Goal: Information Seeking & Learning: Learn about a topic

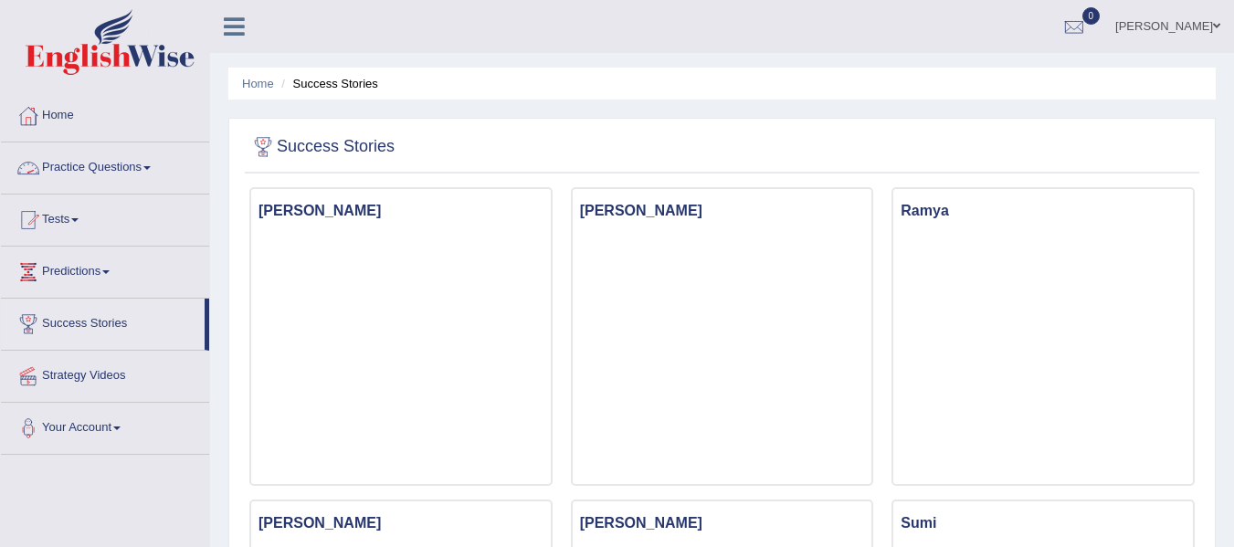
click at [122, 179] on link "Practice Questions" at bounding box center [105, 165] width 208 height 46
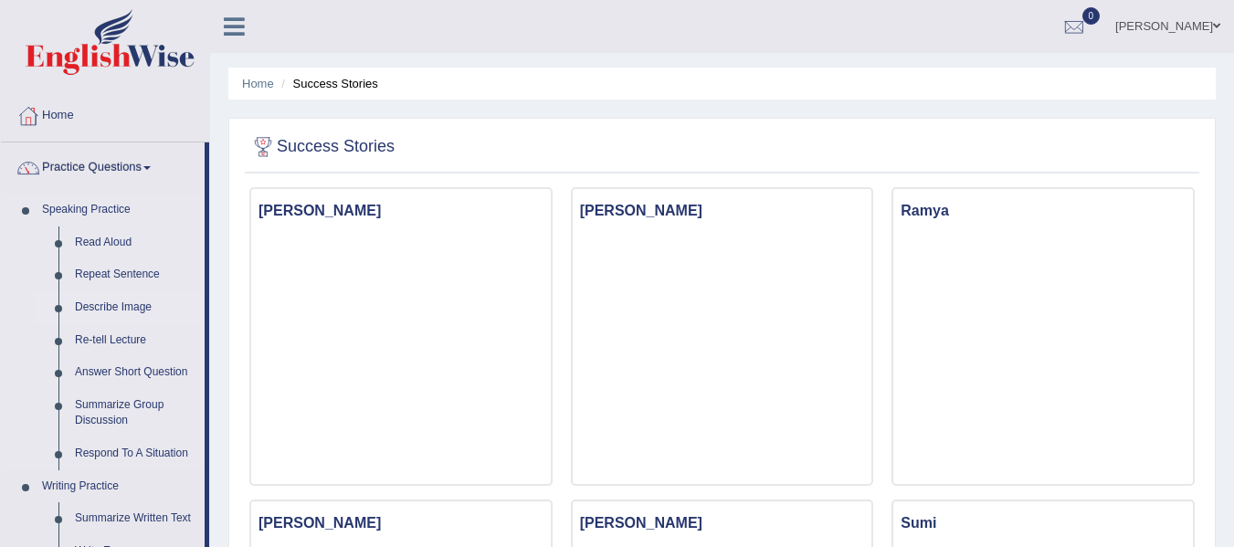
click at [143, 303] on link "Describe Image" at bounding box center [136, 307] width 138 height 33
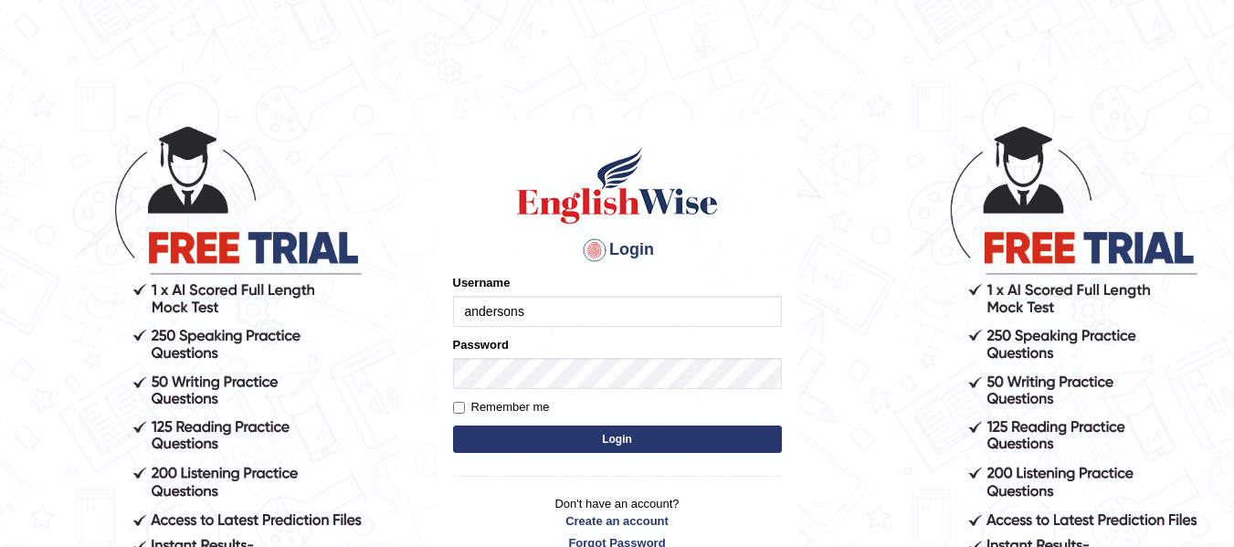
type input "andersons"
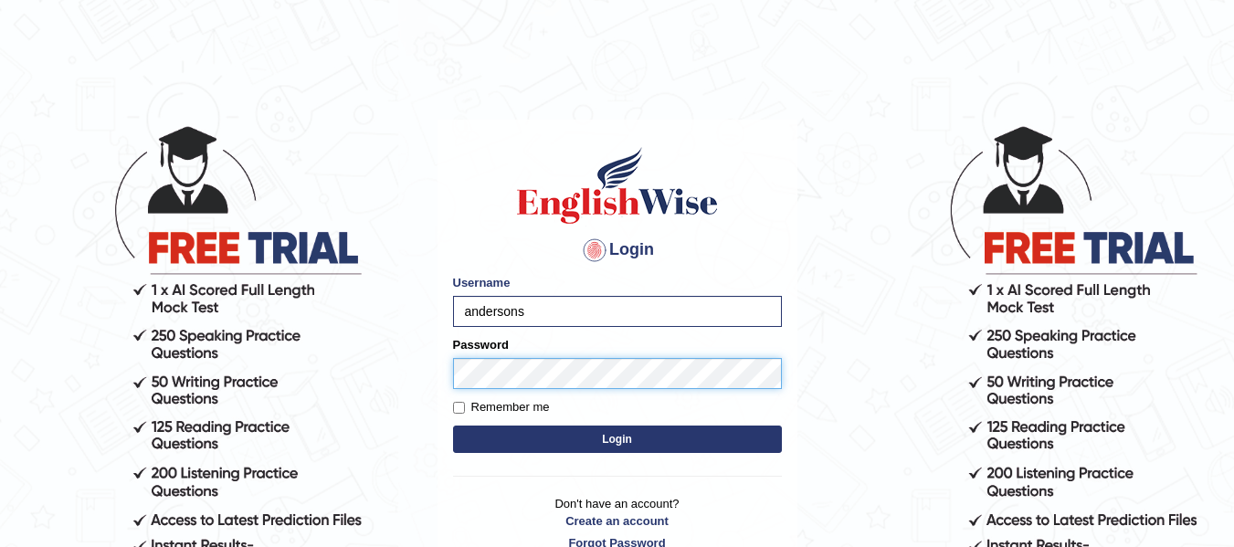
click at [453, 426] on button "Login" at bounding box center [617, 439] width 329 height 27
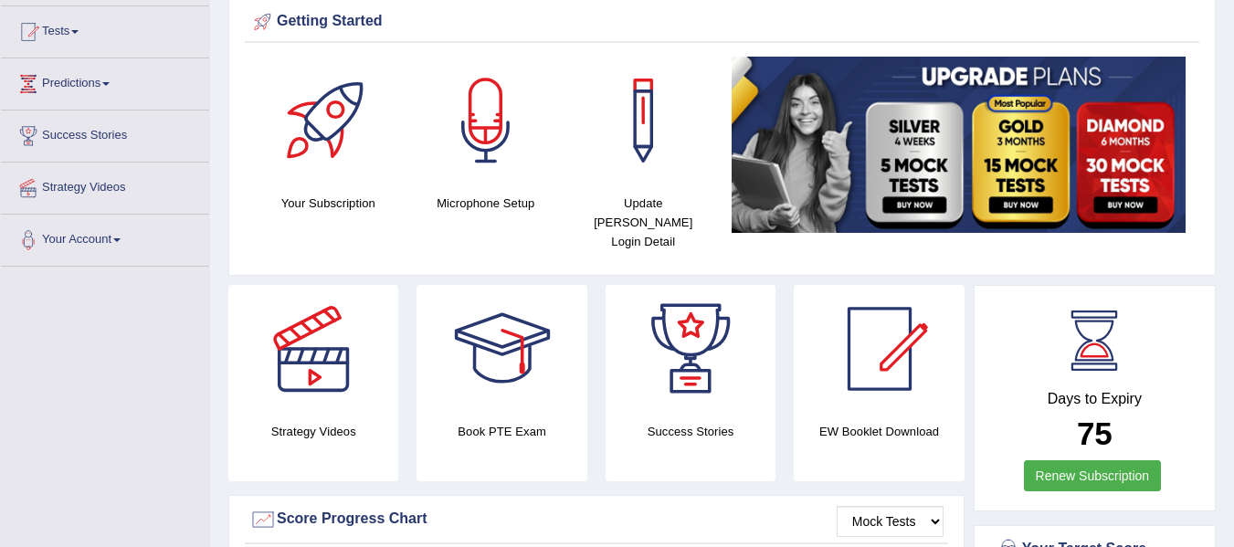
scroll to position [210, 0]
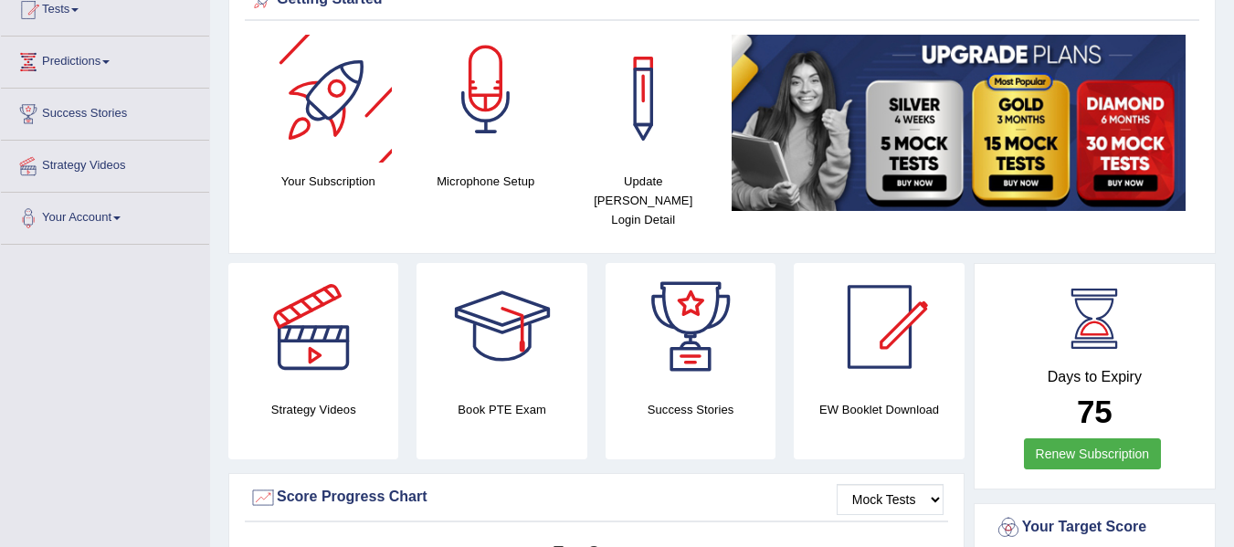
click at [488, 96] on div at bounding box center [486, 99] width 128 height 128
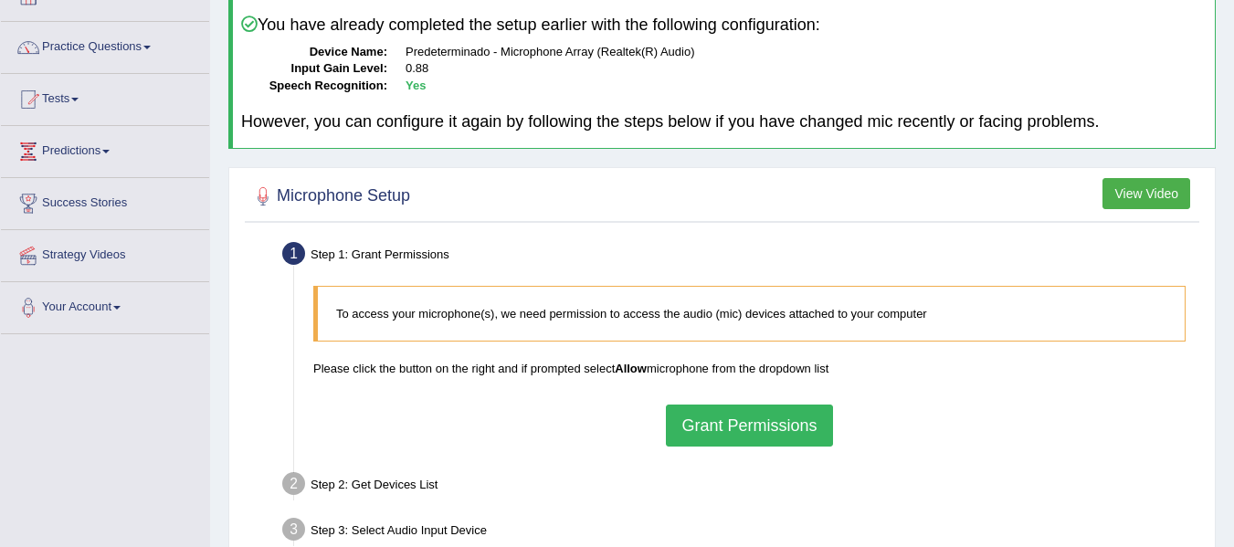
click at [772, 442] on button "Grant Permissions" at bounding box center [749, 426] width 166 height 42
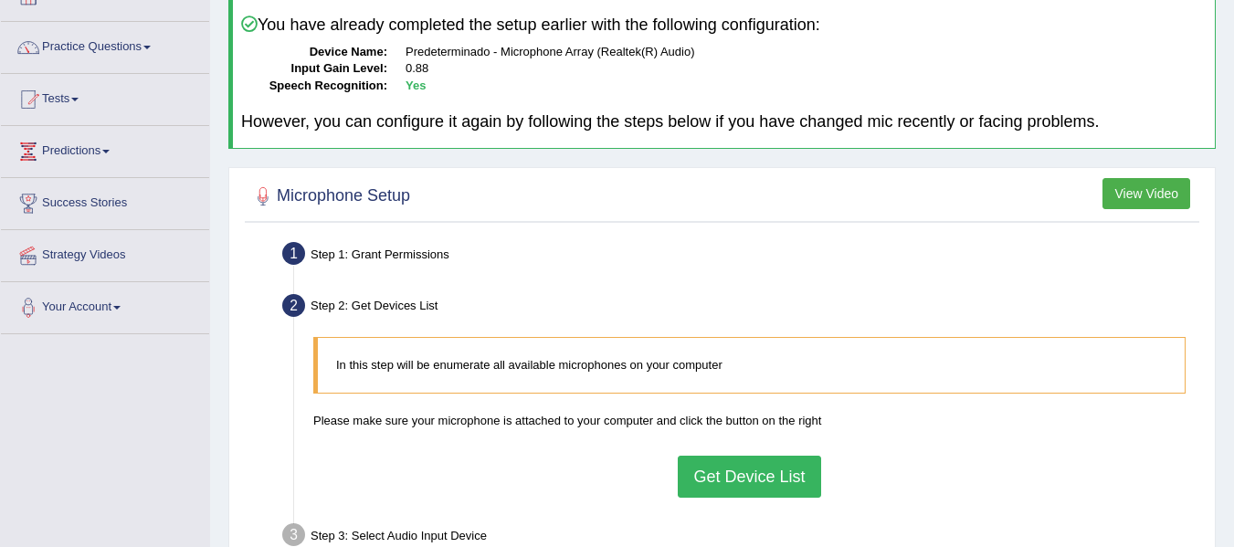
scroll to position [254, 0]
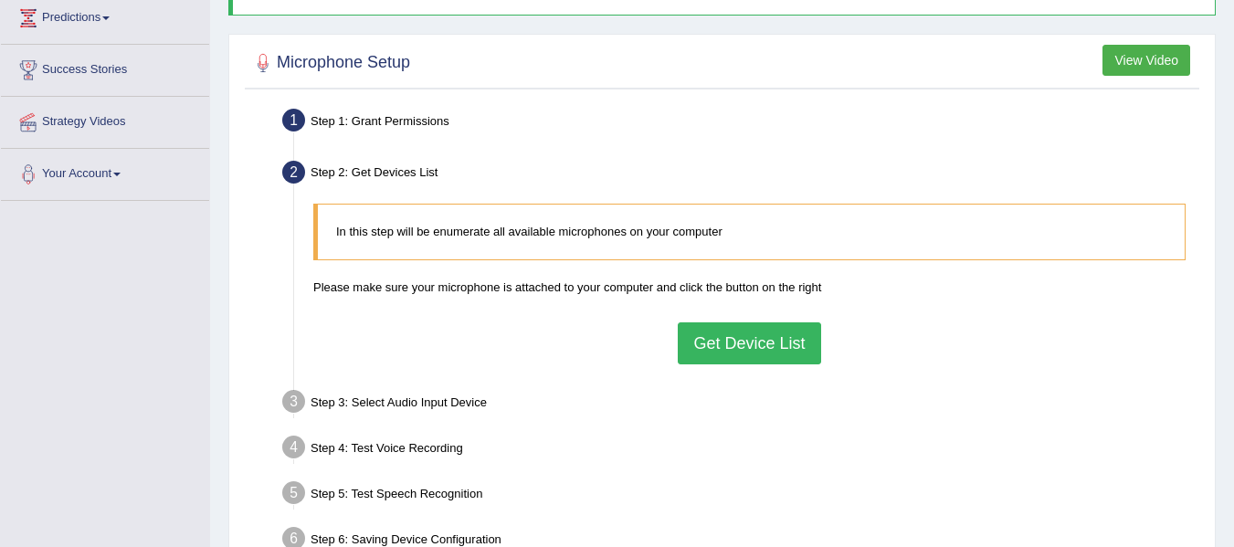
click at [740, 339] on button "Get Device List" at bounding box center [749, 343] width 142 height 42
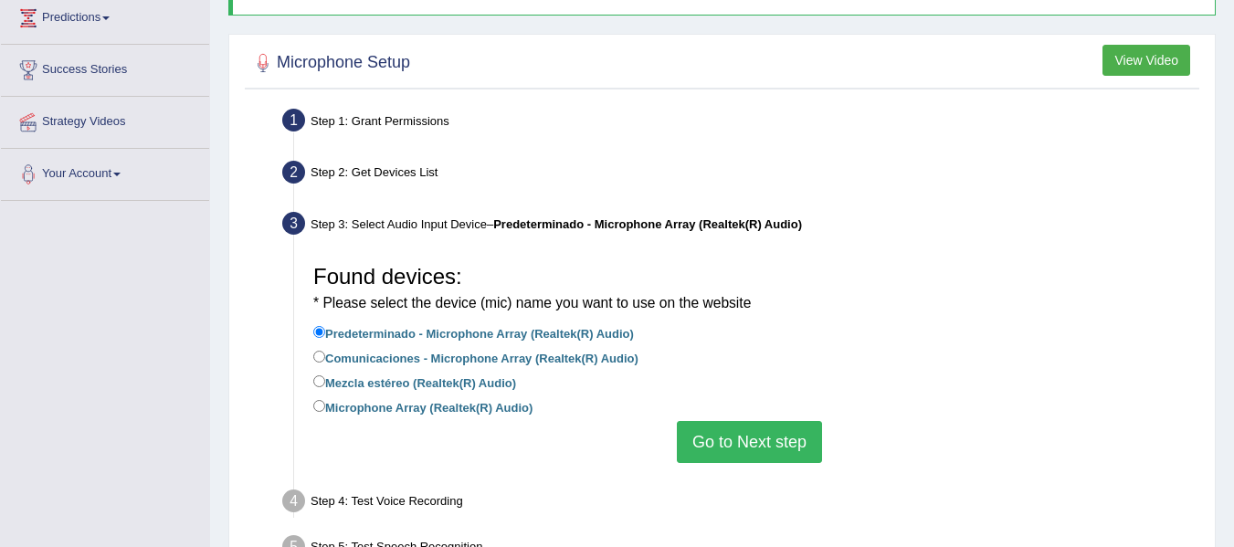
click at [723, 436] on button "Go to Next step" at bounding box center [749, 442] width 145 height 42
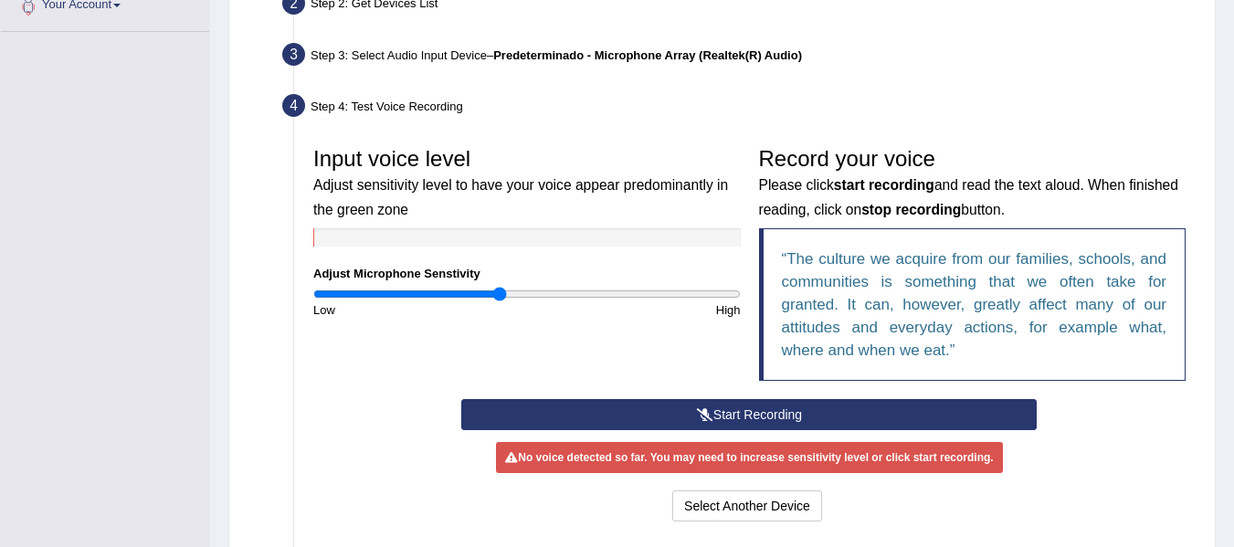
scroll to position [459, 0]
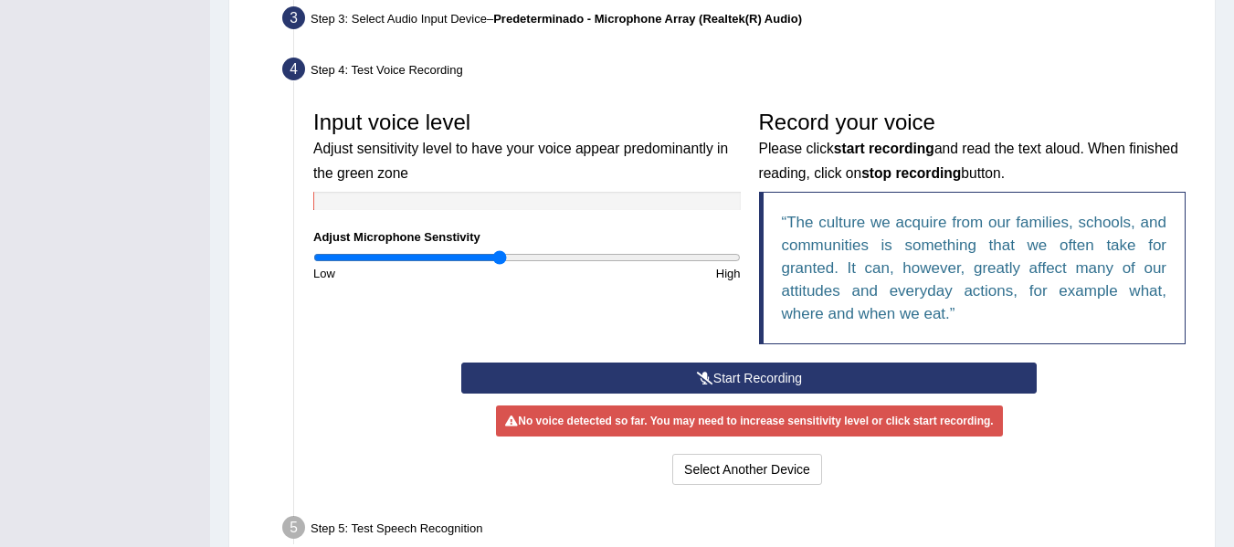
click at [877, 381] on button "Start Recording" at bounding box center [748, 378] width 575 height 31
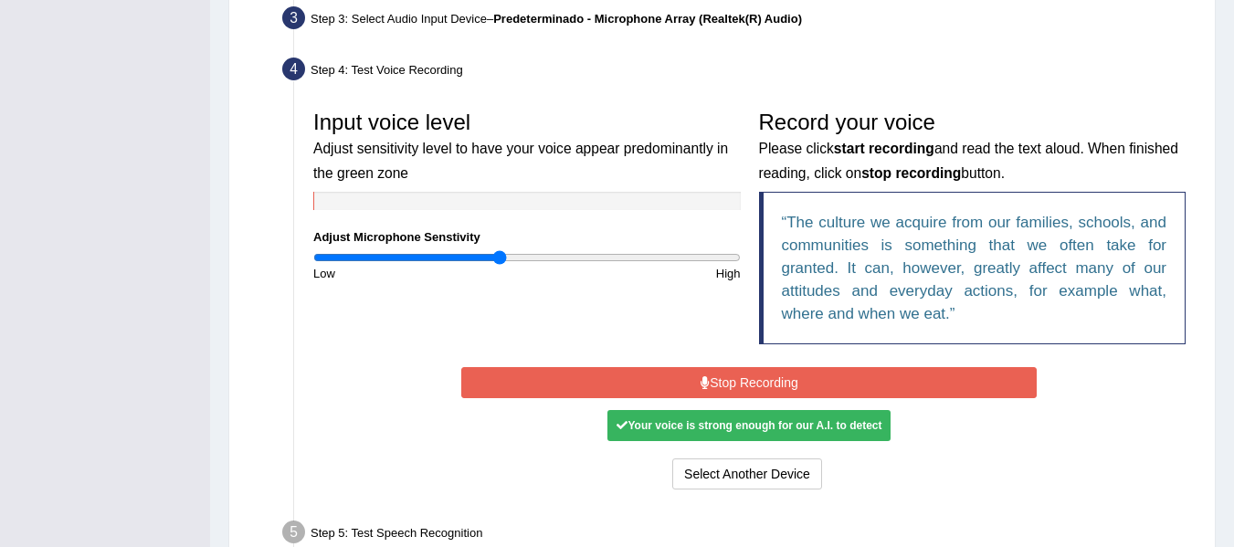
click at [804, 372] on button "Stop Recording" at bounding box center [748, 382] width 575 height 31
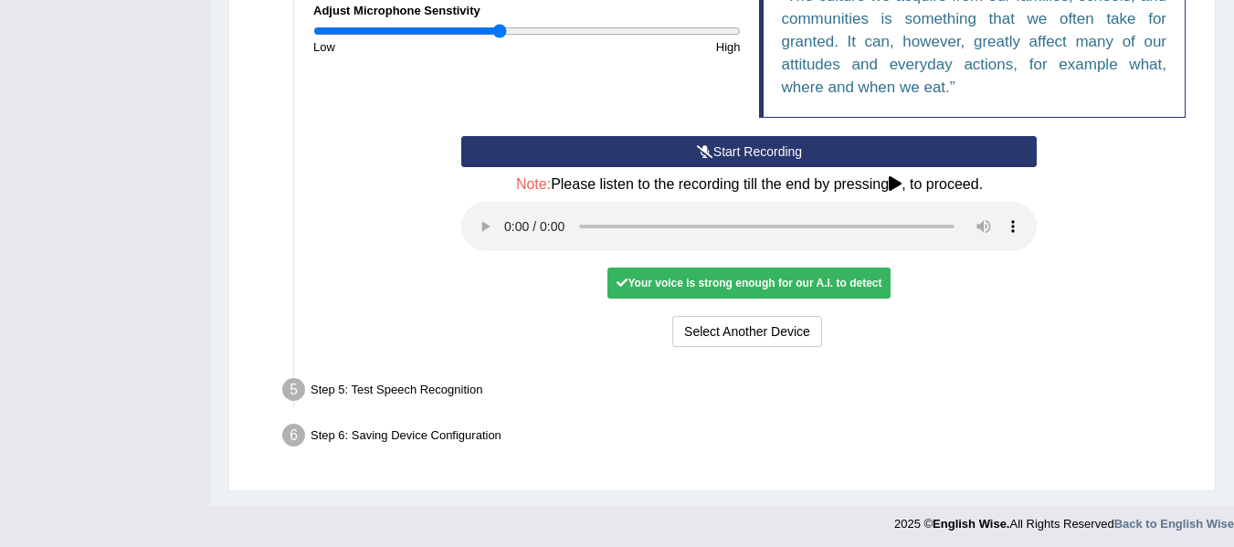
scroll to position [689, 0]
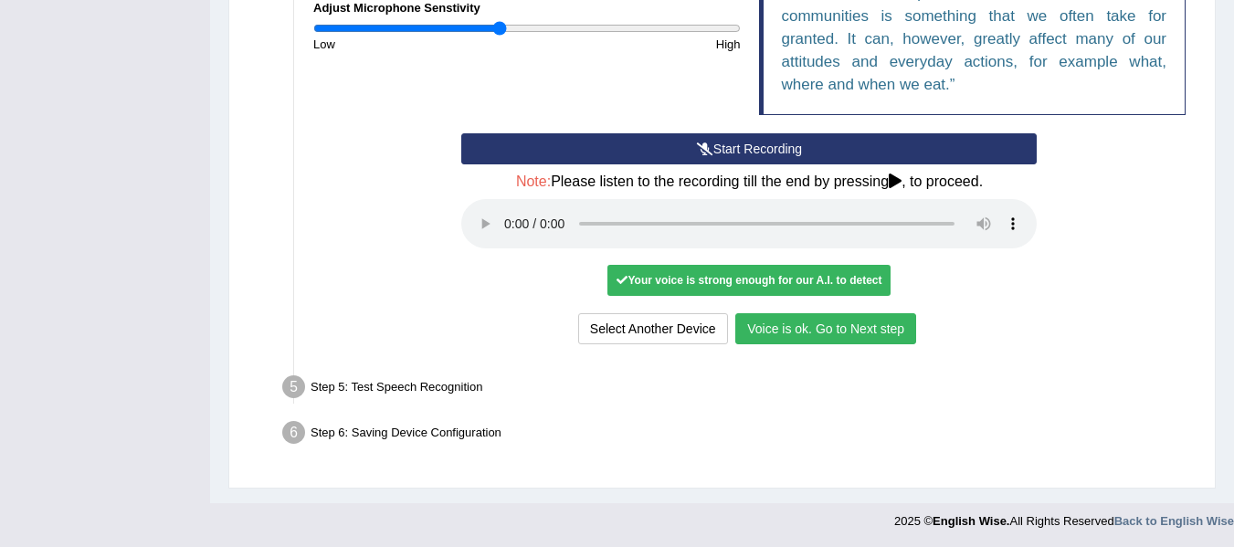
click at [815, 331] on button "Voice is ok. Go to Next step" at bounding box center [825, 328] width 181 height 31
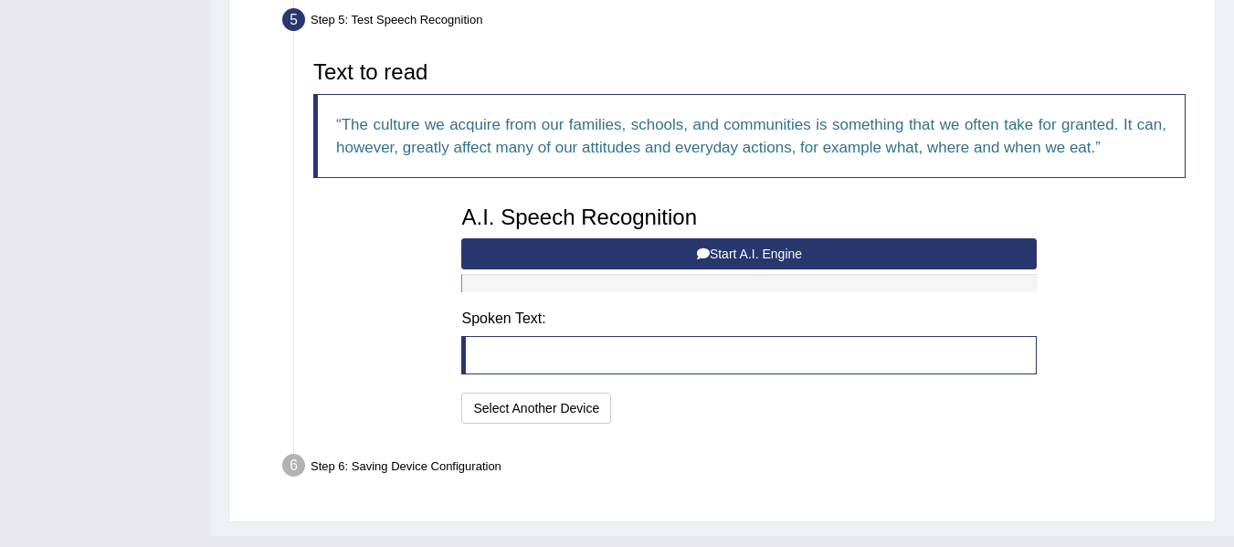
scroll to position [554, 0]
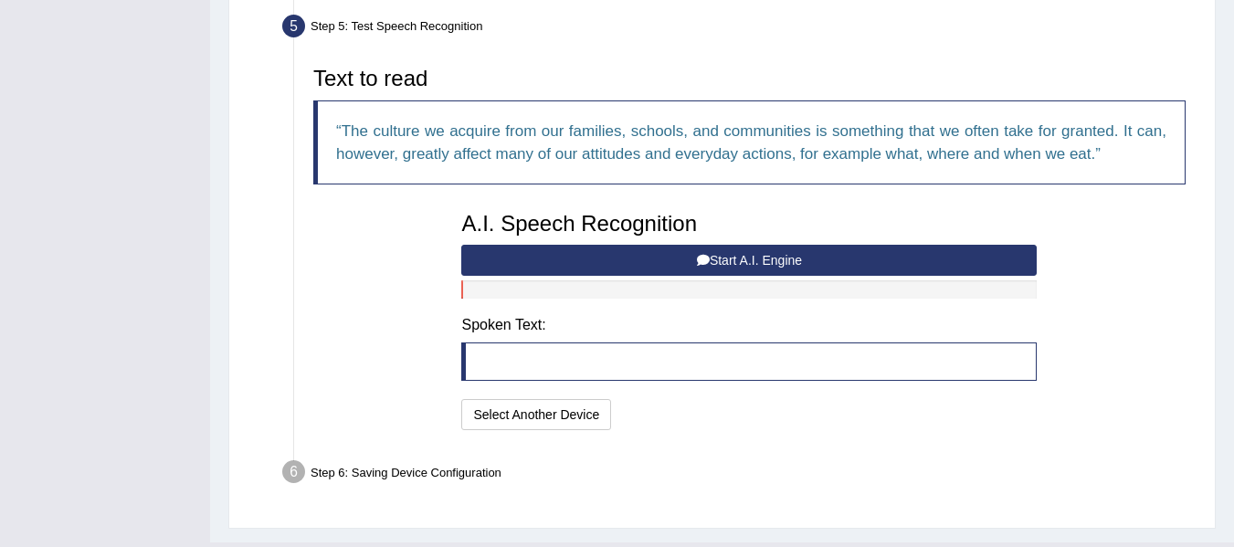
click at [850, 268] on button "Start A.I. Engine" at bounding box center [748, 260] width 575 height 31
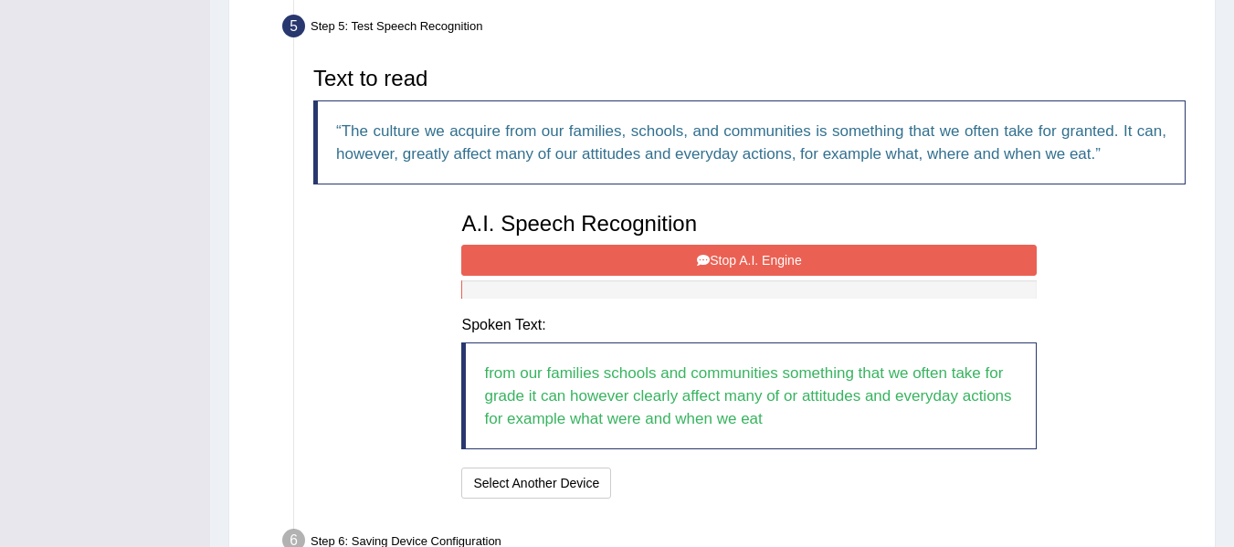
click at [731, 273] on button "Stop A.I. Engine" at bounding box center [748, 260] width 575 height 31
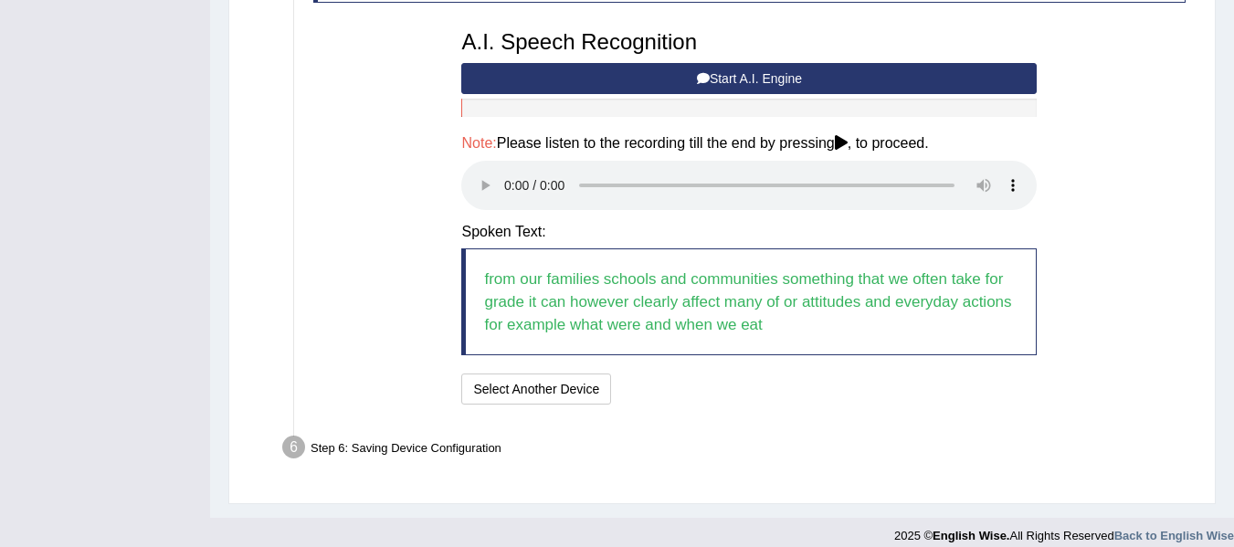
scroll to position [752, 0]
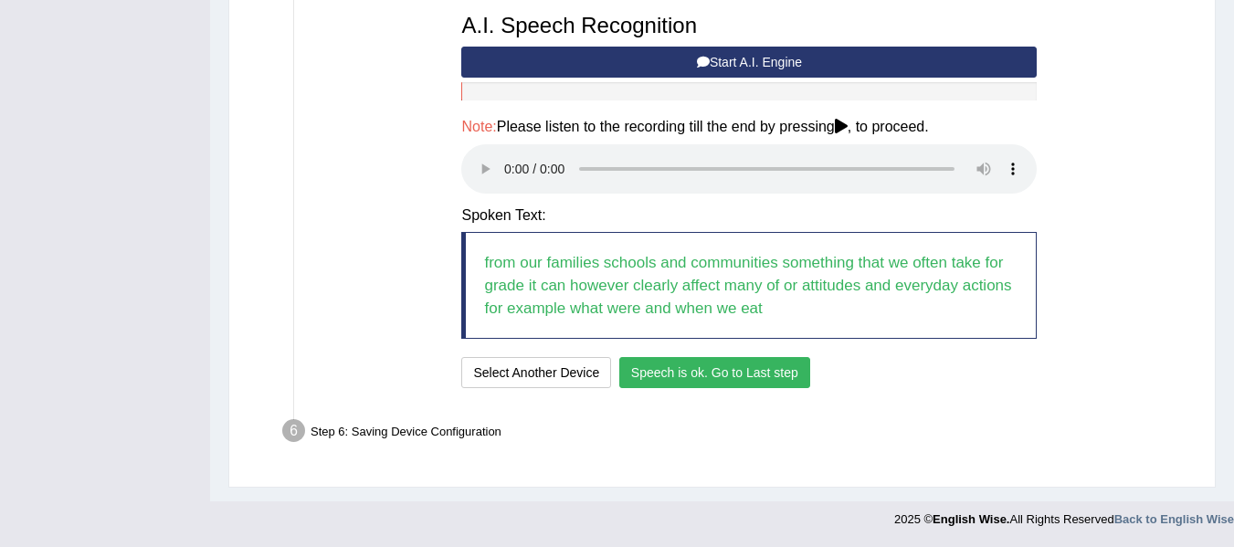
click at [690, 368] on button "Speech is ok. Go to Last step" at bounding box center [714, 372] width 191 height 31
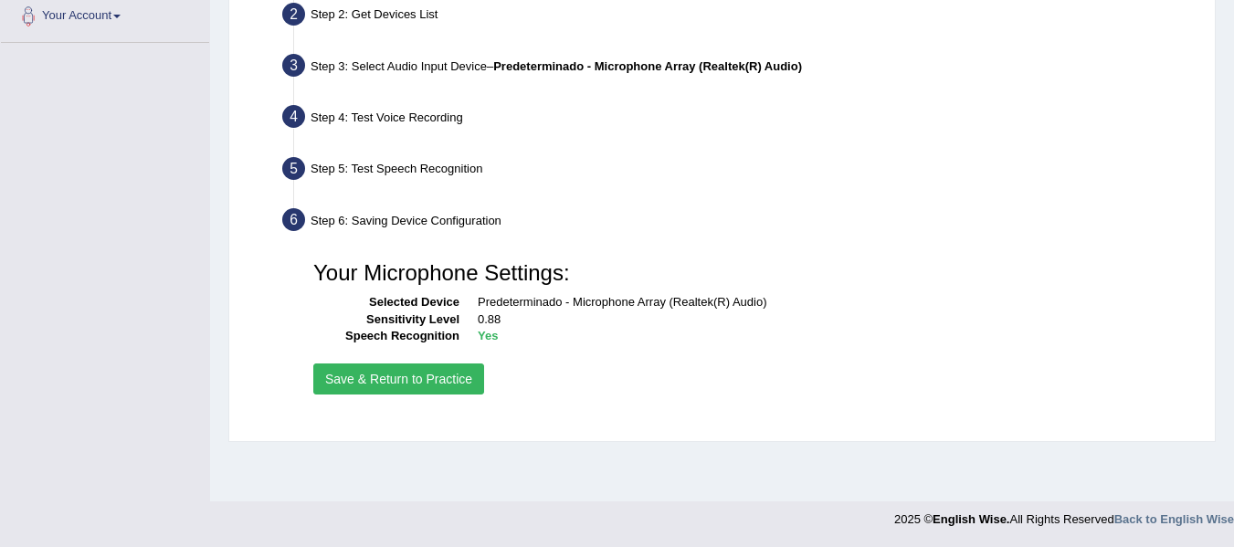
scroll to position [412, 0]
click at [453, 384] on button "Save & Return to Practice" at bounding box center [398, 378] width 171 height 31
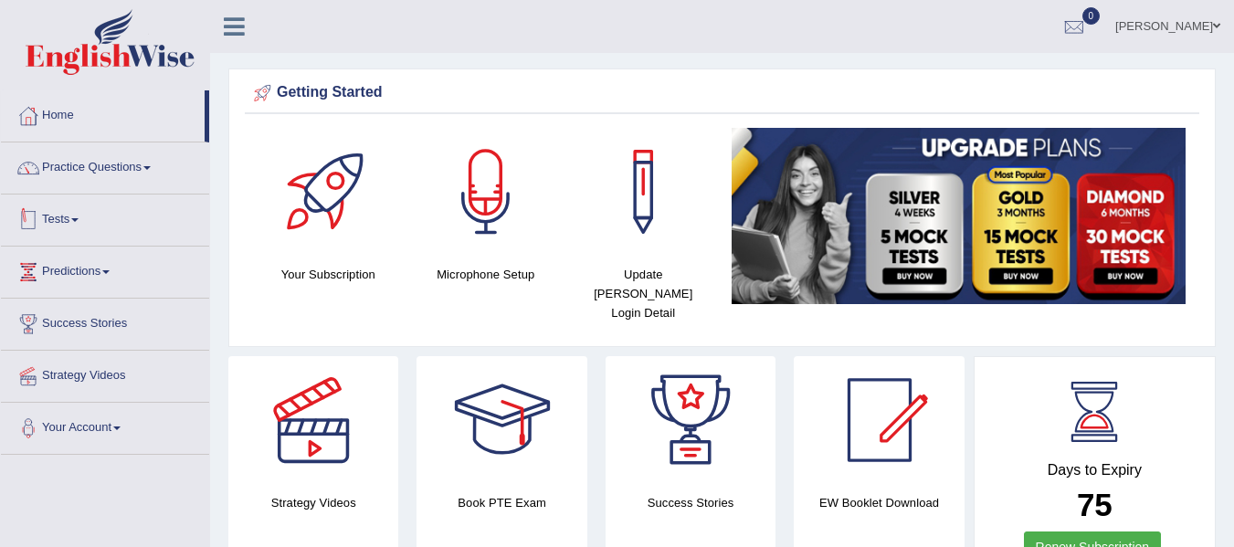
click at [120, 168] on link "Practice Questions" at bounding box center [105, 165] width 208 height 46
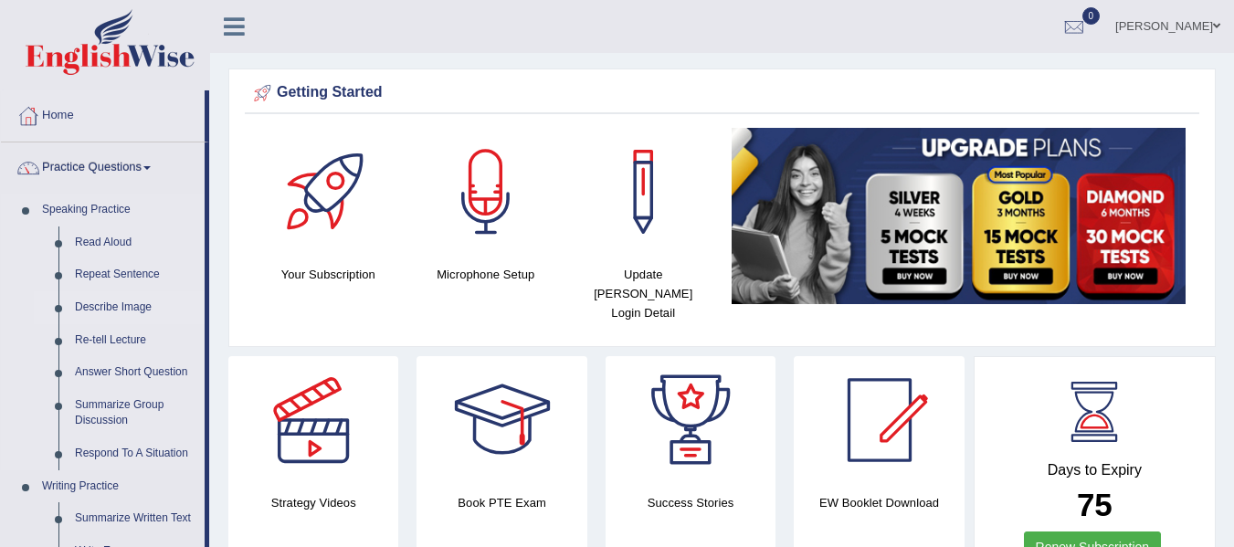
click at [138, 310] on link "Describe Image" at bounding box center [136, 307] width 138 height 33
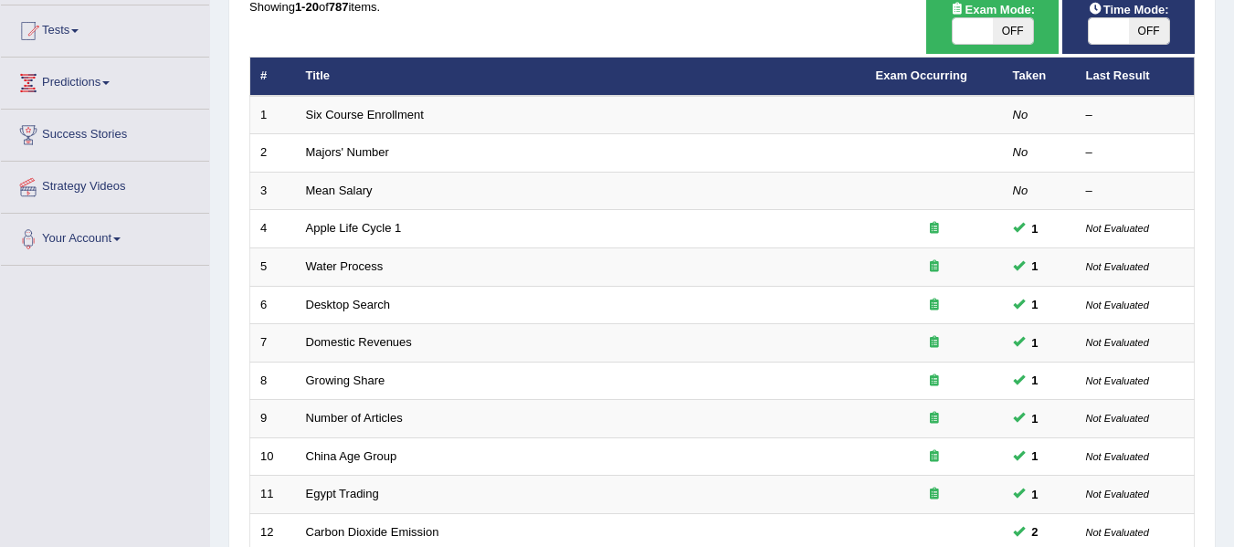
scroll to position [178, 0]
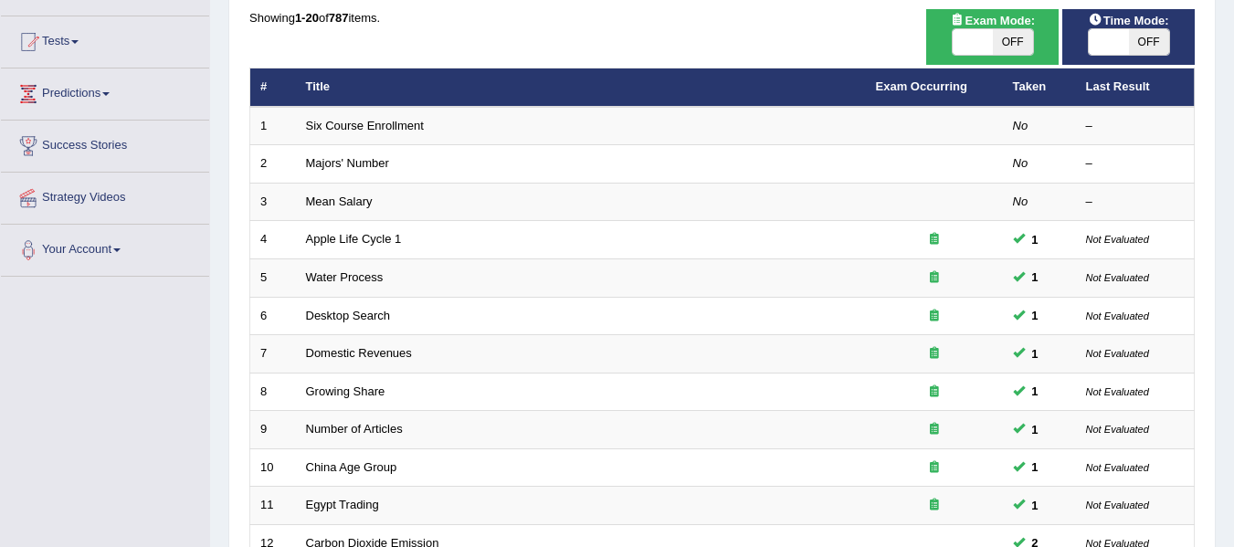
click at [1022, 49] on span "OFF" at bounding box center [1013, 42] width 40 height 26
checkbox input "true"
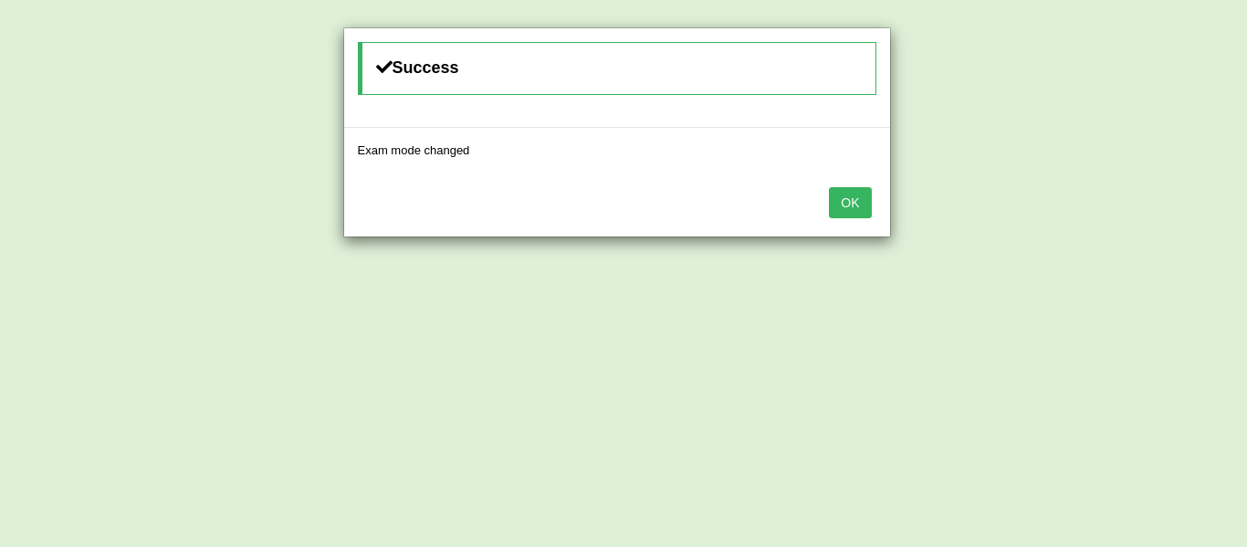
click at [848, 202] on button "OK" at bounding box center [850, 202] width 42 height 31
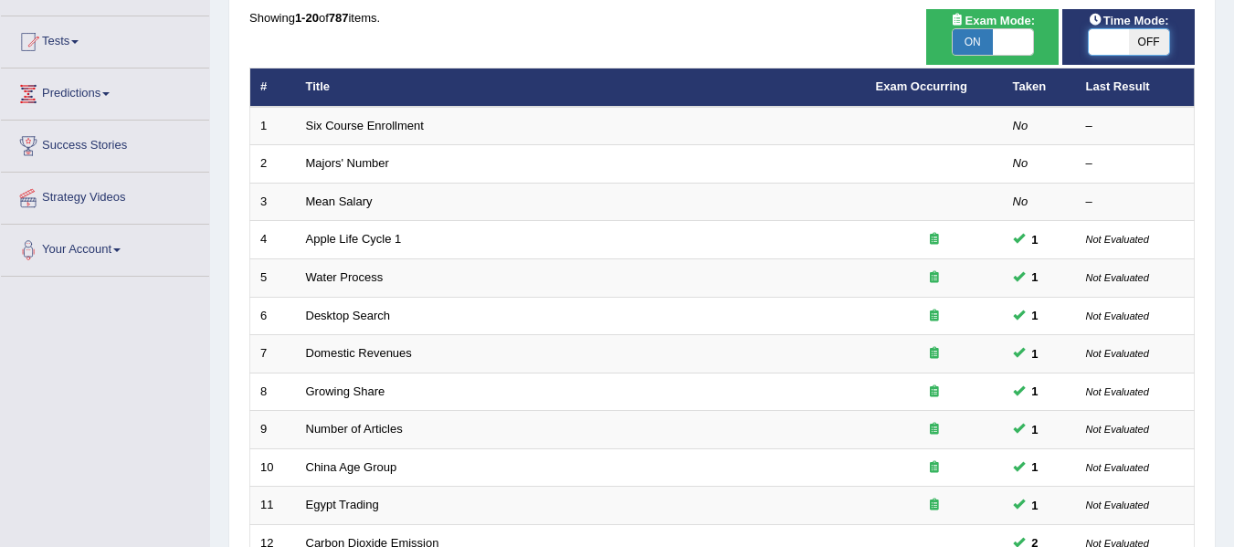
click at [1123, 44] on span at bounding box center [1108, 42] width 40 height 26
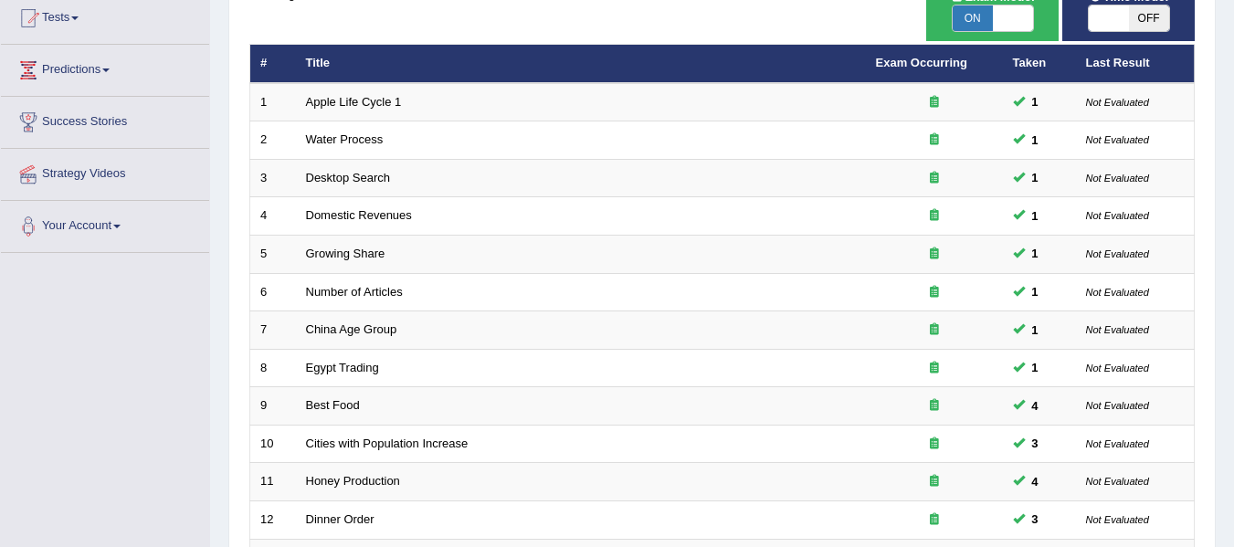
click at [1147, 26] on span "OFF" at bounding box center [1149, 18] width 40 height 26
checkbox input "true"
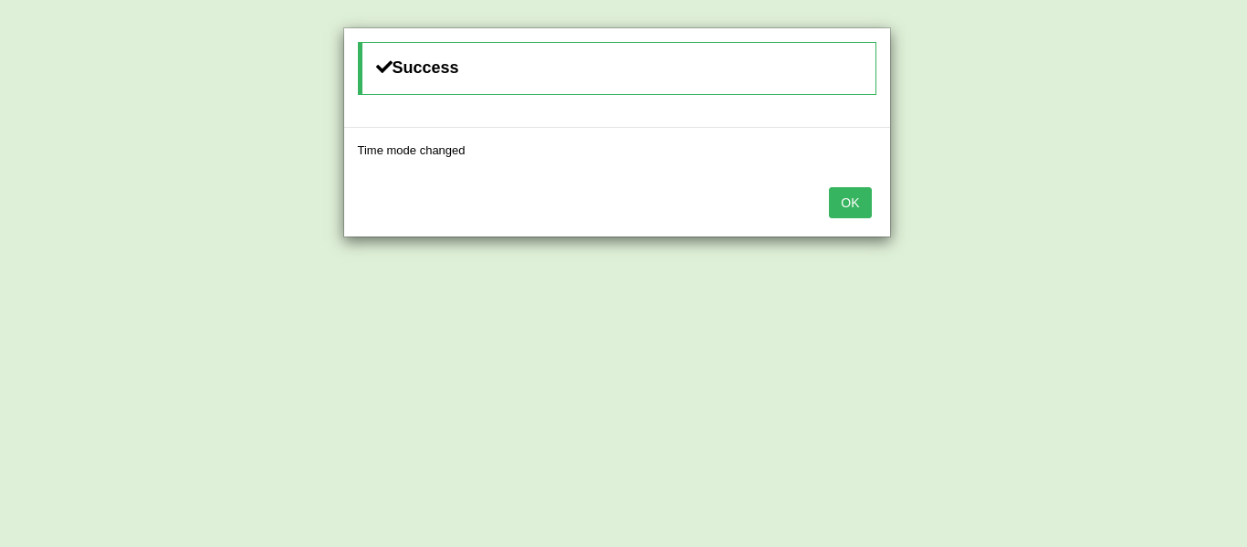
click at [845, 195] on button "OK" at bounding box center [850, 202] width 42 height 31
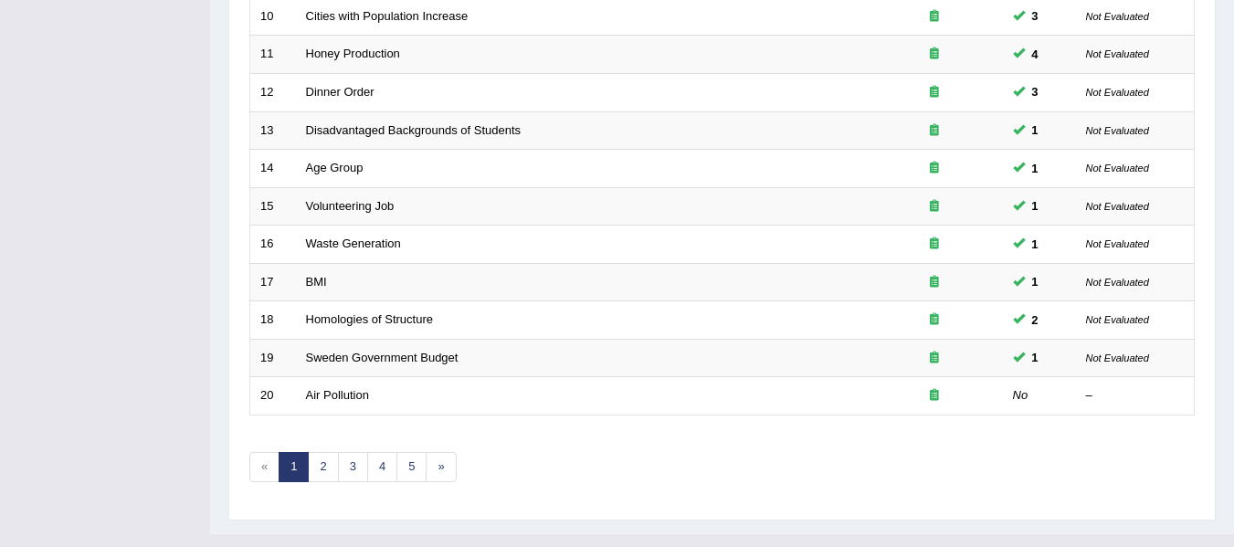
scroll to position [632, 0]
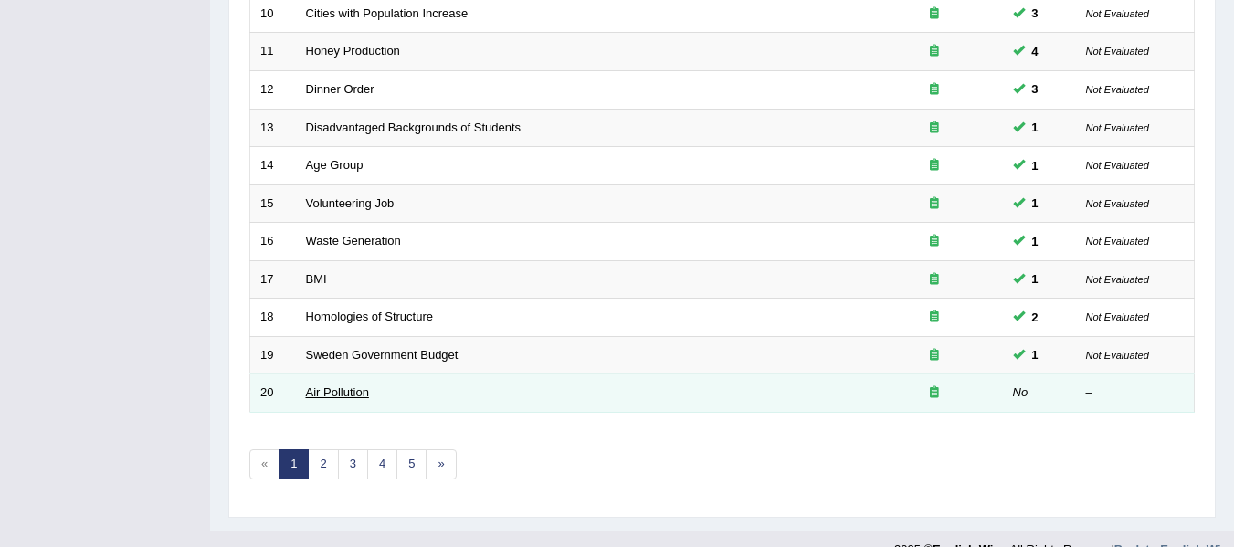
click at [345, 396] on link "Air Pollution" at bounding box center [337, 392] width 63 height 14
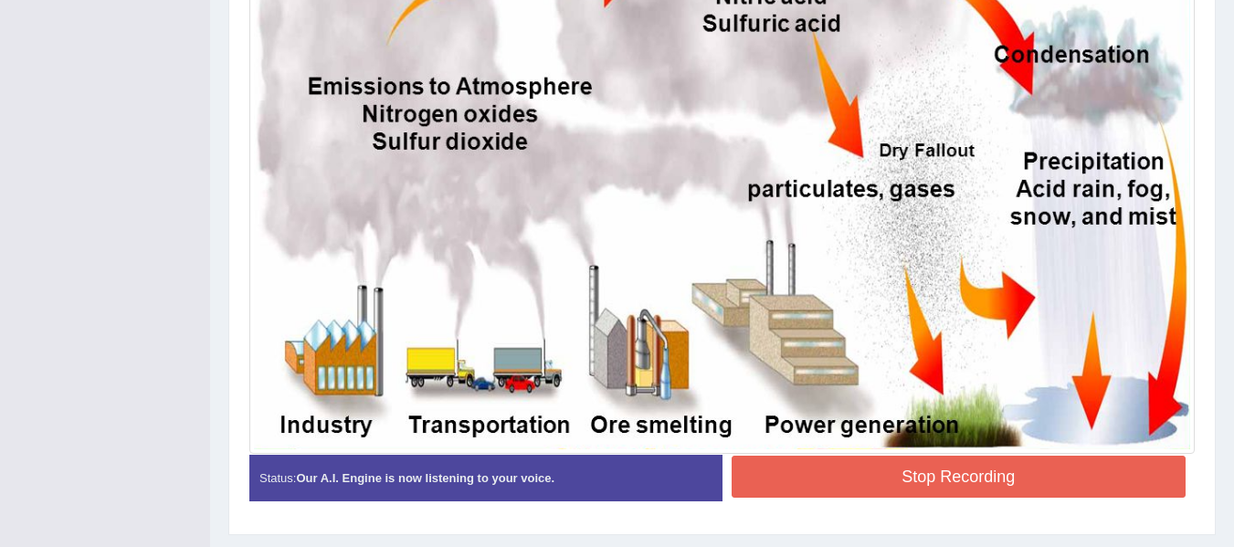
scroll to position [558, 0]
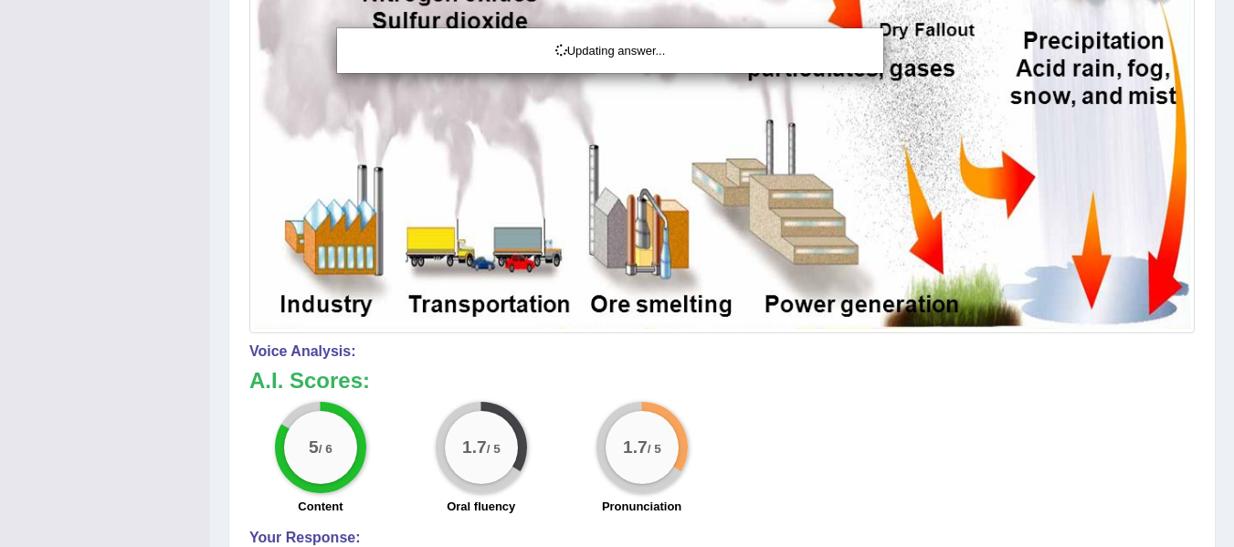
scroll to position [704, 0]
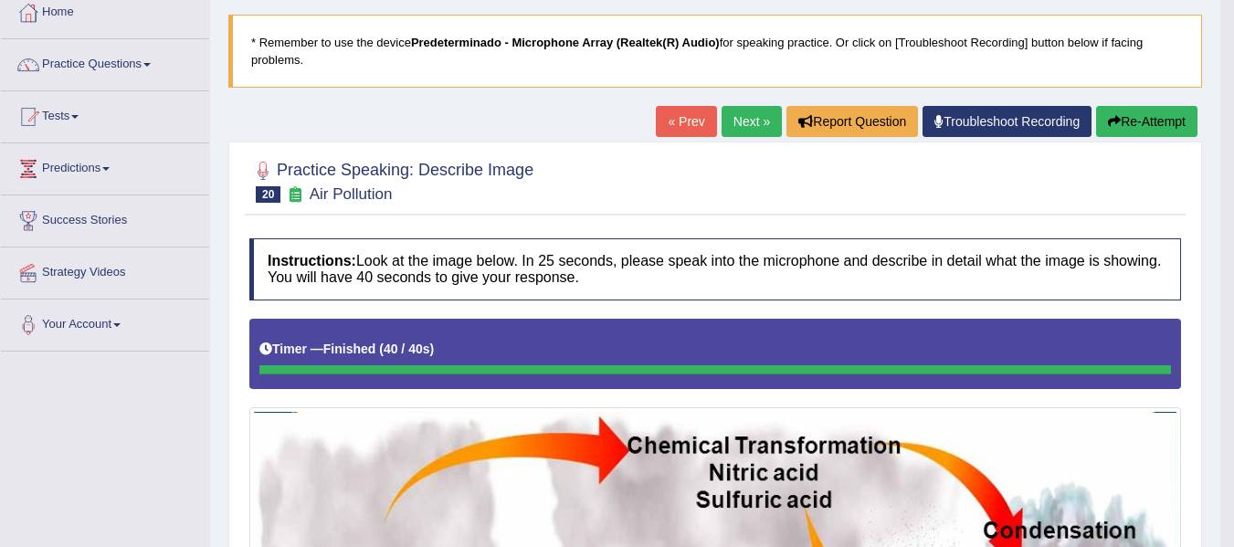
drag, startPoint x: 1246, startPoint y: 353, endPoint x: 1246, endPoint y: 247, distance: 105.9
click at [1233, 247] on html "Toggle navigation Home Practice Questions Speaking Practice Read Aloud Repeat S…" at bounding box center [617, 170] width 1234 height 547
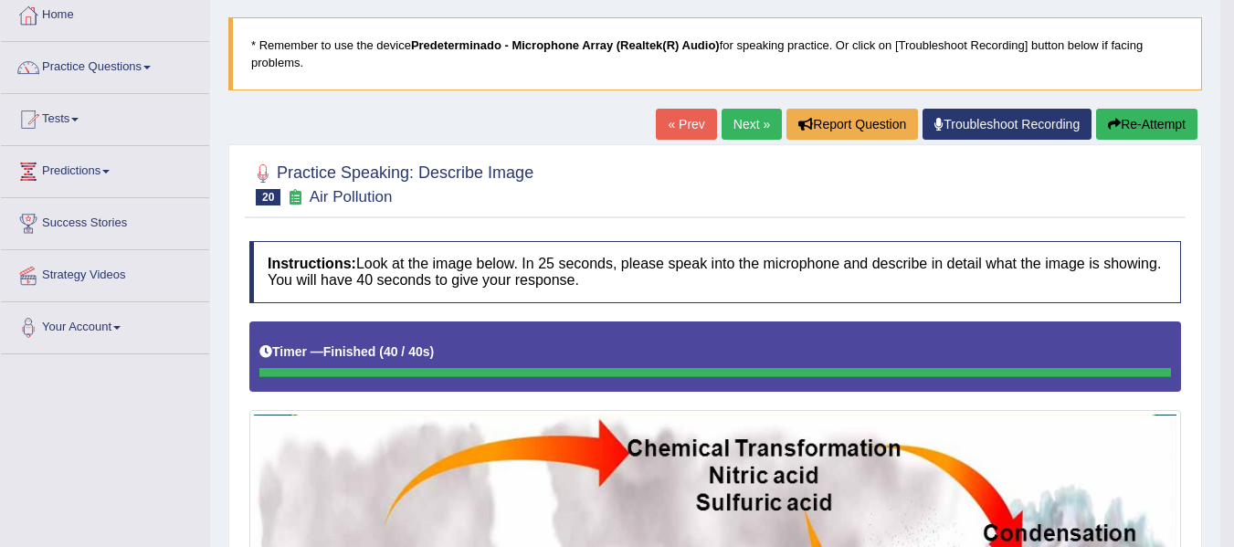
click at [725, 110] on link "Next »" at bounding box center [751, 124] width 60 height 31
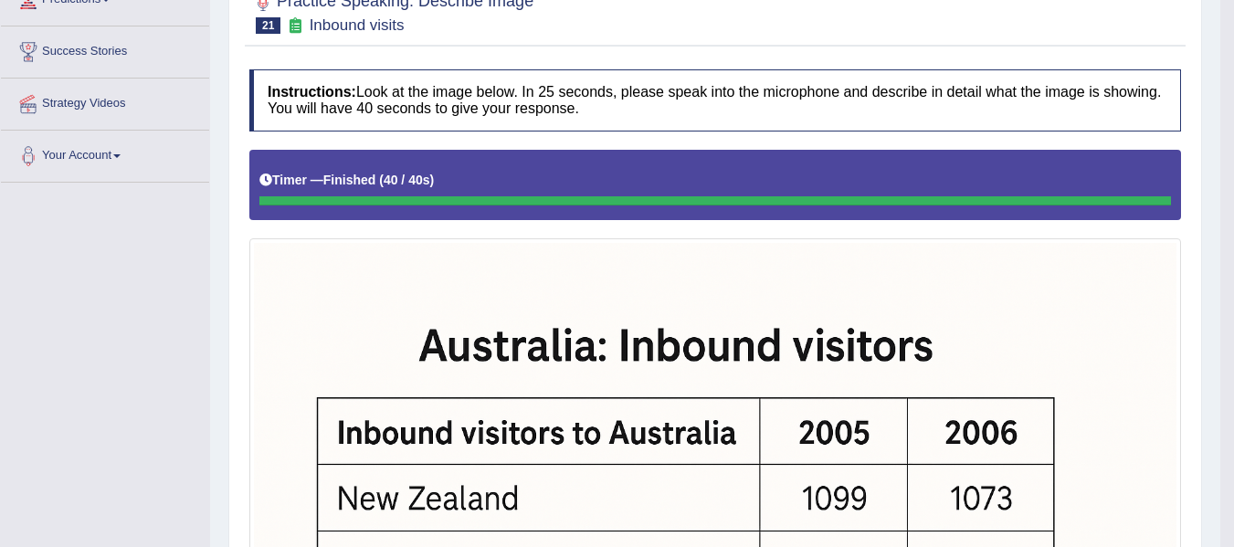
scroll to position [173, 0]
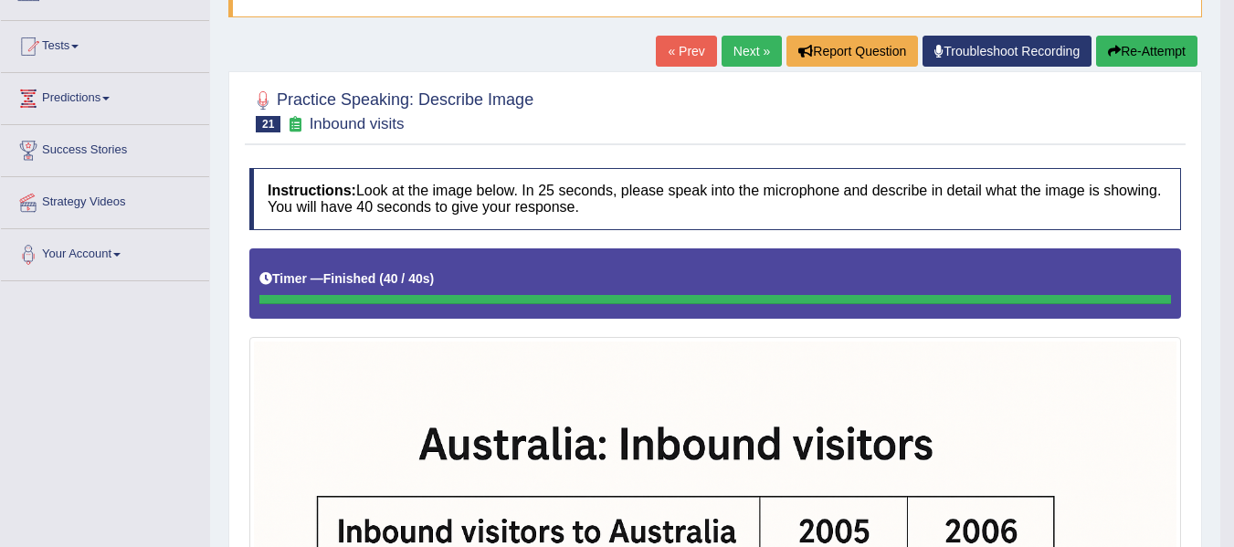
click at [735, 45] on link "Next »" at bounding box center [751, 51] width 60 height 31
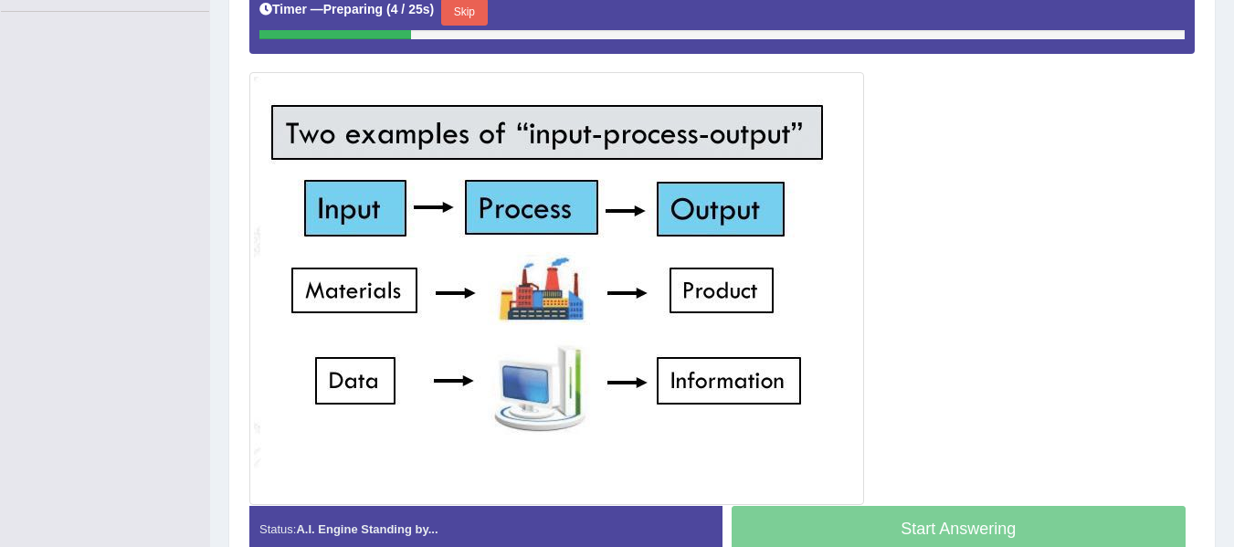
scroll to position [441, 0]
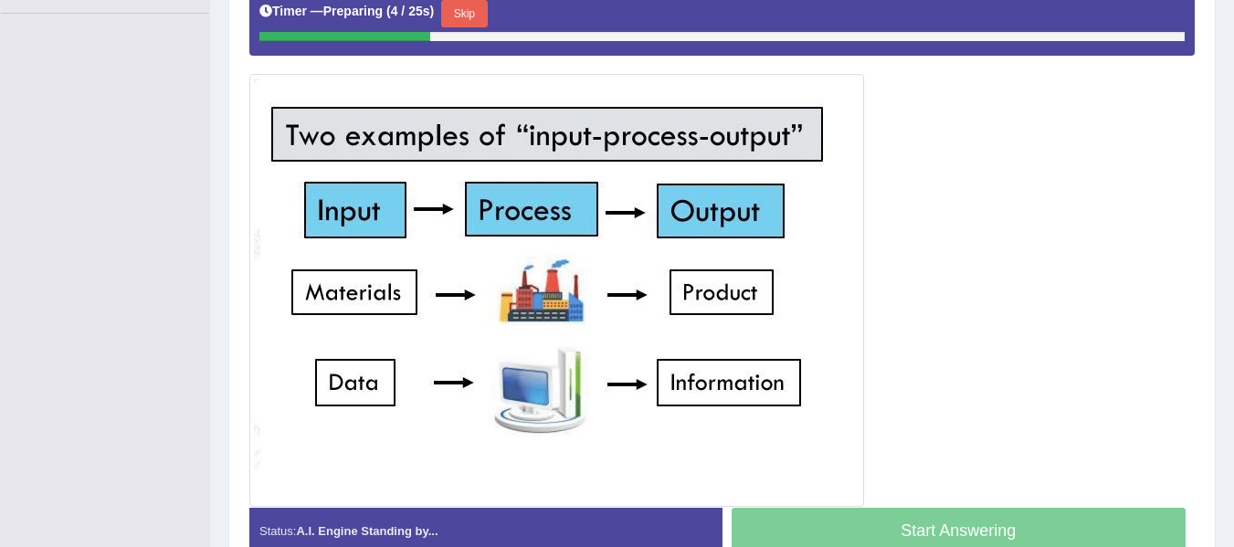
drag, startPoint x: 0, startPoint y: 0, endPoint x: 1244, endPoint y: 290, distance: 1277.1
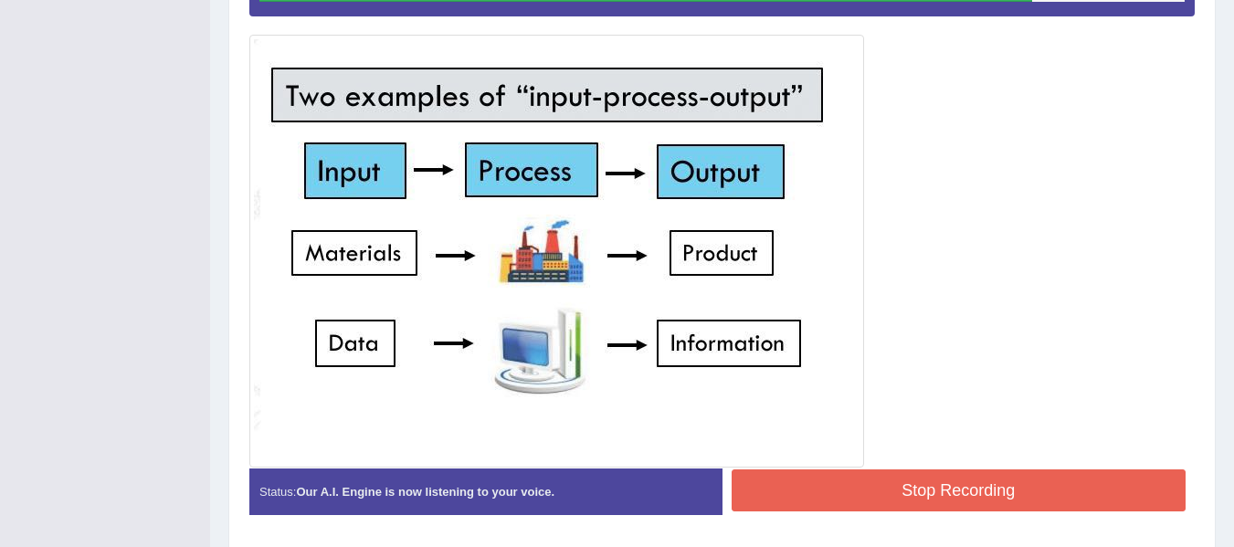
scroll to position [464, 0]
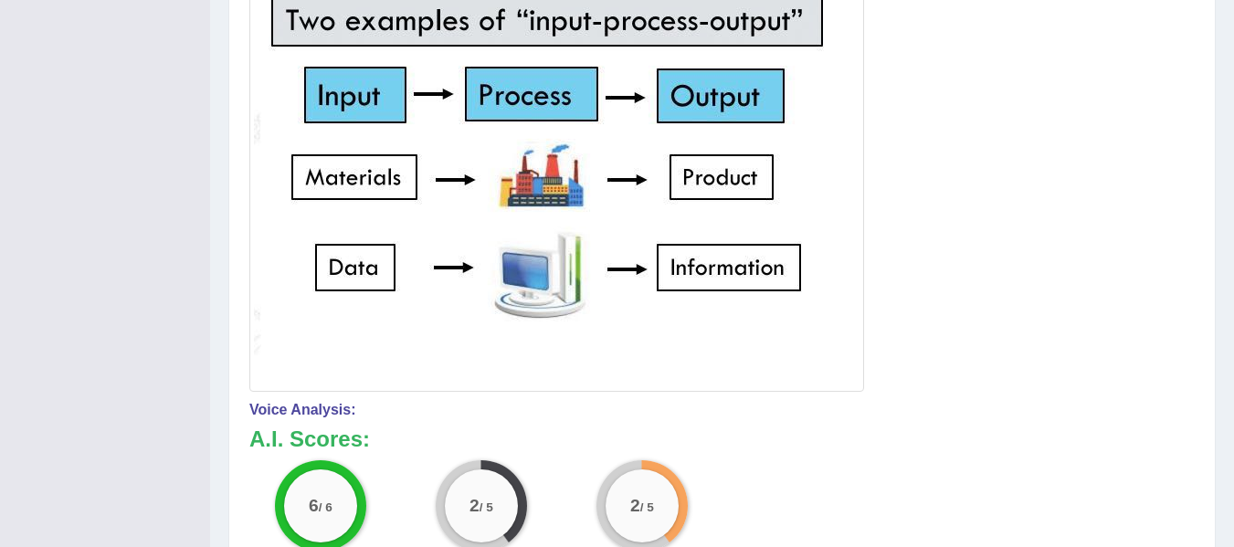
drag, startPoint x: 1244, startPoint y: 253, endPoint x: 1246, endPoint y: 338, distance: 85.0
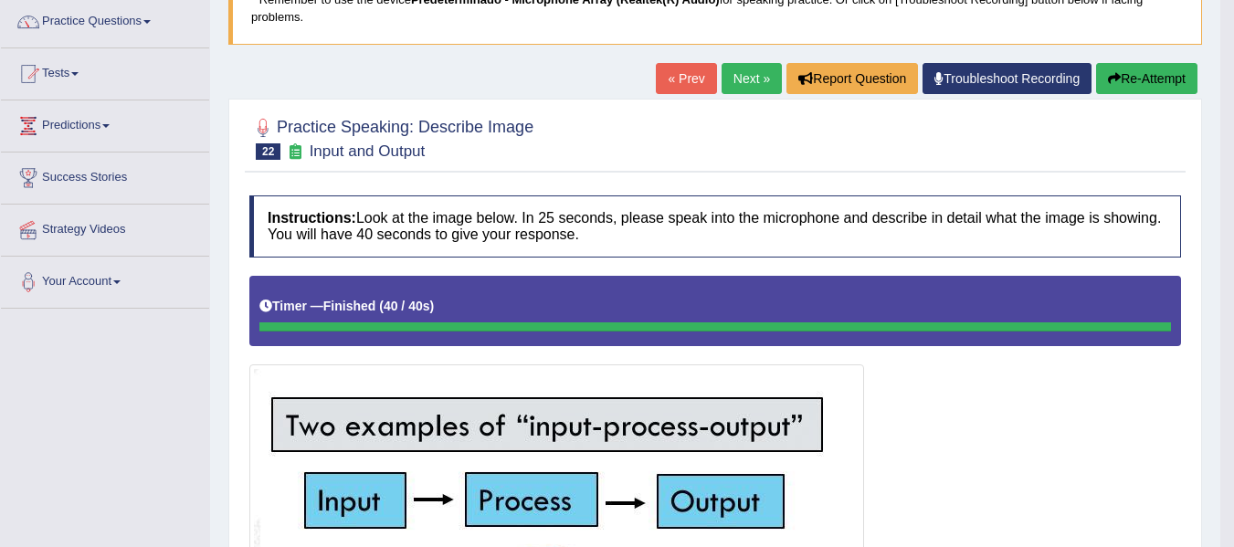
scroll to position [128, 0]
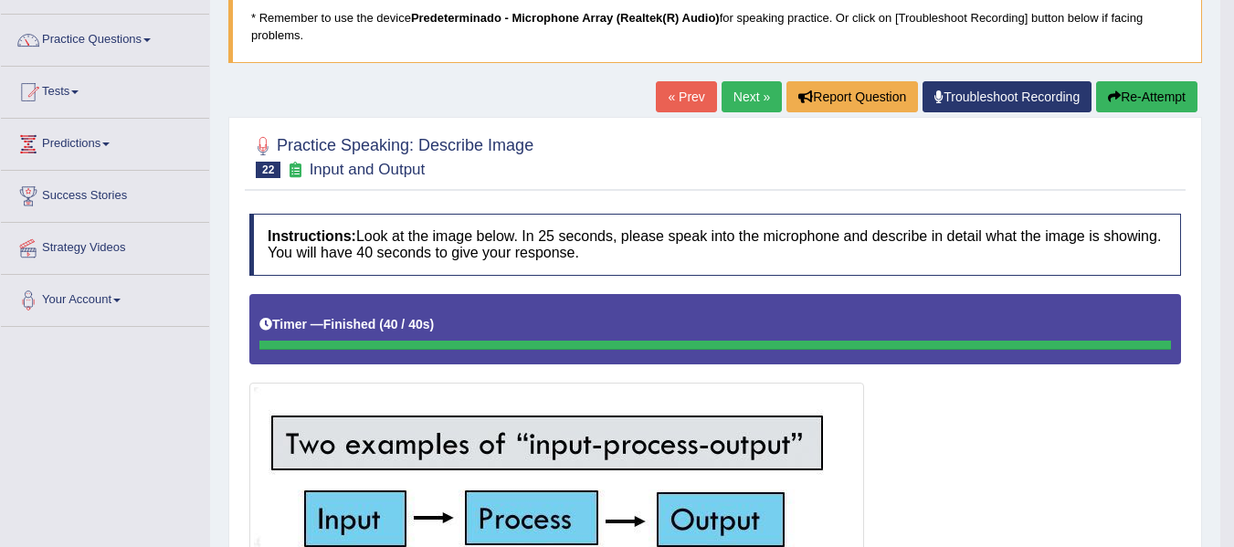
click at [736, 102] on link "Next »" at bounding box center [751, 96] width 60 height 31
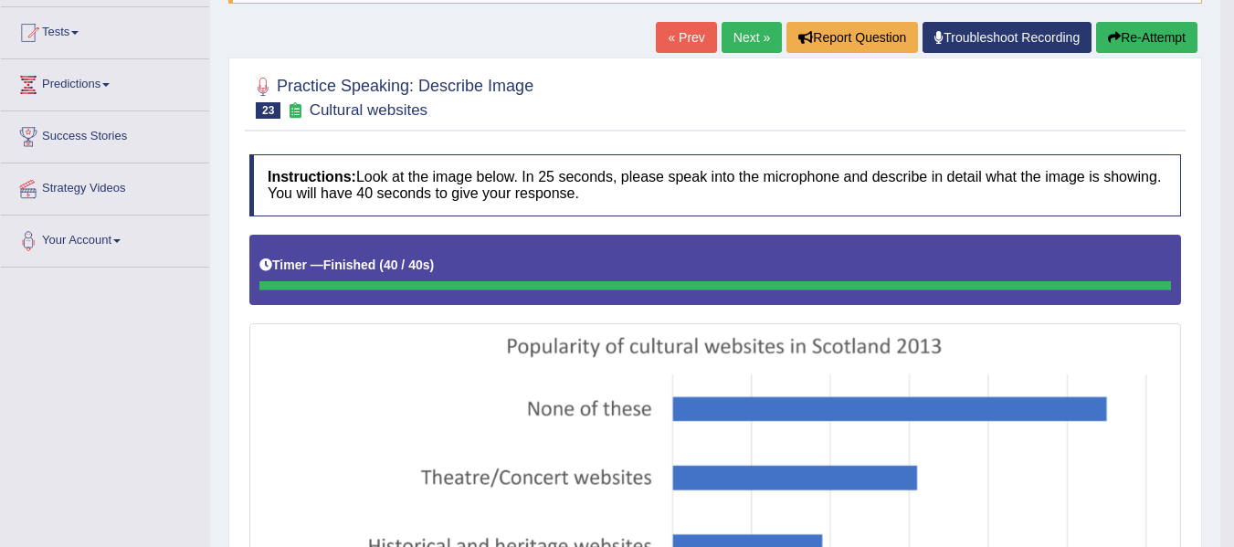
scroll to position [184, 0]
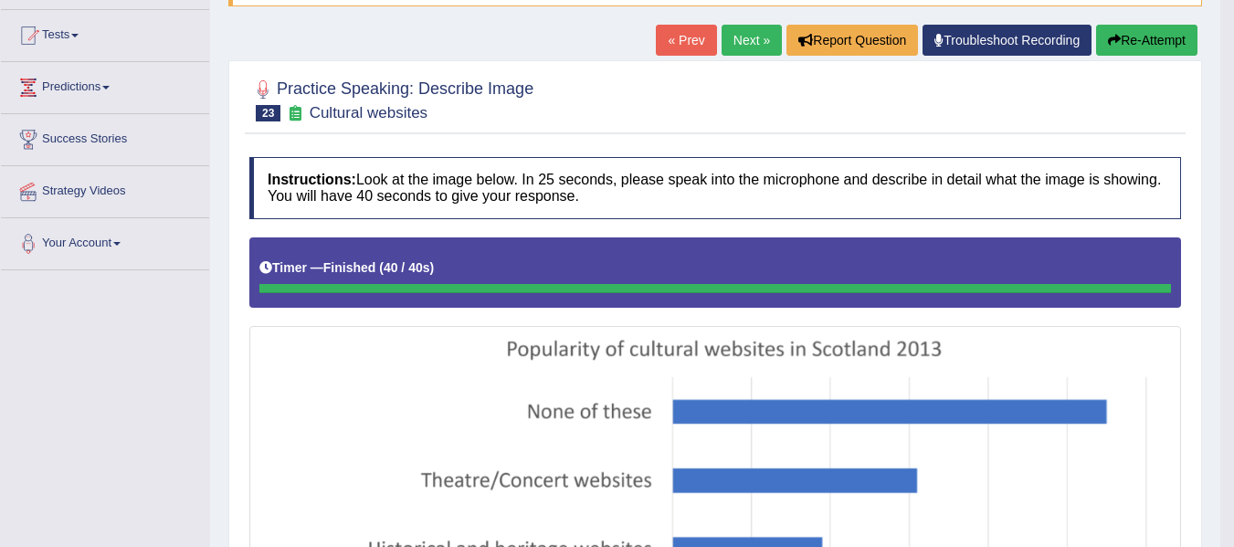
drag, startPoint x: 1237, startPoint y: 173, endPoint x: 1246, endPoint y: 207, distance: 35.9
click at [1233, 207] on html "Toggle navigation Home Practice Questions Speaking Practice Read Aloud Repeat S…" at bounding box center [617, 89] width 1234 height 547
click at [749, 36] on link "Next »" at bounding box center [751, 40] width 60 height 31
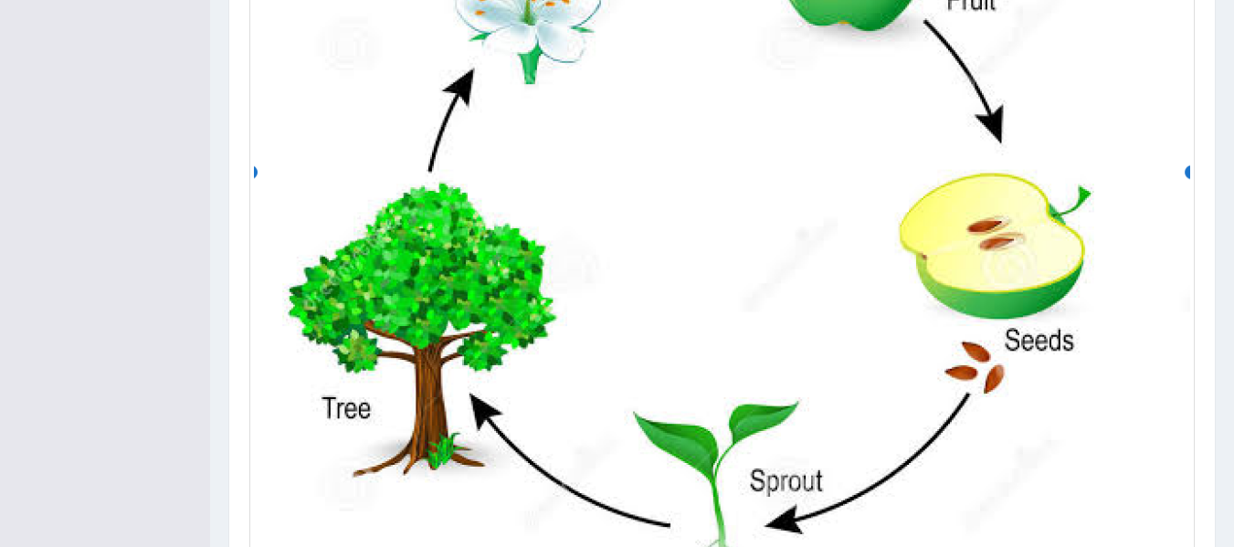
scroll to position [810, 0]
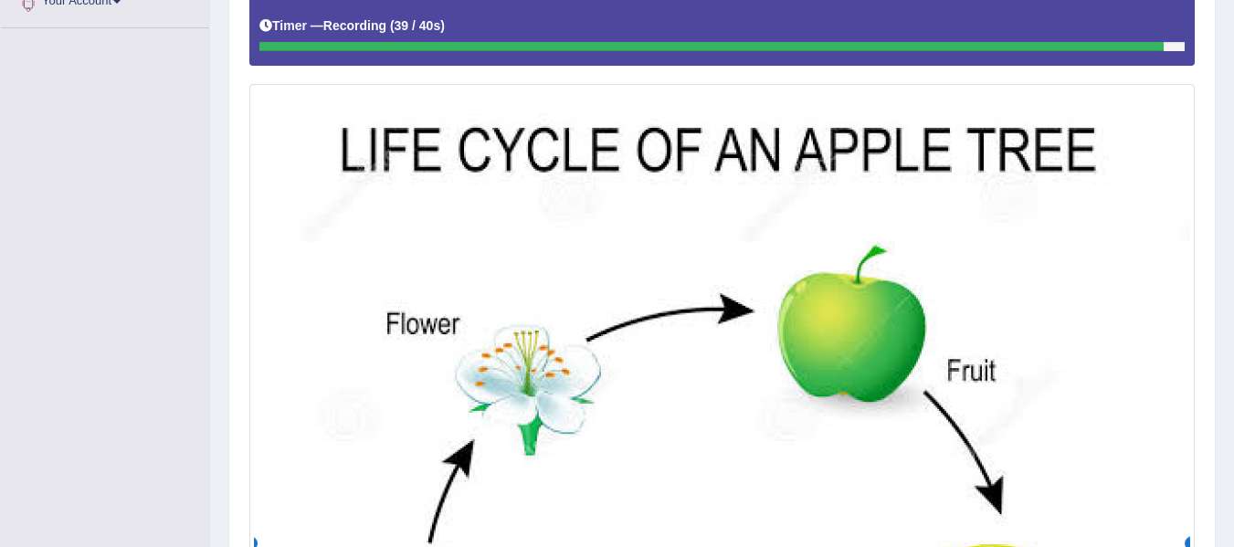
scroll to position [418, 0]
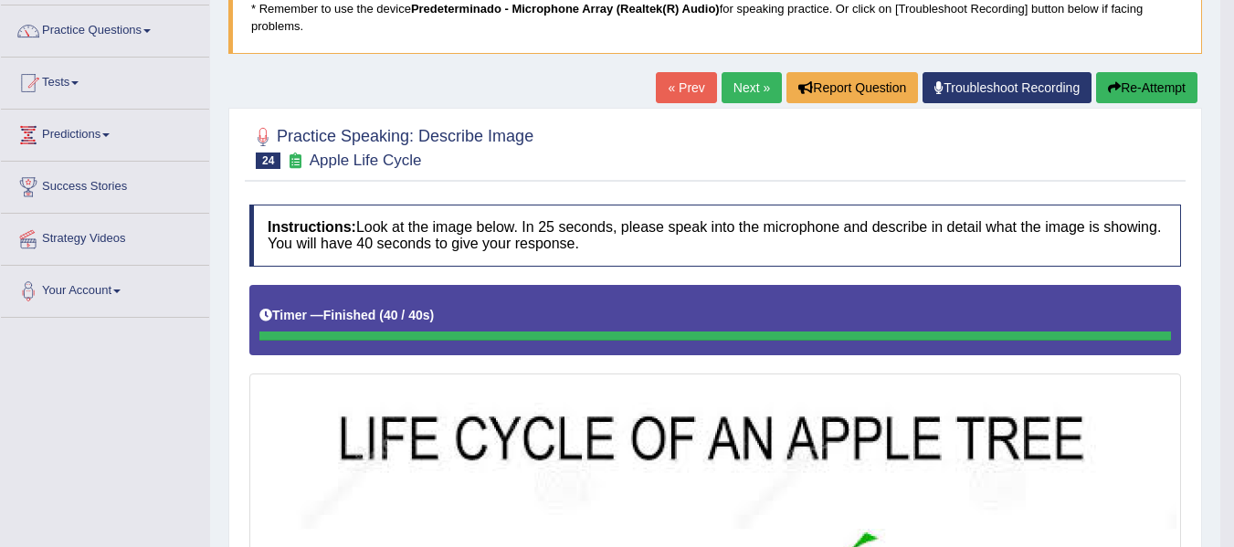
scroll to position [164, 0]
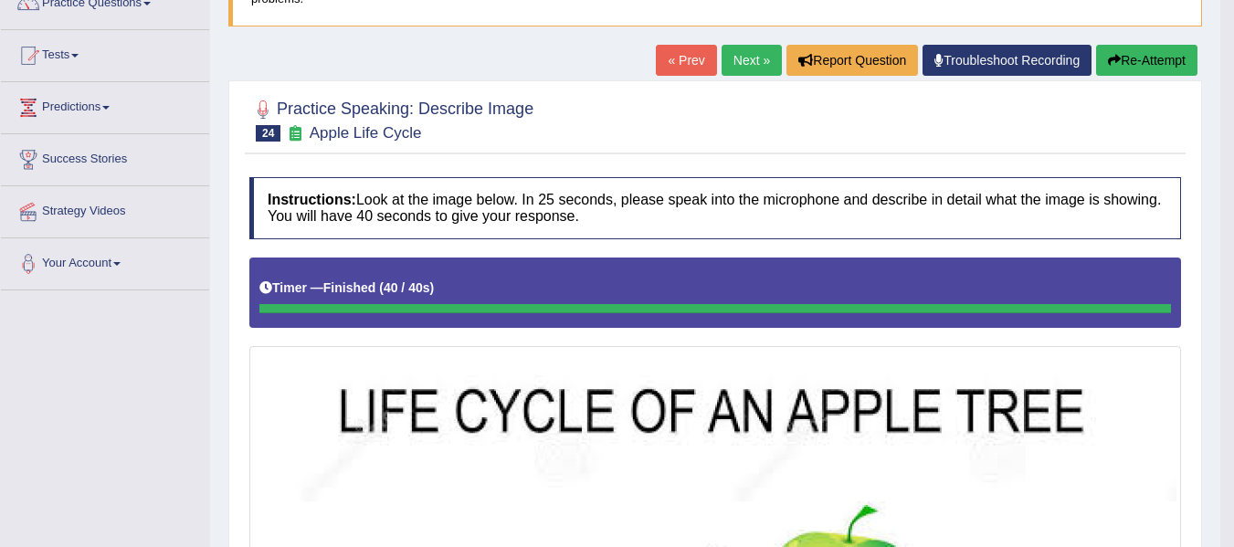
click at [746, 58] on link "Next »" at bounding box center [751, 60] width 60 height 31
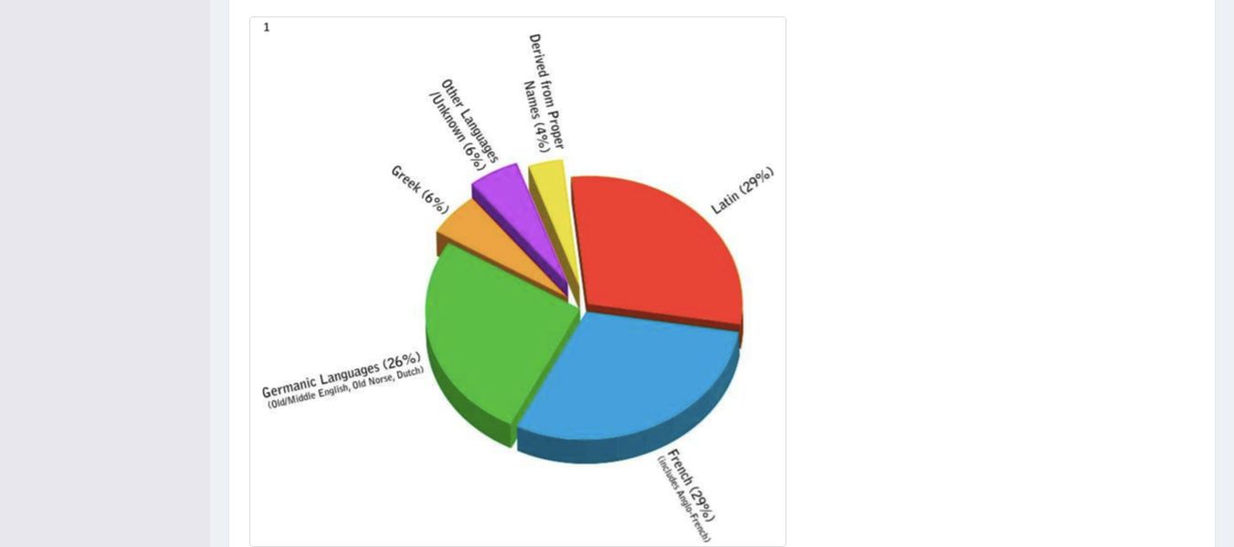
scroll to position [503, 0]
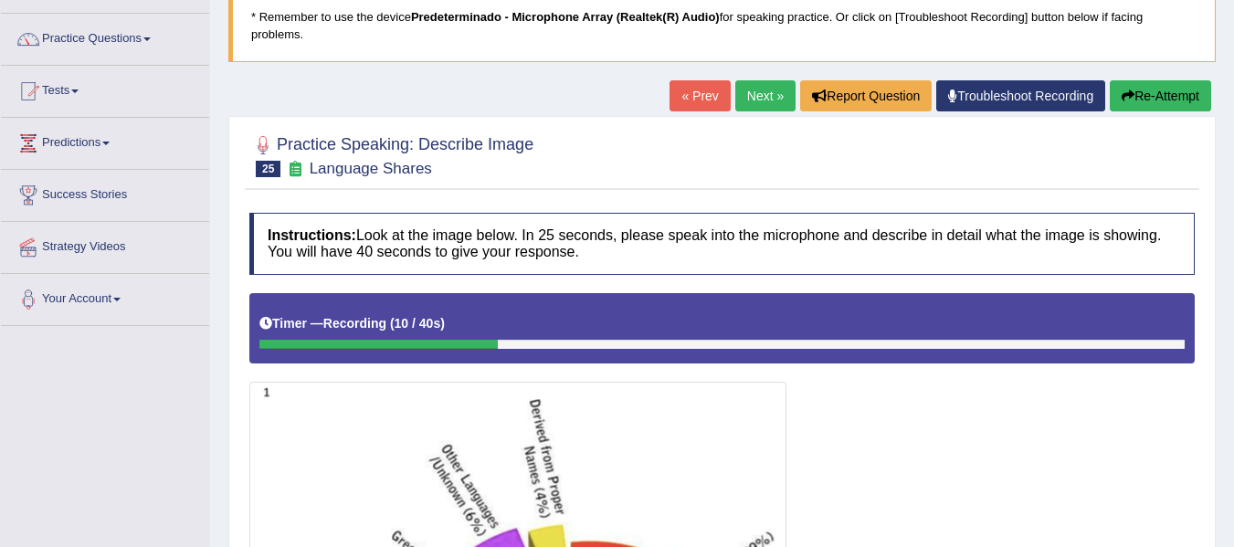
scroll to position [127, 0]
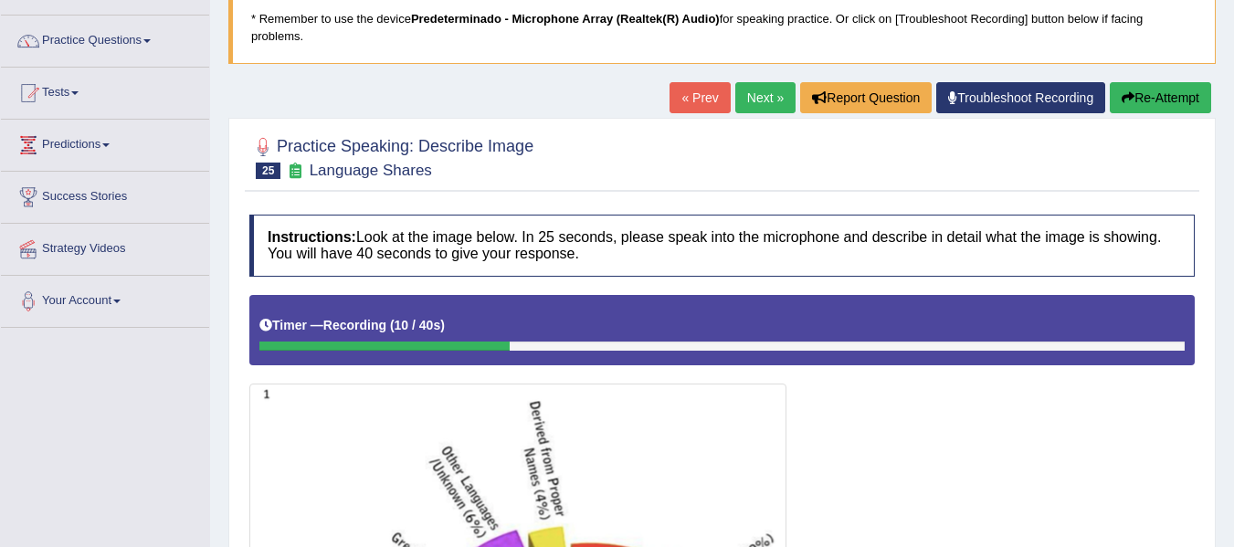
click at [1165, 102] on button "Re-Attempt" at bounding box center [1159, 97] width 101 height 31
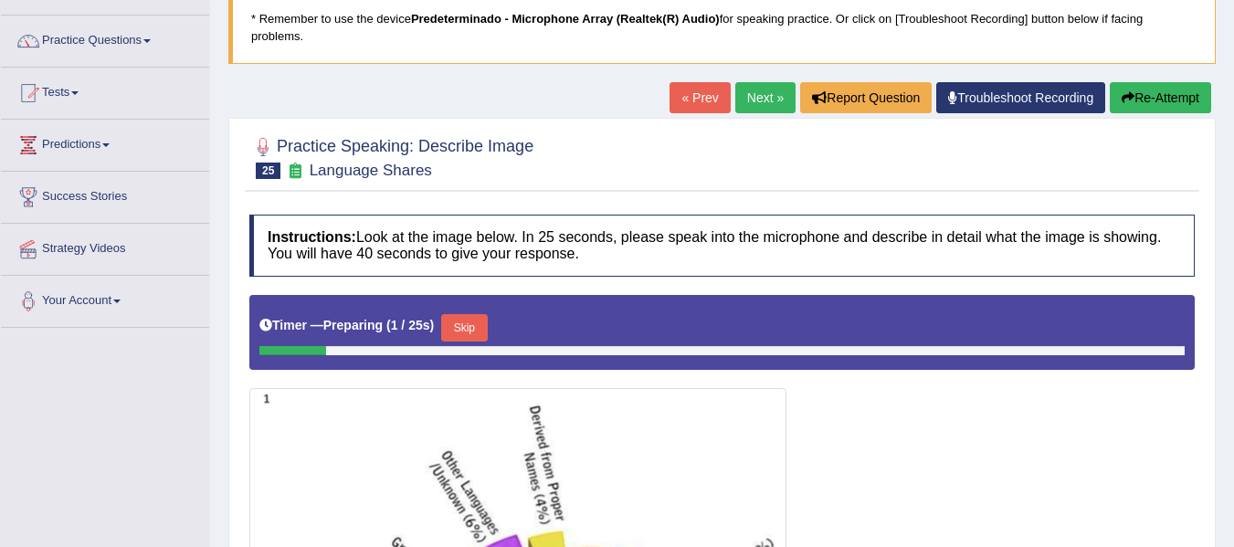
click at [464, 317] on button "Skip" at bounding box center [464, 327] width 46 height 27
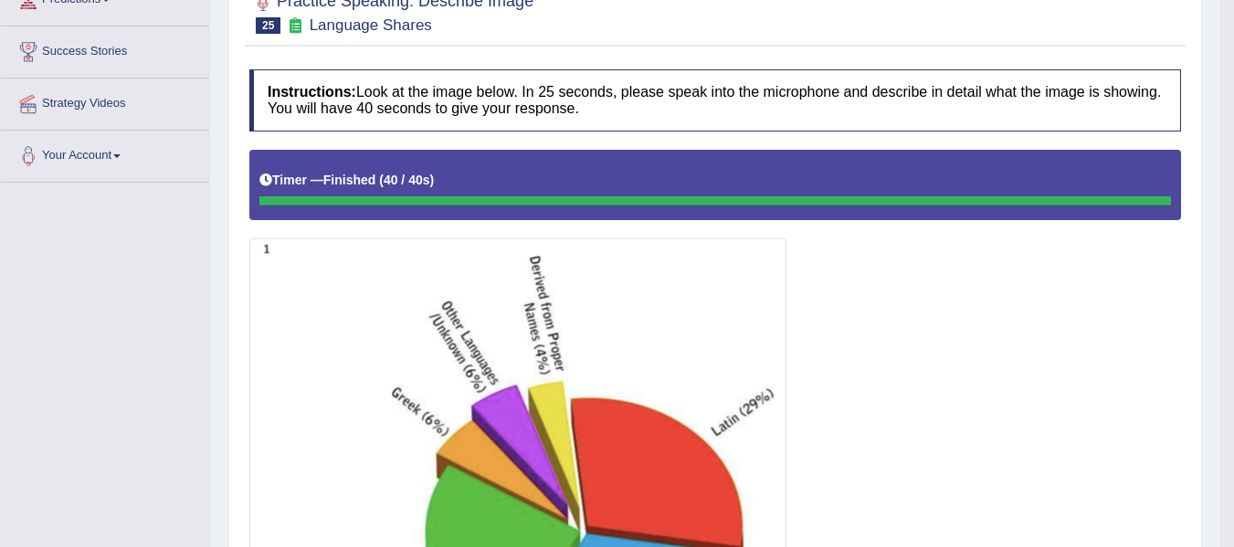
scroll to position [510, 0]
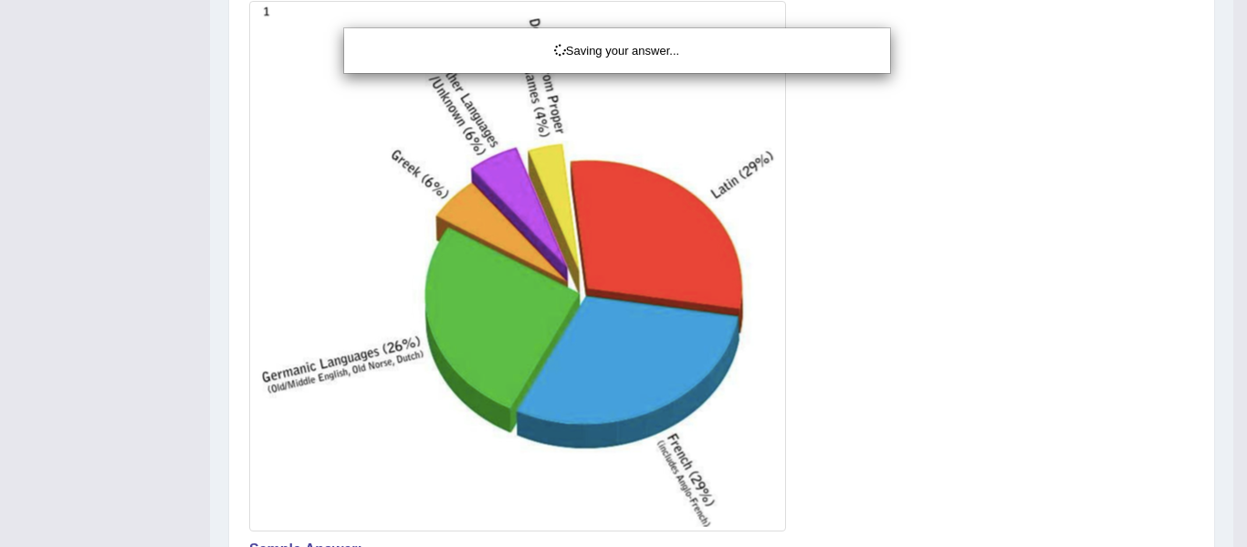
drag, startPoint x: 1246, startPoint y: 285, endPoint x: 1246, endPoint y: 381, distance: 95.9
click at [1233, 378] on div "Saving your answer..." at bounding box center [623, 273] width 1247 height 547
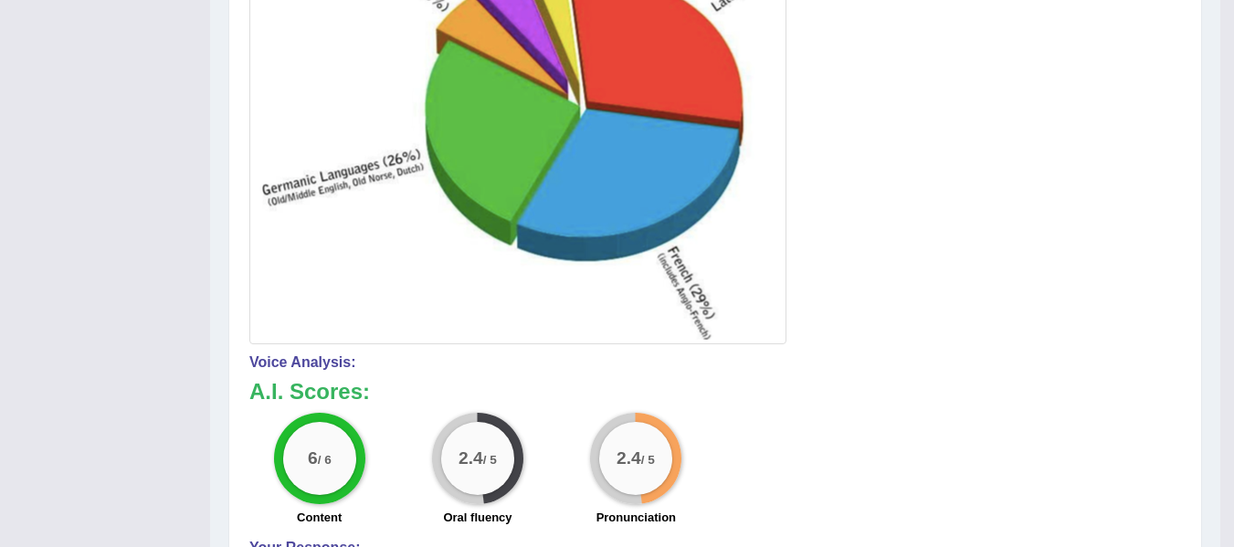
scroll to position [1004, 0]
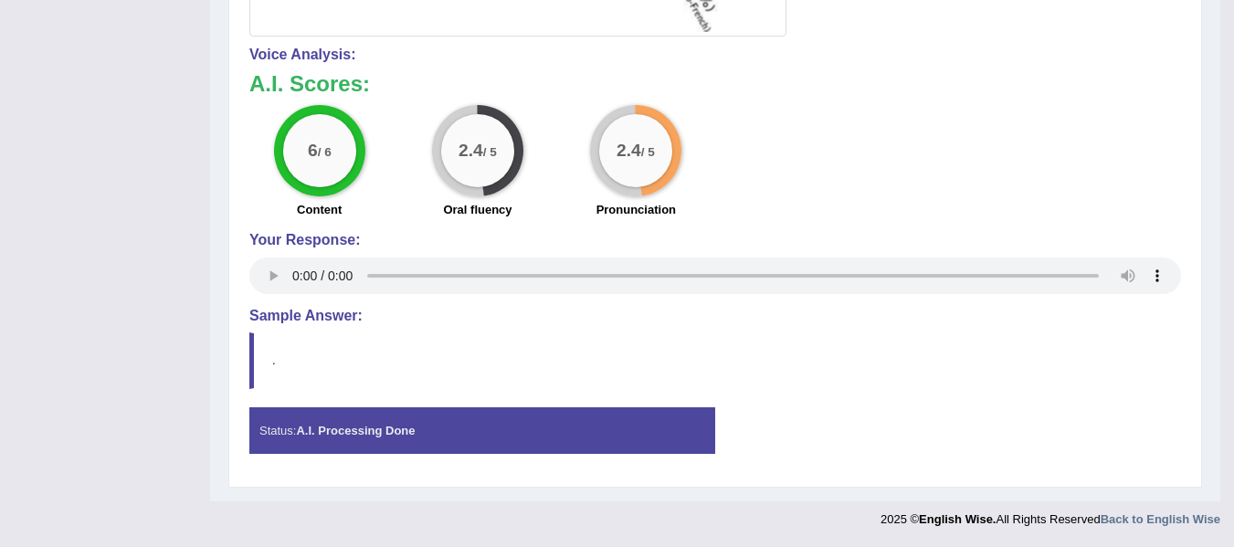
drag, startPoint x: 1232, startPoint y: 459, endPoint x: 1242, endPoint y: 493, distance: 35.2
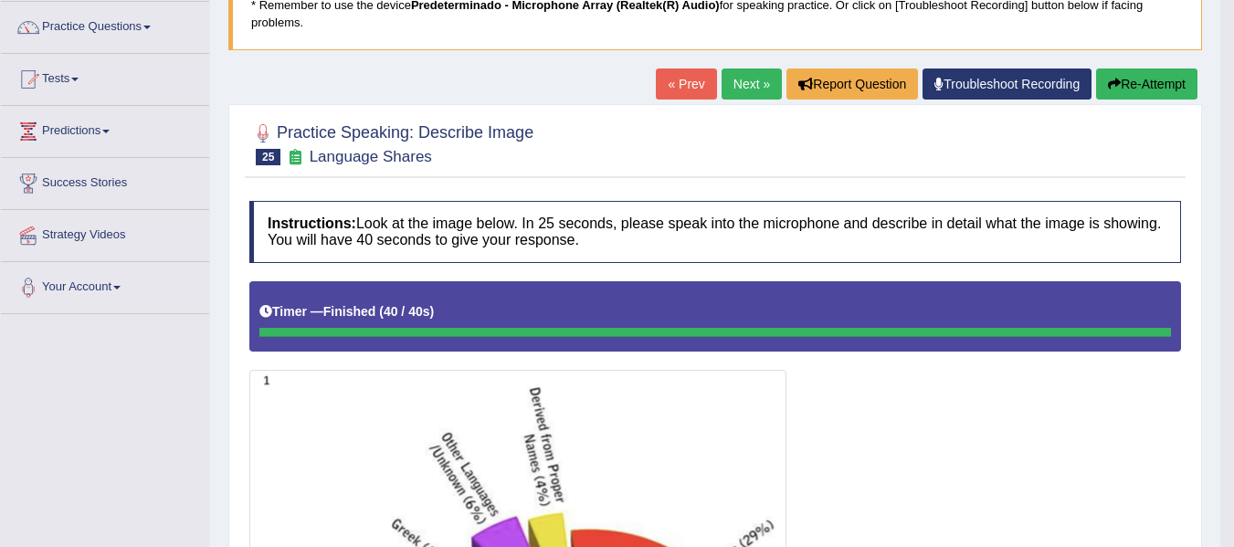
scroll to position [135, 0]
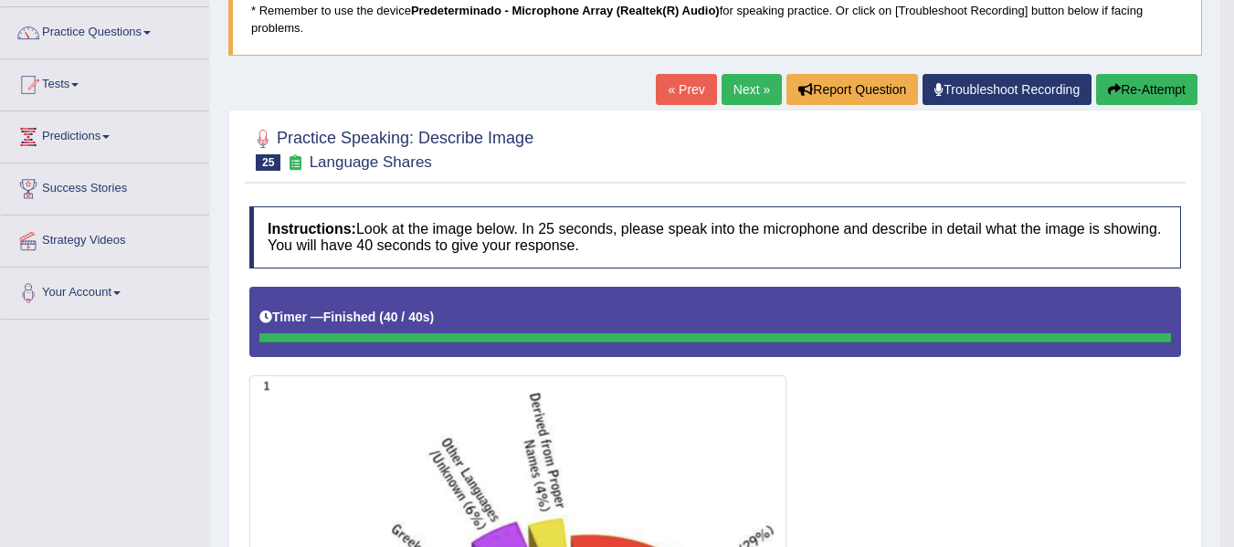
click at [737, 94] on link "Next »" at bounding box center [751, 89] width 60 height 31
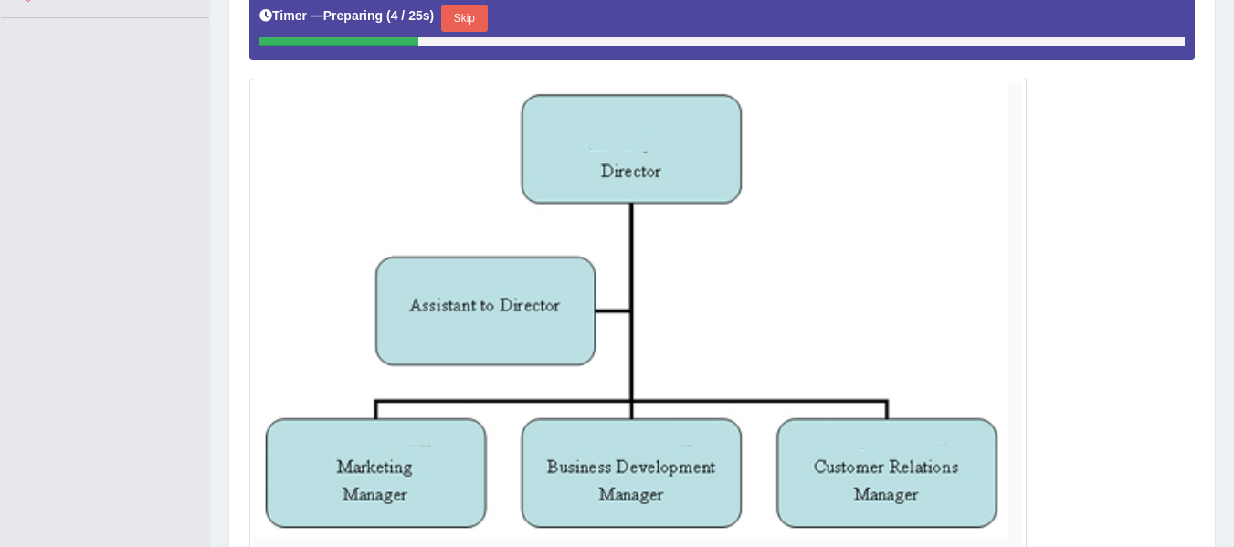
scroll to position [473, 0]
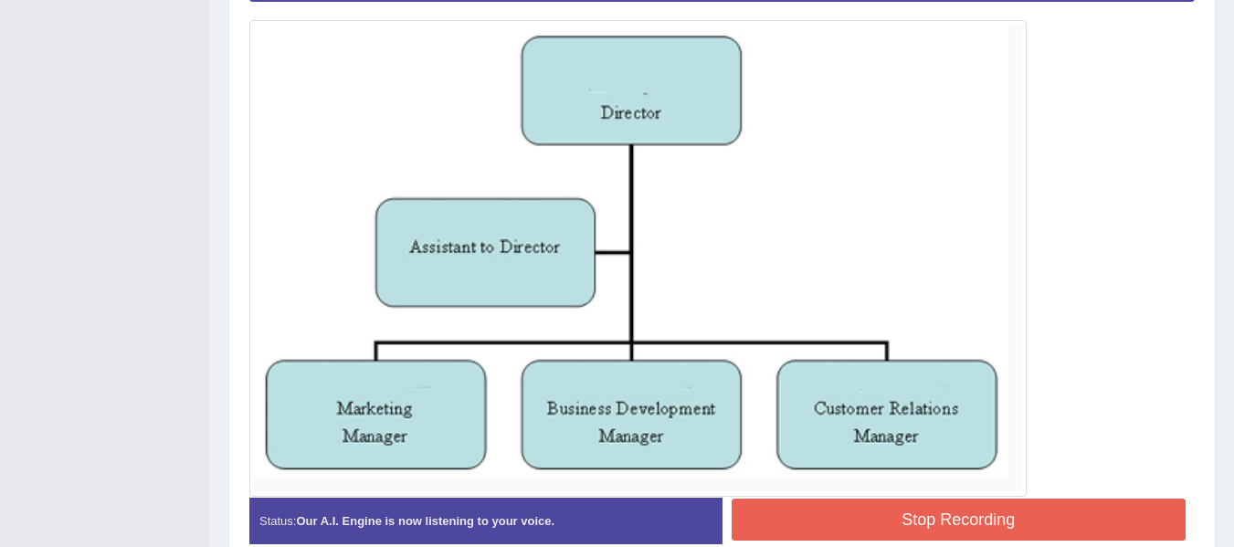
scroll to position [496, 0]
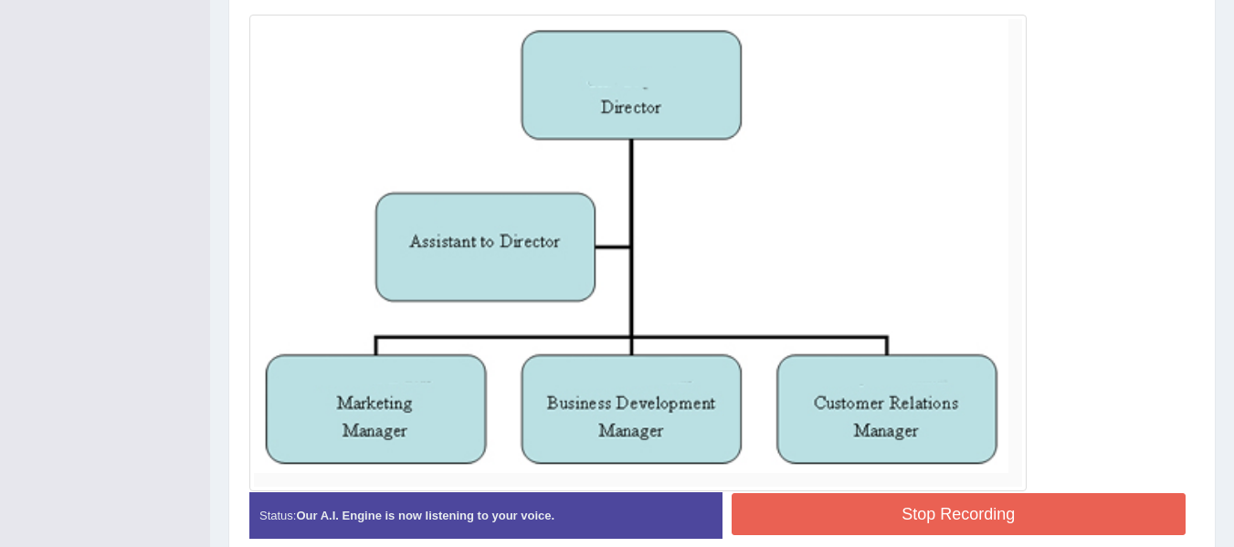
click at [1041, 519] on button "Stop Recording" at bounding box center [958, 514] width 455 height 42
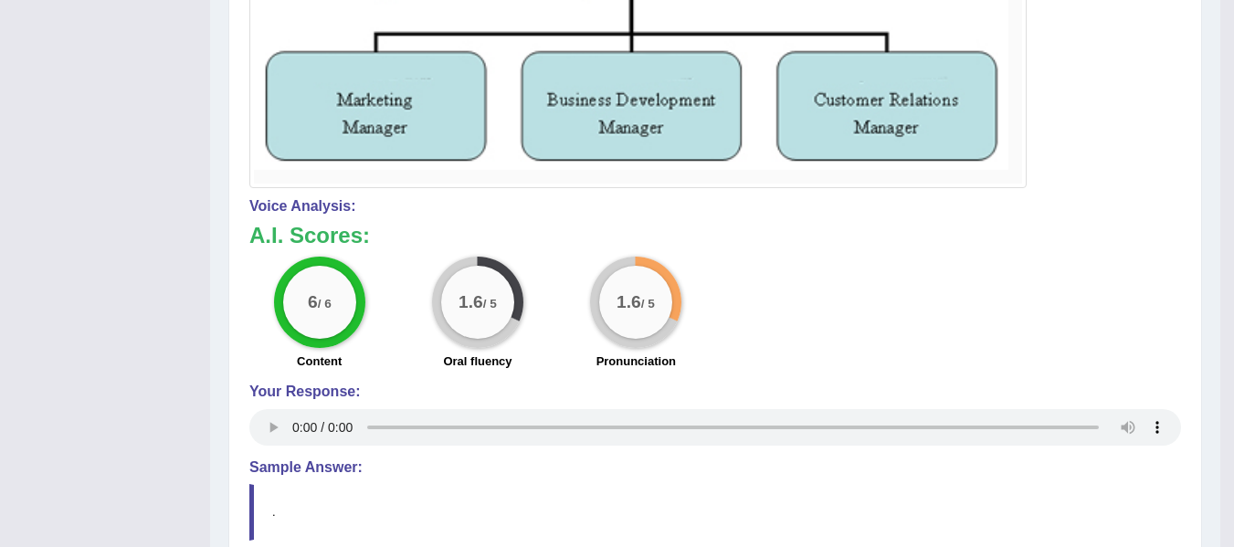
scroll to position [804, 0]
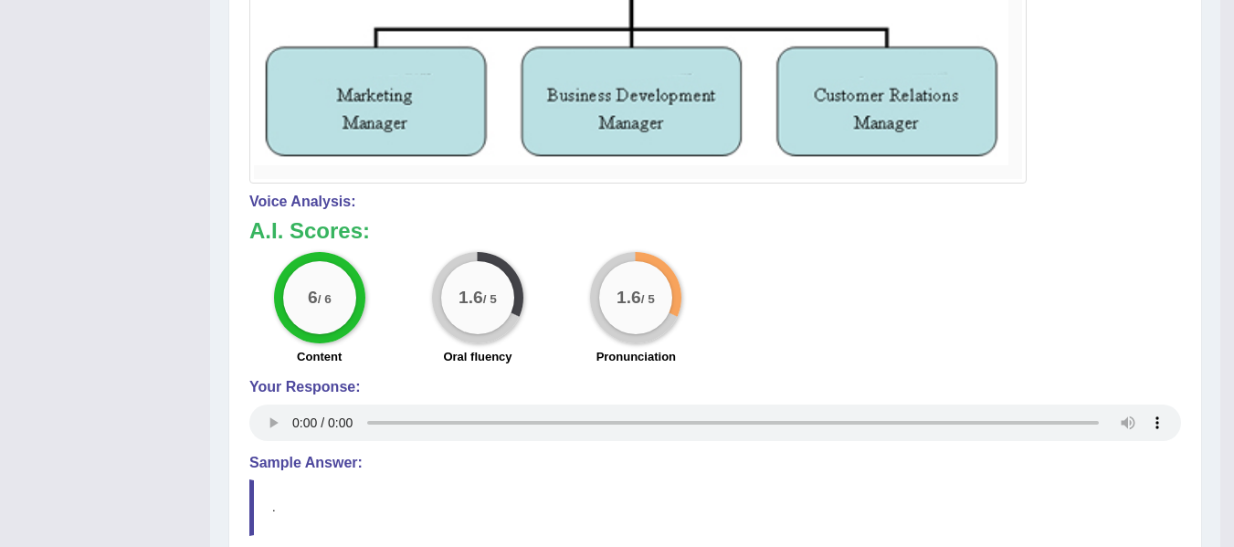
drag, startPoint x: 1246, startPoint y: 272, endPoint x: 1239, endPoint y: 405, distance: 132.6
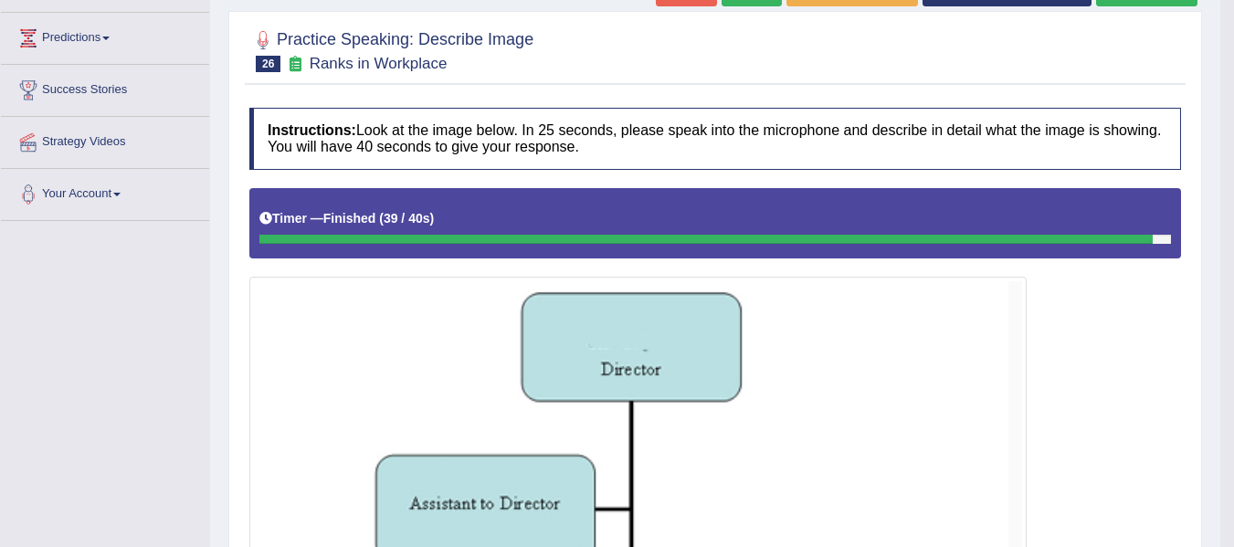
scroll to position [205, 0]
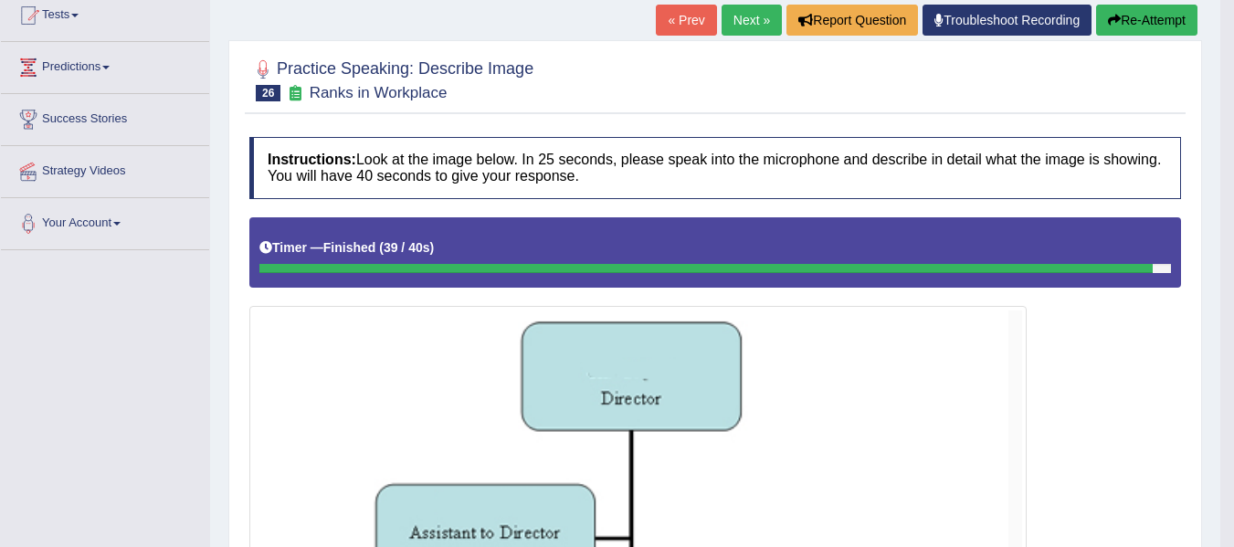
click at [757, 19] on link "Next »" at bounding box center [751, 20] width 60 height 31
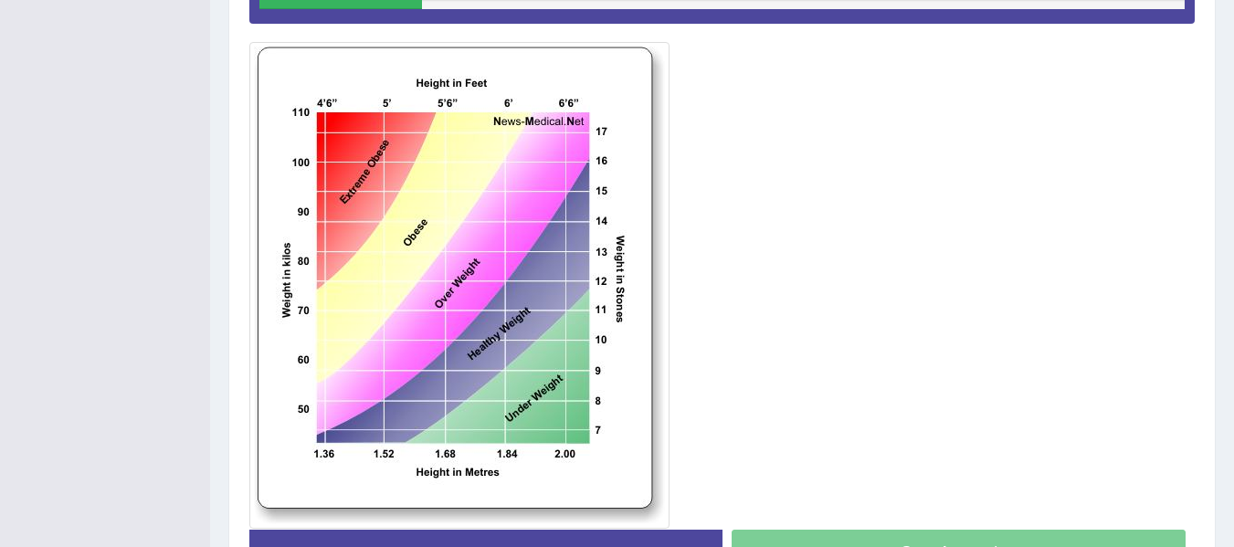
scroll to position [476, 0]
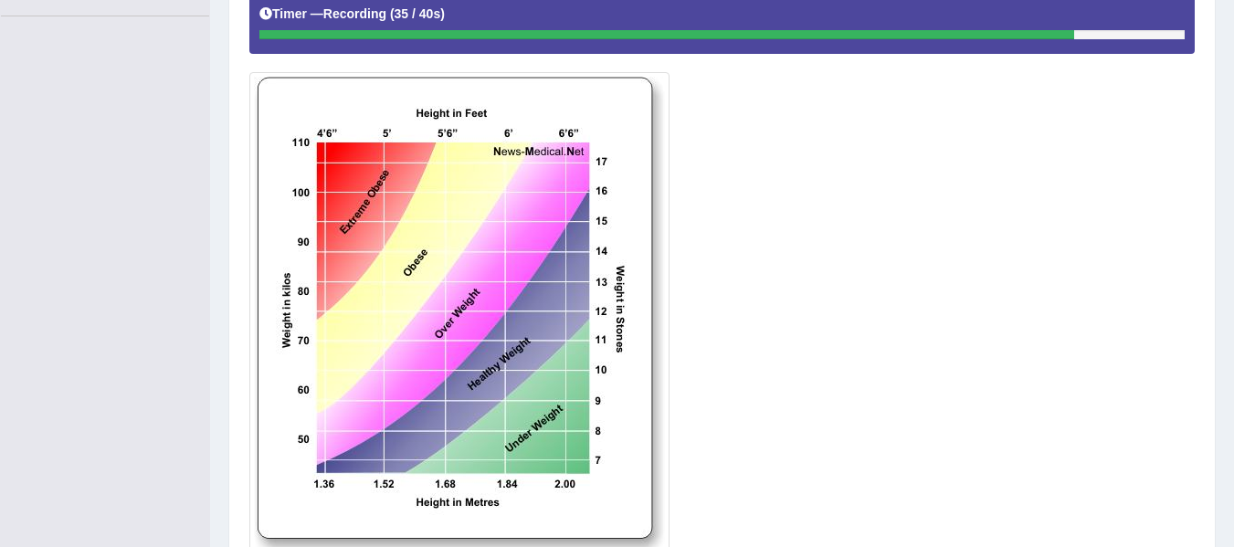
scroll to position [591, 0]
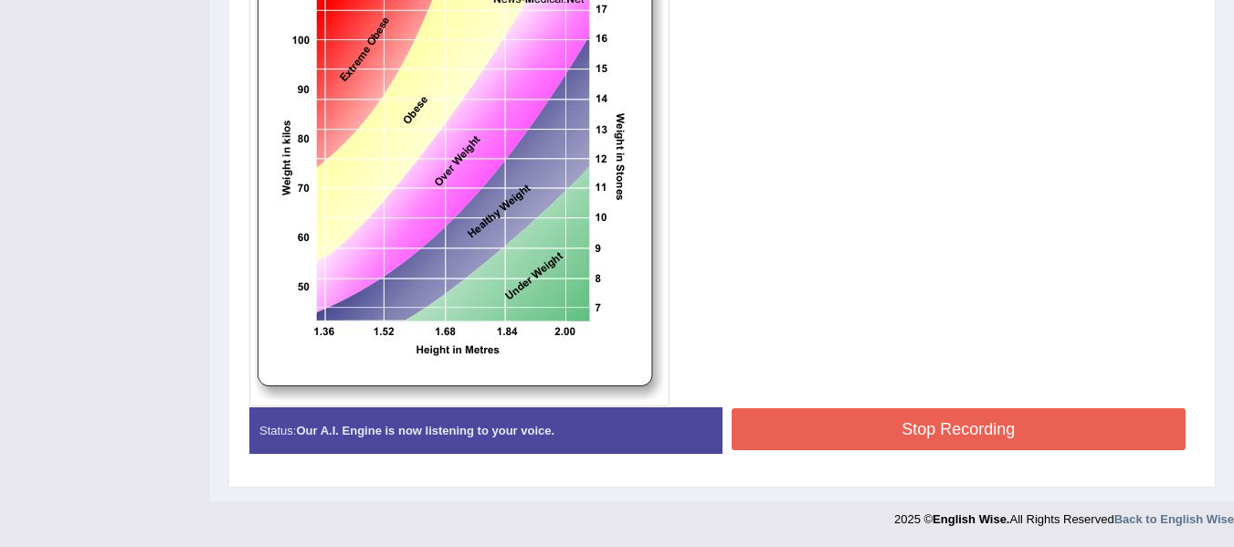
click at [1016, 434] on button "Stop Recording" at bounding box center [958, 429] width 455 height 42
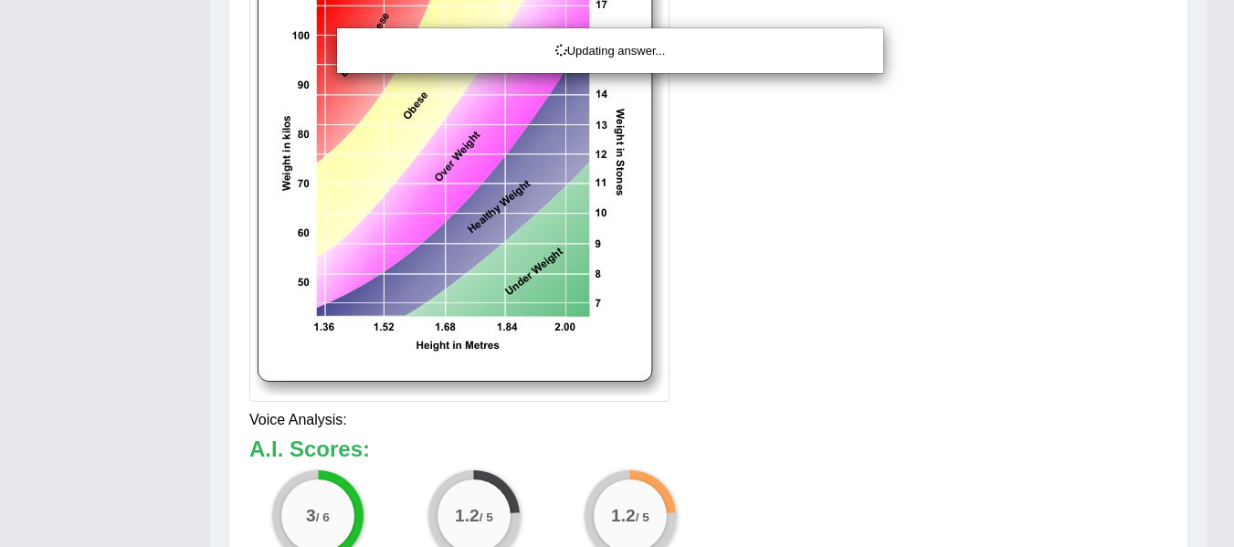
drag, startPoint x: 1246, startPoint y: 286, endPoint x: 1246, endPoint y: 322, distance: 36.5
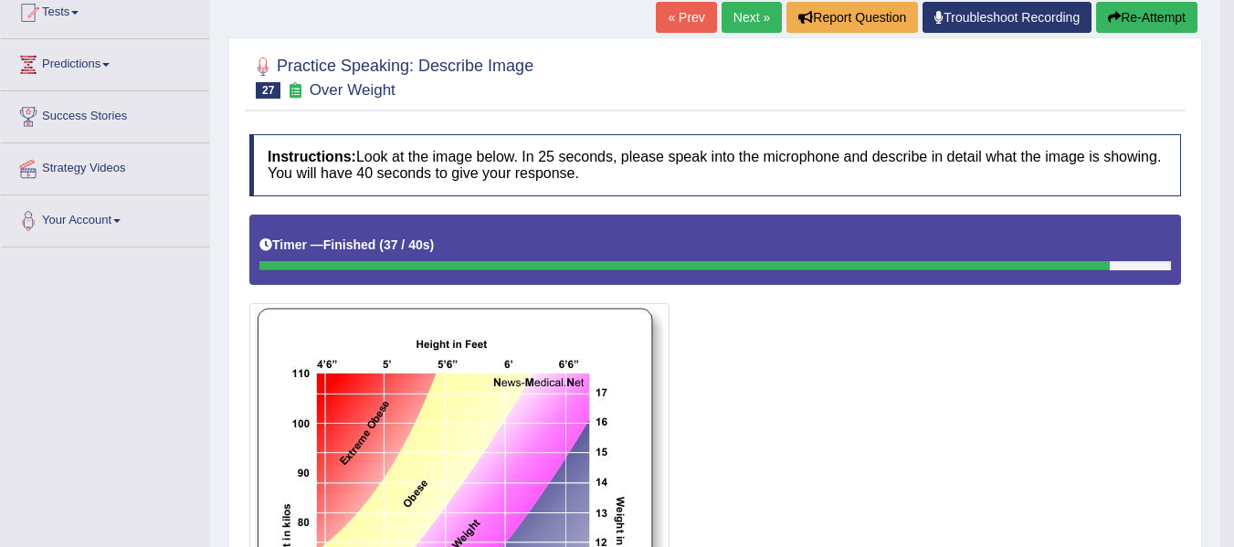
scroll to position [199, 0]
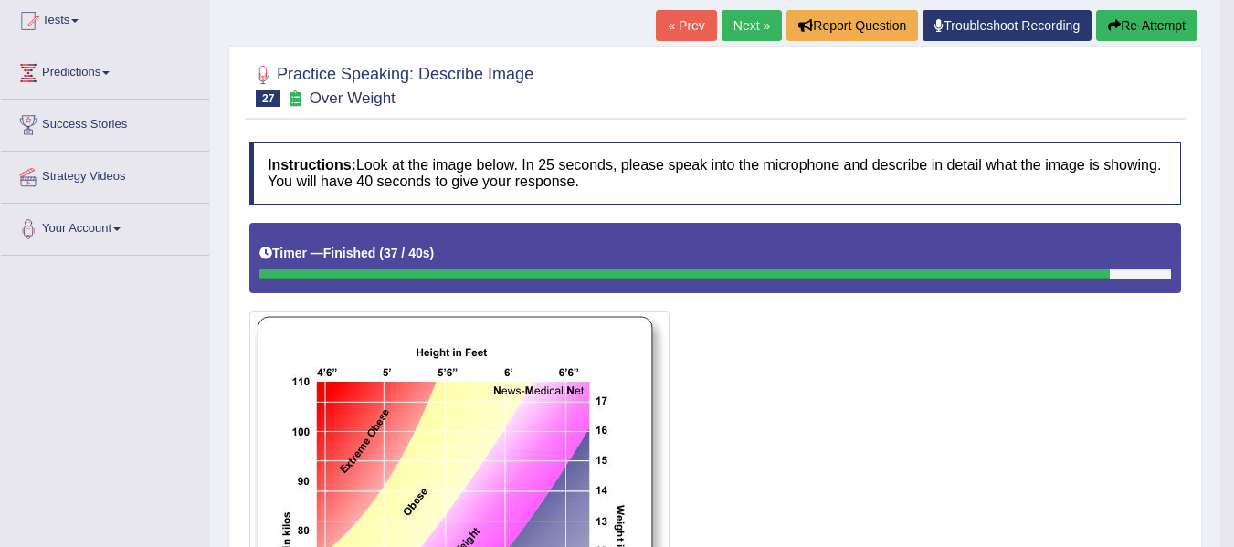
click at [744, 22] on link "Next »" at bounding box center [751, 25] width 60 height 31
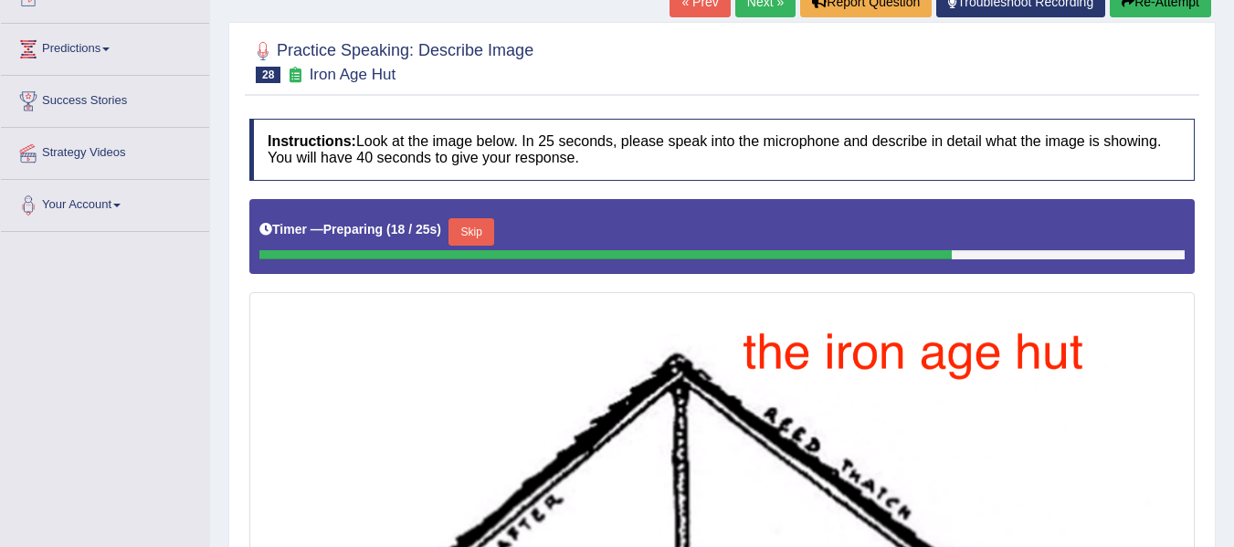
scroll to position [213, 0]
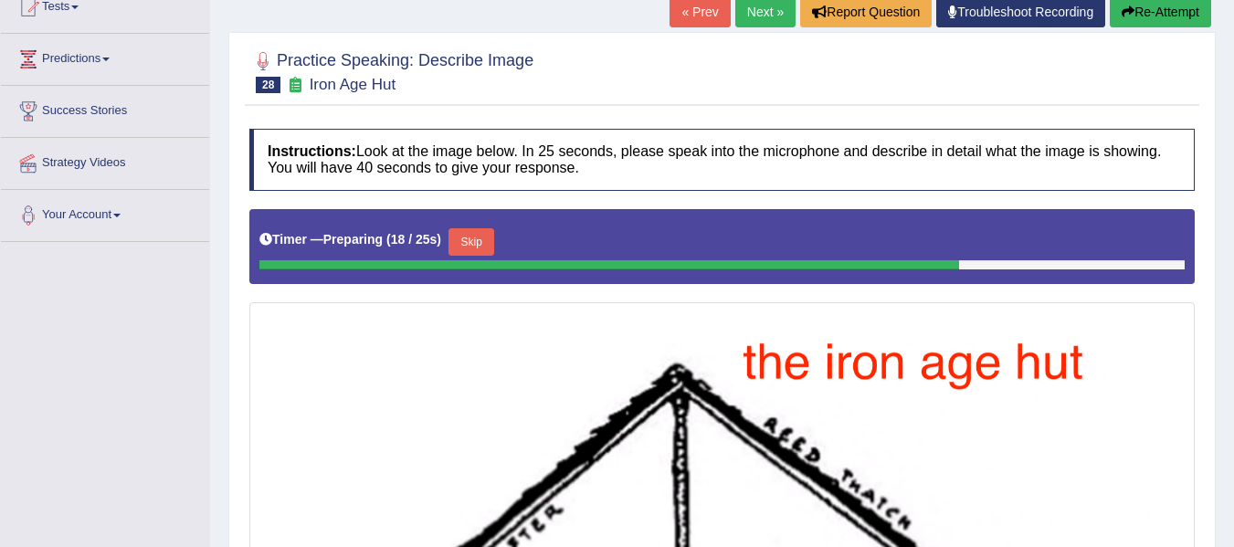
drag, startPoint x: 1246, startPoint y: 191, endPoint x: 1246, endPoint y: 300, distance: 108.7
click at [1233, 300] on html "Toggle navigation Home Practice Questions Speaking Practice Read Aloud Repeat S…" at bounding box center [617, 60] width 1234 height 547
click at [760, 13] on link "Next »" at bounding box center [765, 11] width 60 height 31
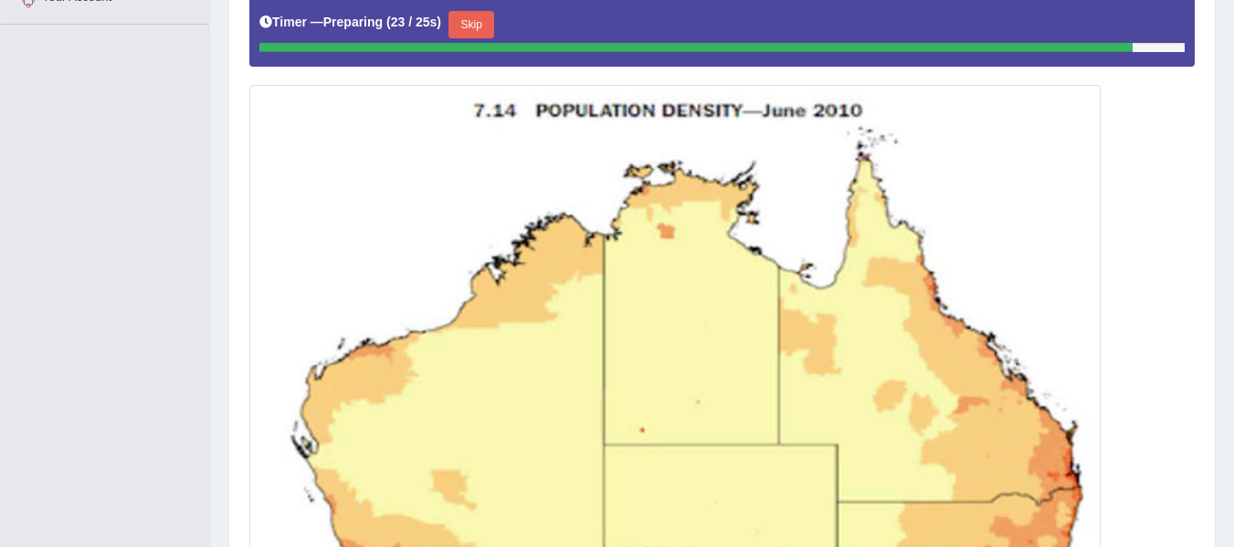
scroll to position [427, 0]
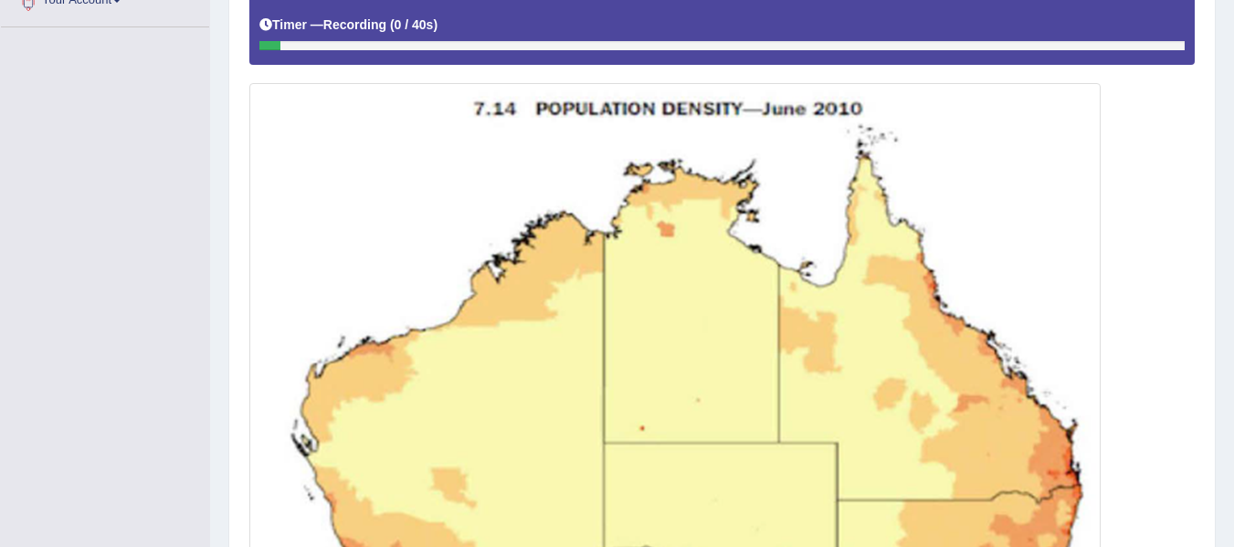
drag, startPoint x: 1246, startPoint y: 115, endPoint x: 1246, endPoint y: 269, distance: 154.3
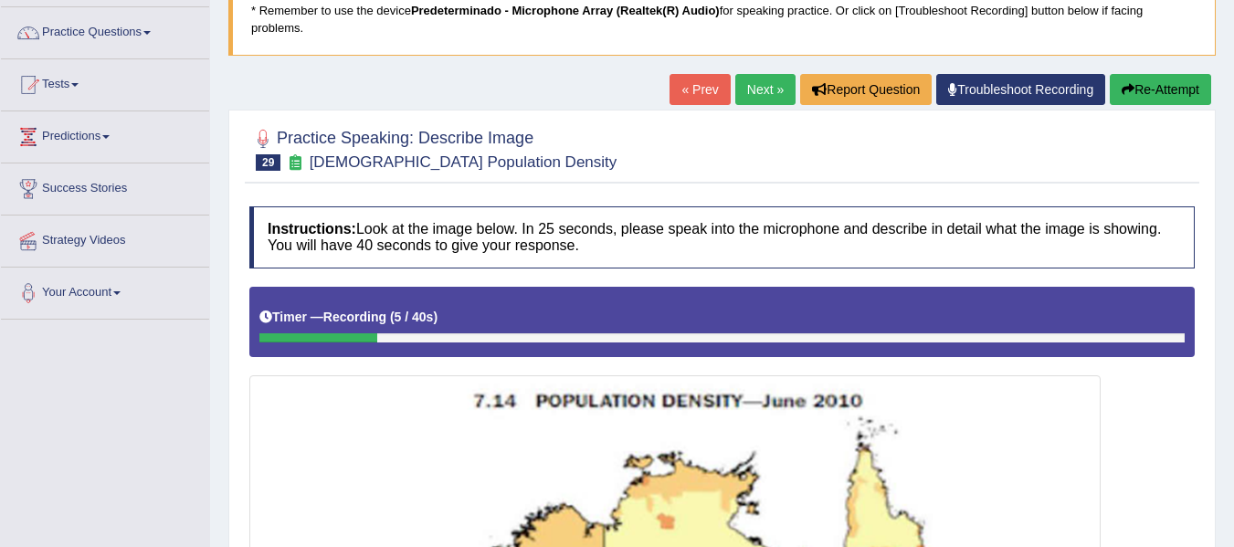
scroll to position [122, 0]
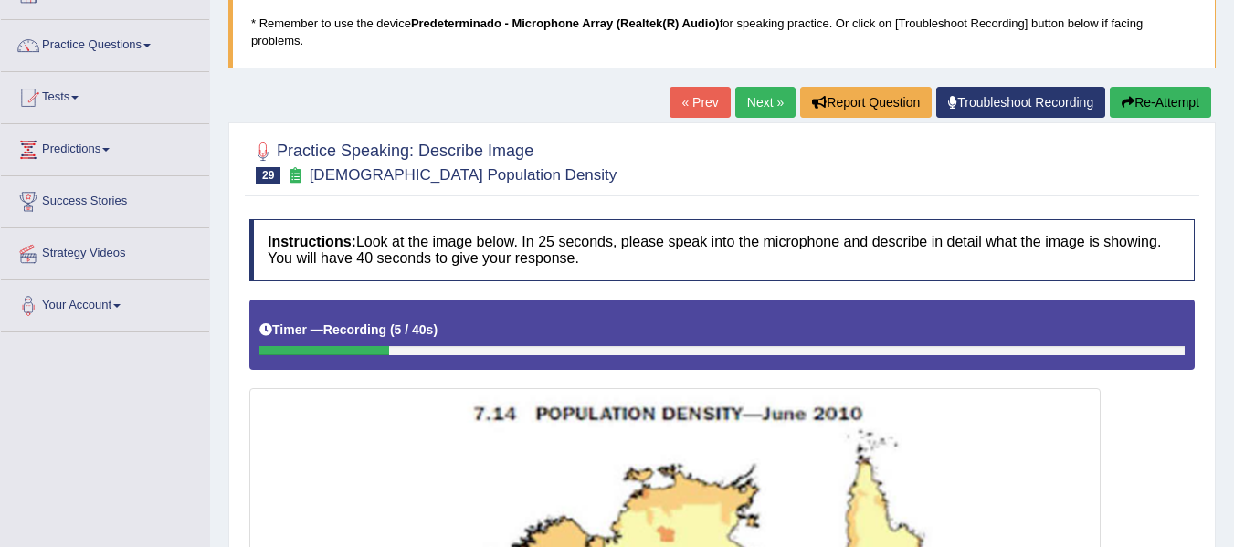
click at [1195, 102] on button "Re-Attempt" at bounding box center [1159, 102] width 101 height 31
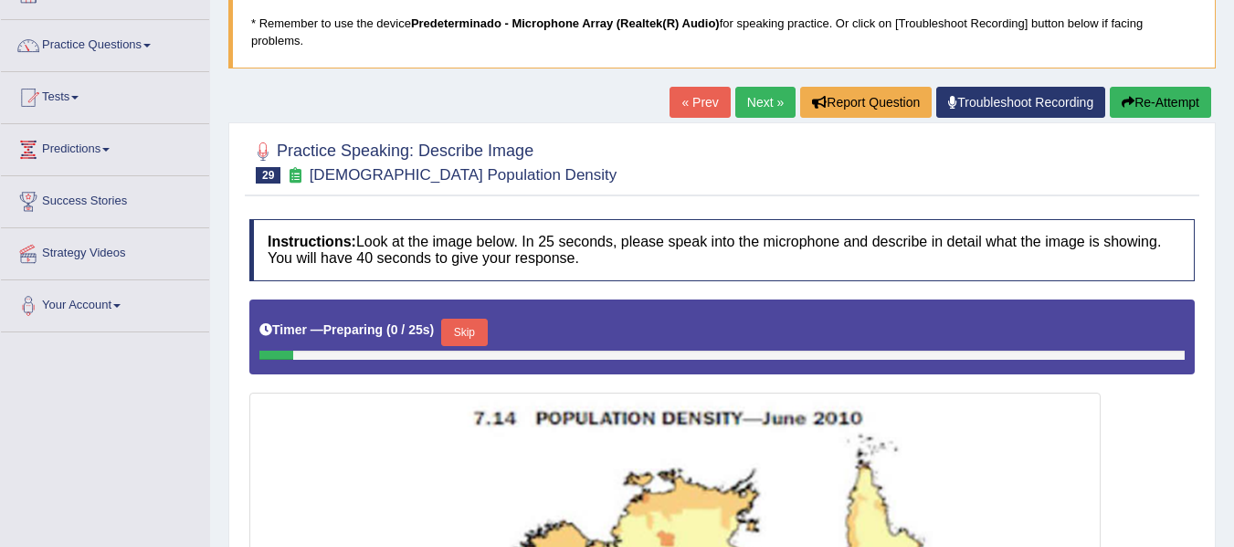
click at [464, 336] on button "Skip" at bounding box center [464, 332] width 46 height 27
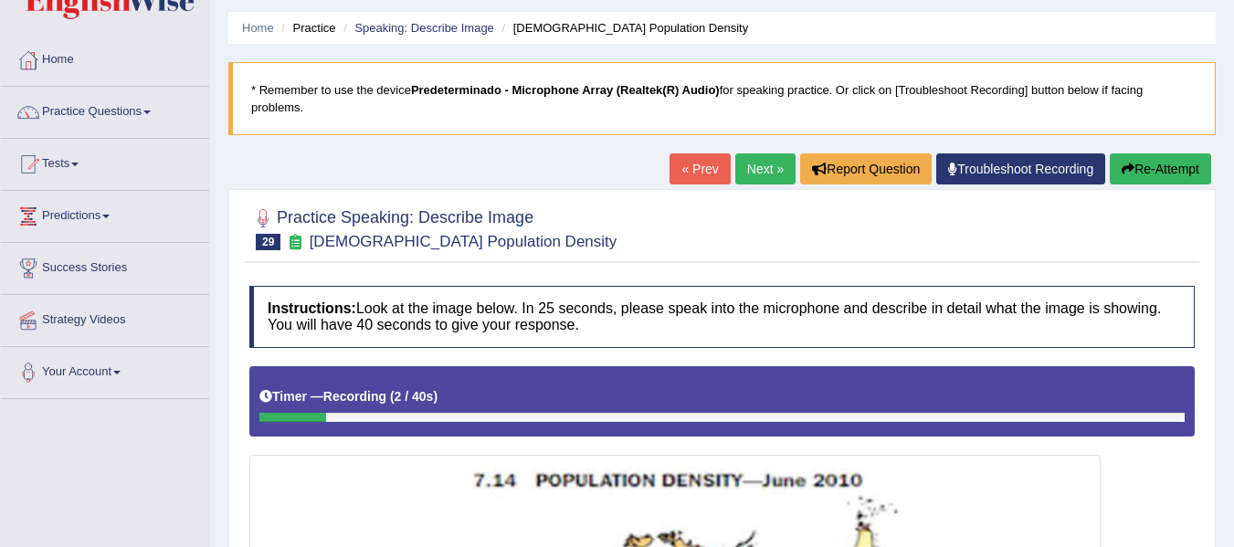
scroll to position [43, 0]
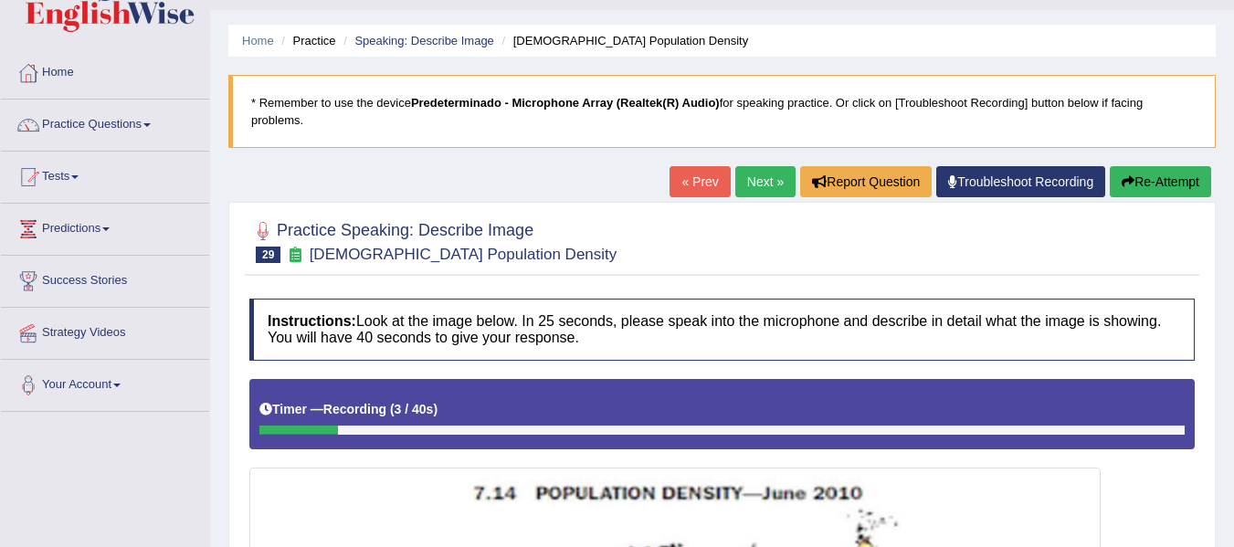
click at [1154, 199] on div "« Prev Next » Report Question Troubleshoot Recording Re-Attempt" at bounding box center [942, 184] width 546 height 36
click at [1156, 189] on button "Re-Attempt" at bounding box center [1159, 181] width 101 height 31
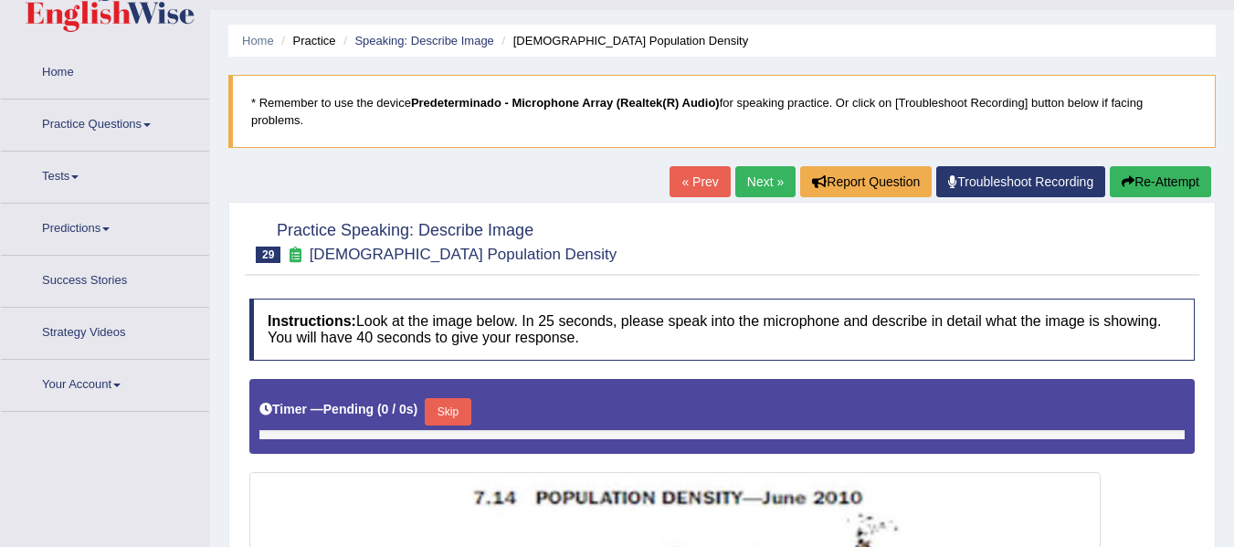
click at [457, 395] on div "Timer — Pending ( 0 / 0s ) Skip" at bounding box center [721, 412] width 925 height 37
click at [471, 405] on button "Skip" at bounding box center [464, 411] width 46 height 27
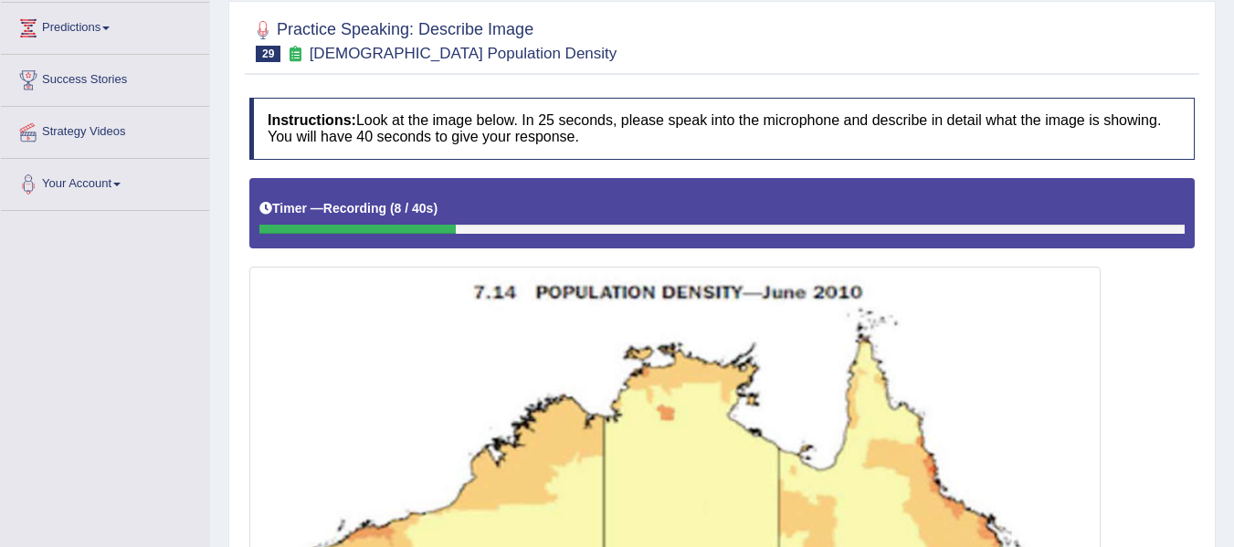
scroll to position [216, 0]
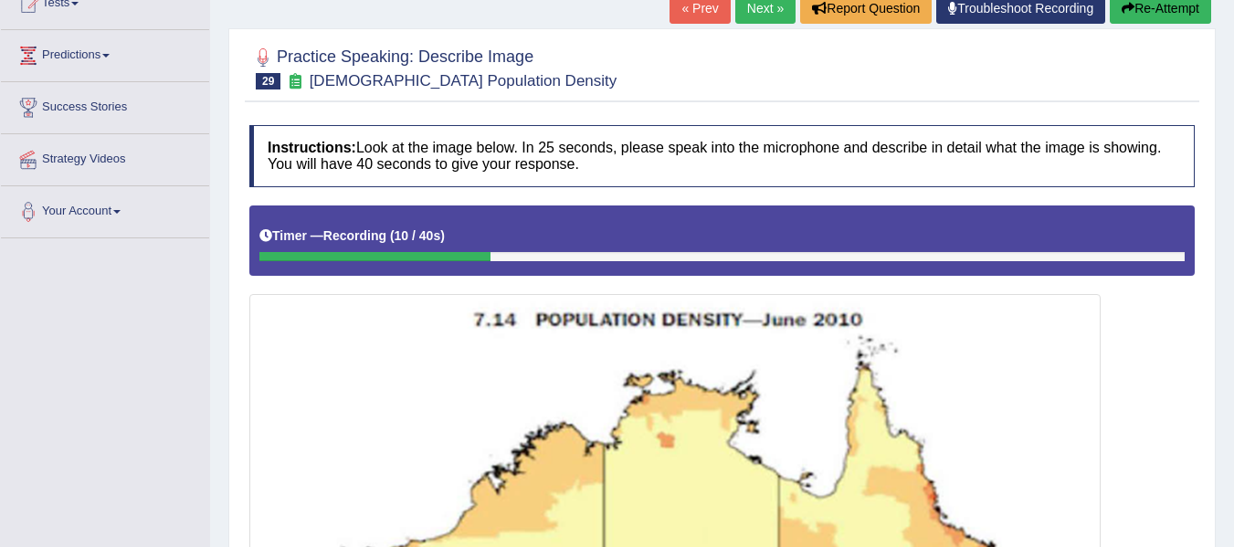
click at [1145, 4] on button "Re-Attempt" at bounding box center [1159, 8] width 101 height 31
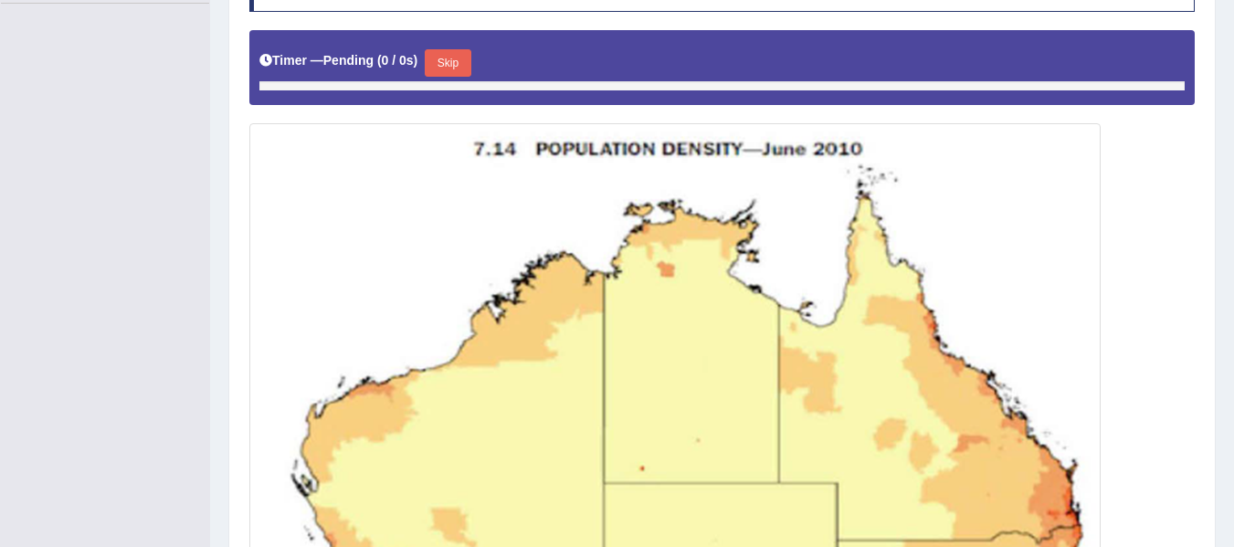
scroll to position [436, 0]
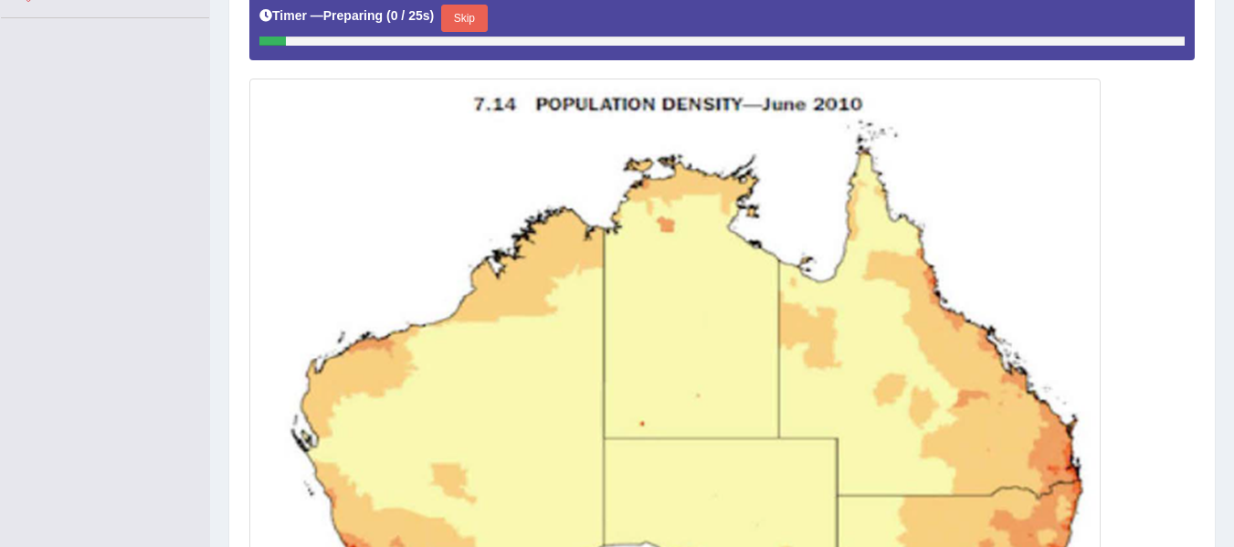
click at [481, 10] on button "Skip" at bounding box center [464, 18] width 46 height 27
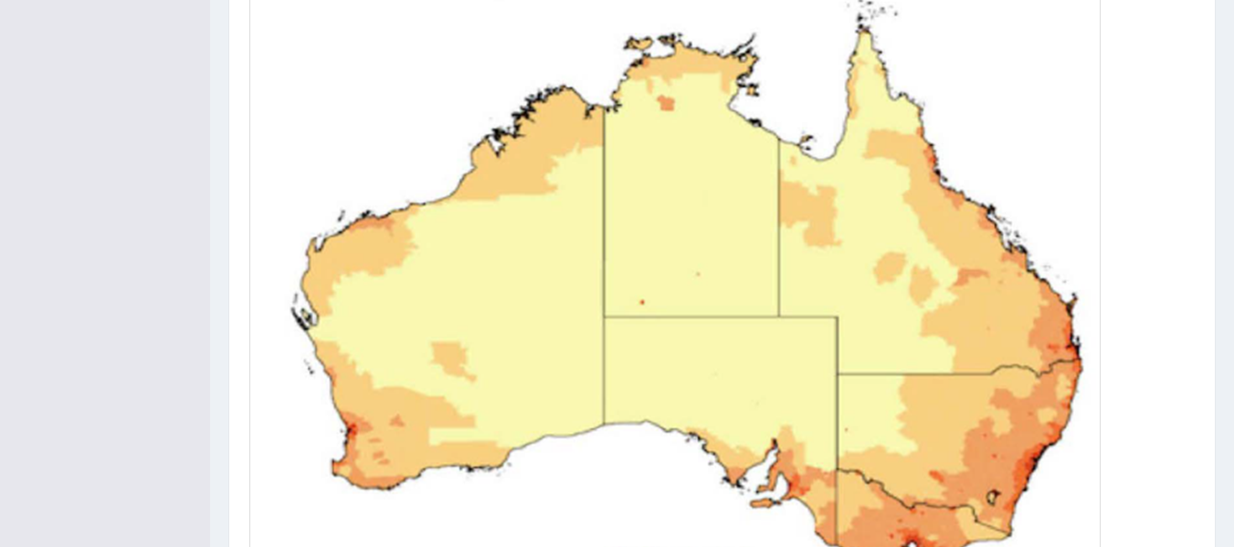
scroll to position [889, 0]
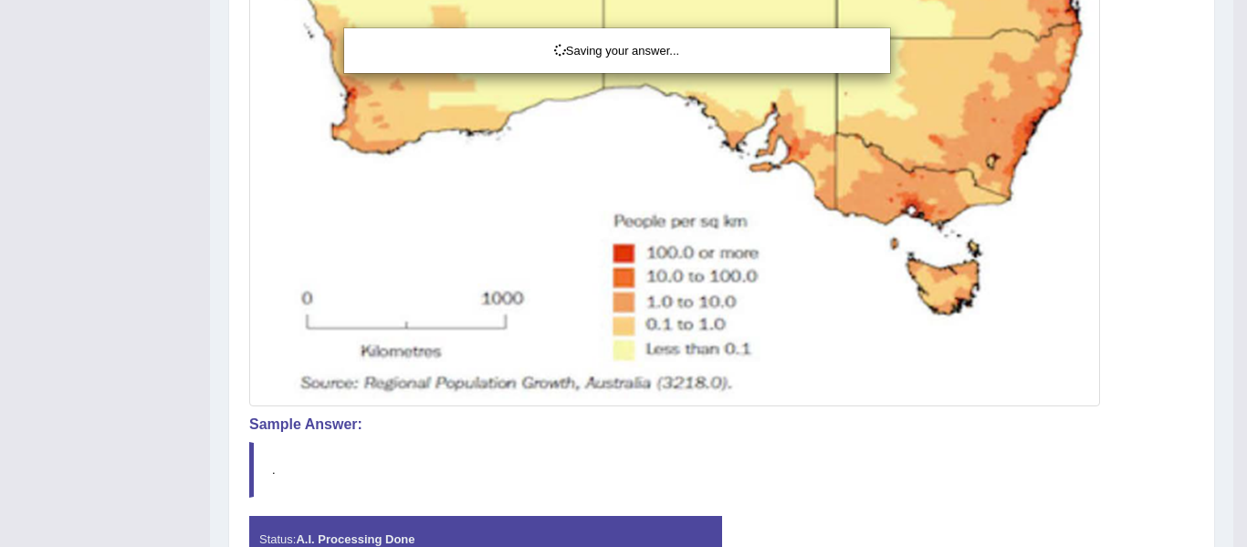
drag, startPoint x: 1246, startPoint y: 208, endPoint x: 1233, endPoint y: 380, distance: 172.2
click at [1233, 327] on div "Saving your answer..." at bounding box center [623, 273] width 1247 height 547
drag, startPoint x: 1246, startPoint y: 241, endPoint x: 1246, endPoint y: 363, distance: 122.4
click at [1233, 363] on div "Saving your answer..." at bounding box center [623, 273] width 1247 height 547
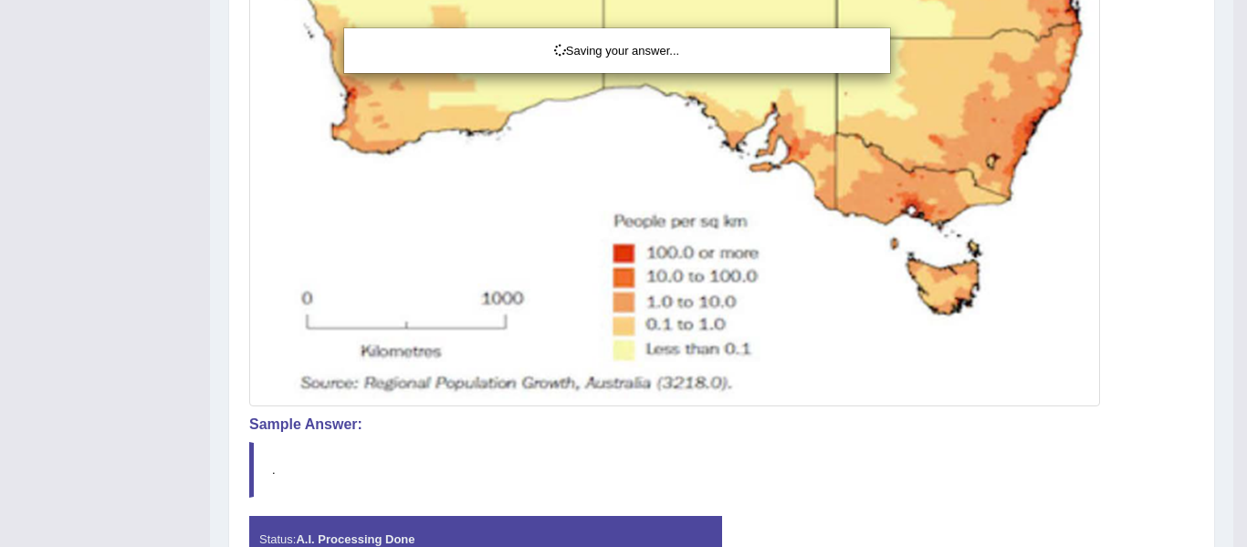
drag, startPoint x: 1150, startPoint y: 261, endPoint x: 1233, endPoint y: 93, distance: 187.4
click at [1233, 93] on div "Saving your answer..." at bounding box center [623, 273] width 1247 height 547
drag, startPoint x: 1244, startPoint y: -52, endPoint x: 1244, endPoint y: -64, distance: 11.9
drag, startPoint x: 1246, startPoint y: 257, endPoint x: 902, endPoint y: 59, distance: 396.8
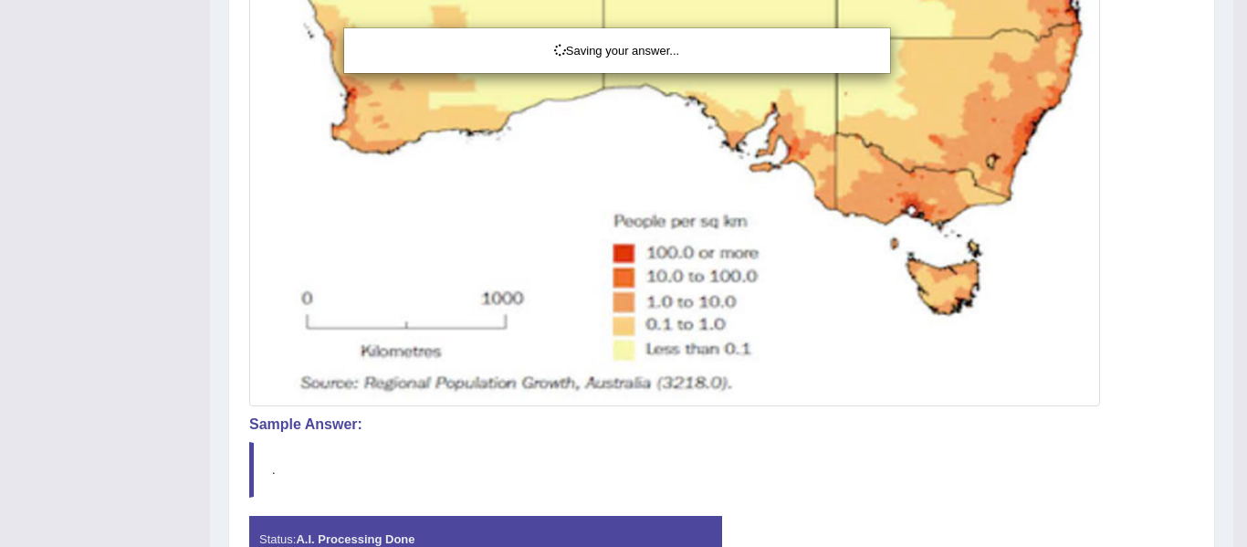
click at [1061, 62] on div "Saving your answer..." at bounding box center [623, 273] width 1247 height 547
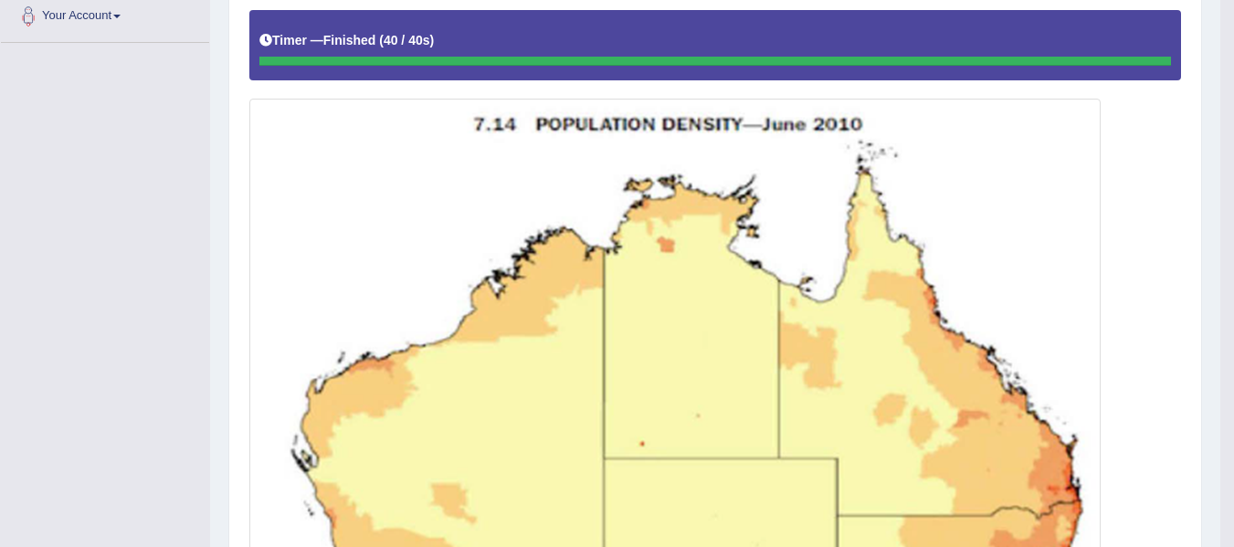
scroll to position [178, 0]
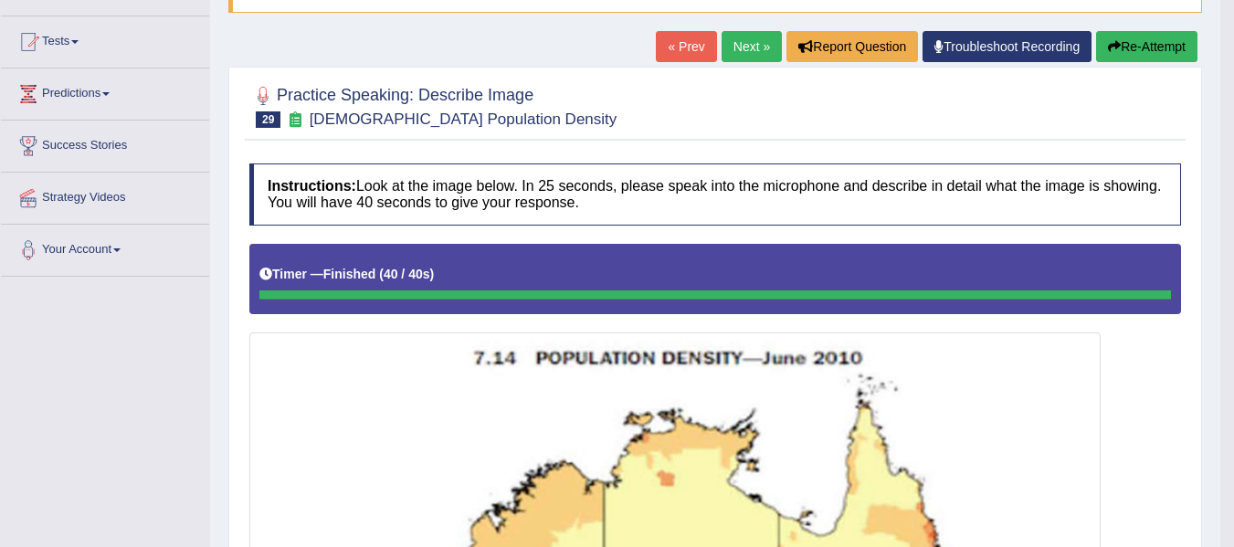
click at [756, 38] on link "Next »" at bounding box center [751, 46] width 60 height 31
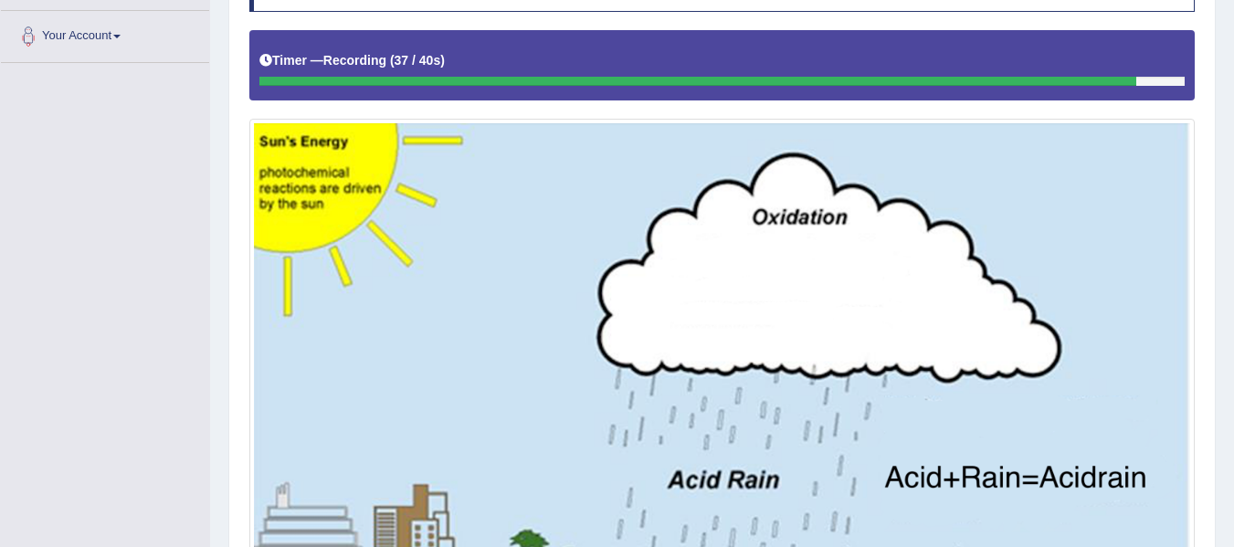
scroll to position [302, 0]
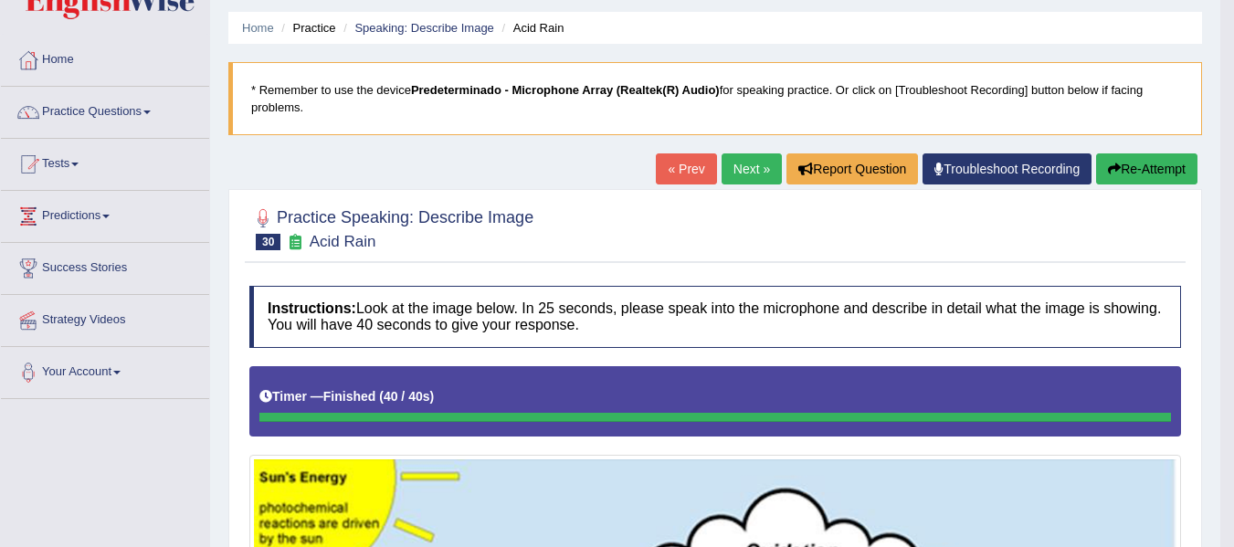
scroll to position [26, 0]
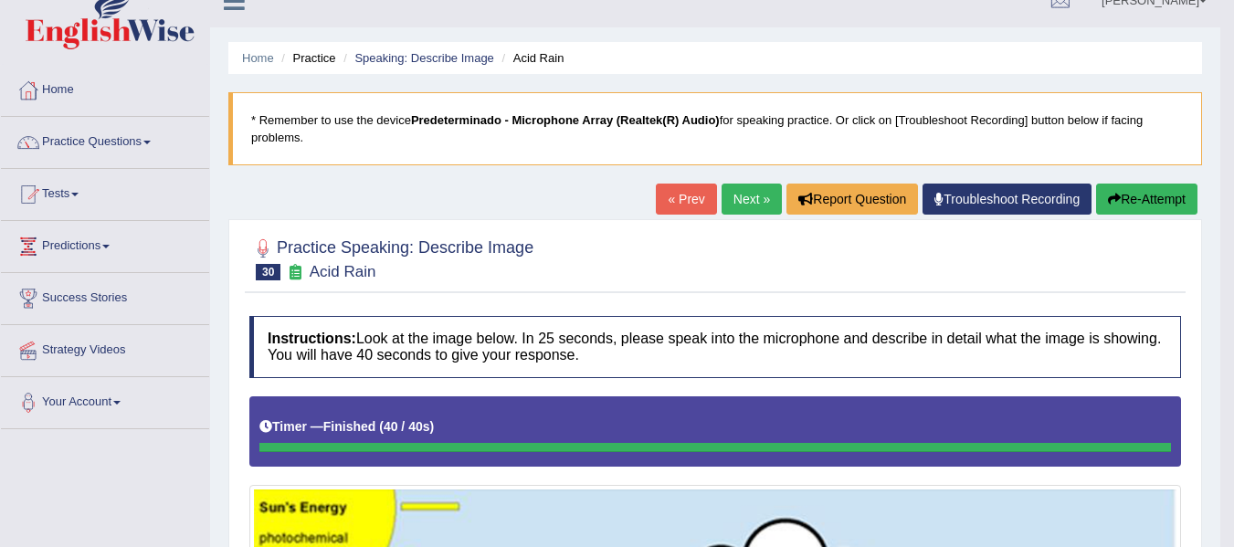
click at [759, 195] on link "Next »" at bounding box center [751, 199] width 60 height 31
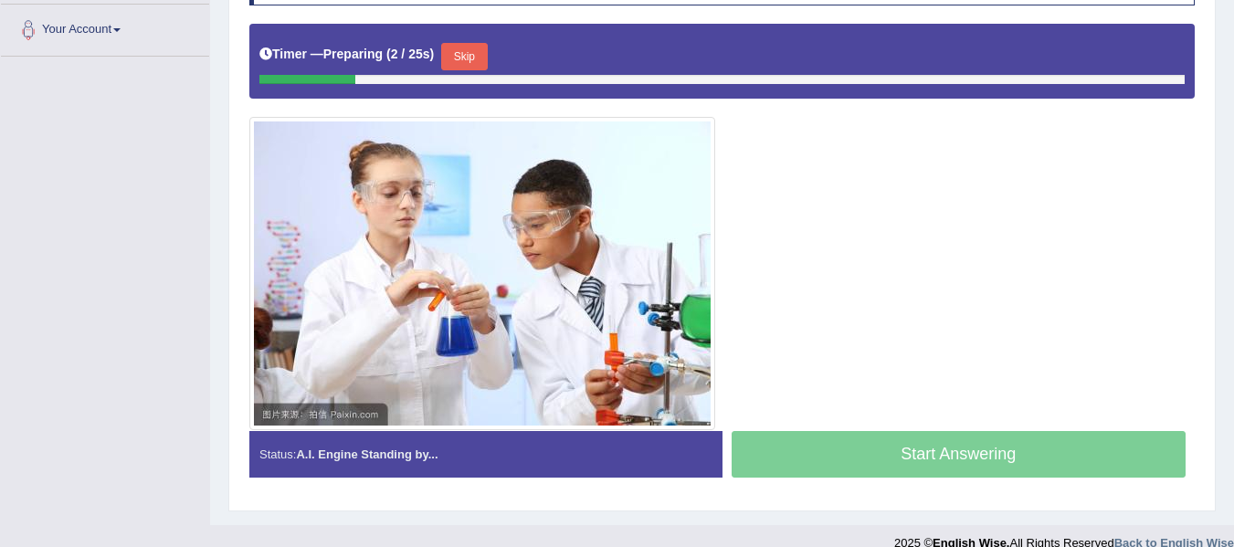
scroll to position [422, 0]
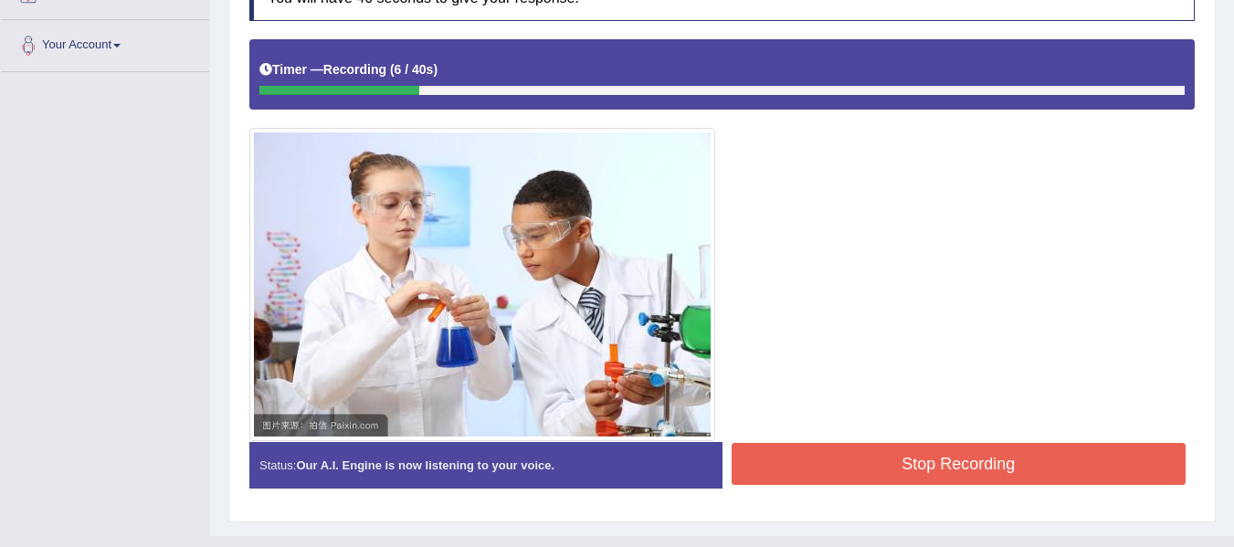
scroll to position [381, 0]
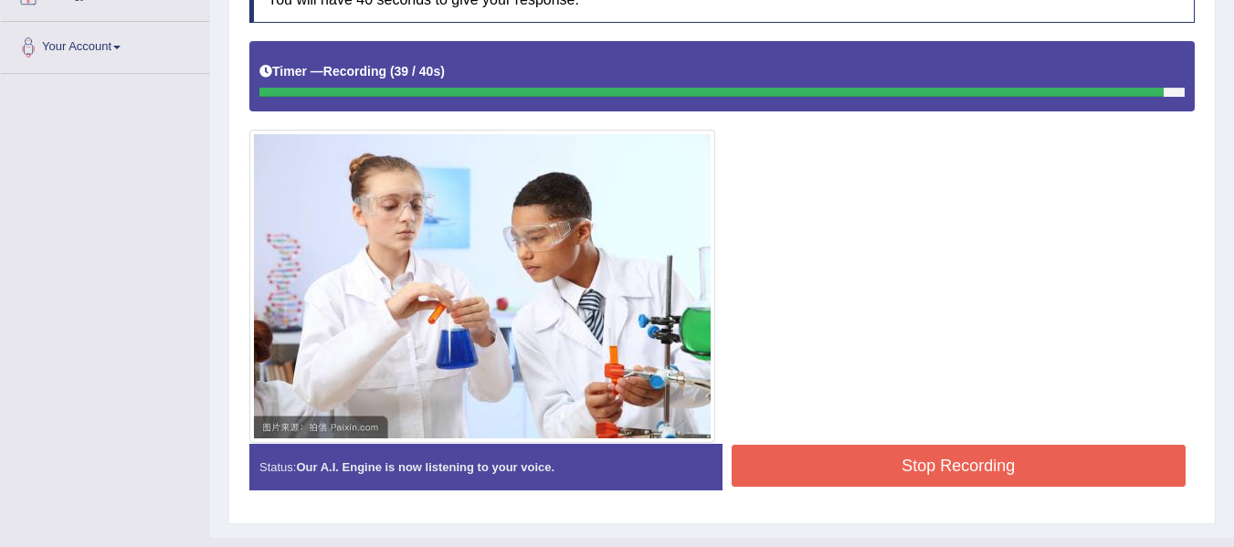
click at [1000, 454] on button "Stop Recording" at bounding box center [958, 466] width 455 height 42
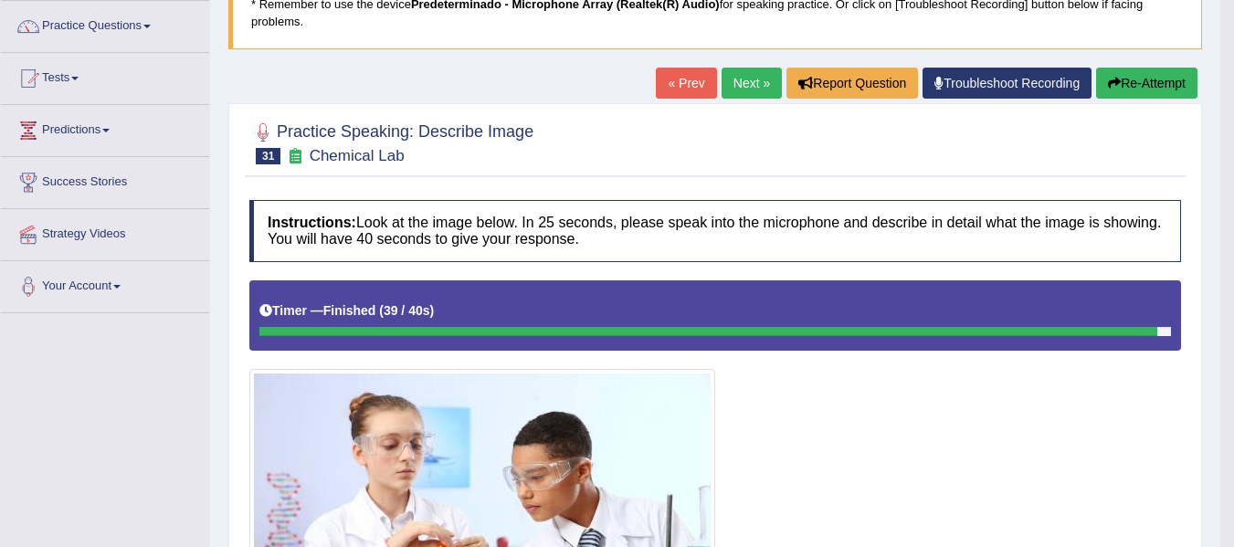
scroll to position [134, 0]
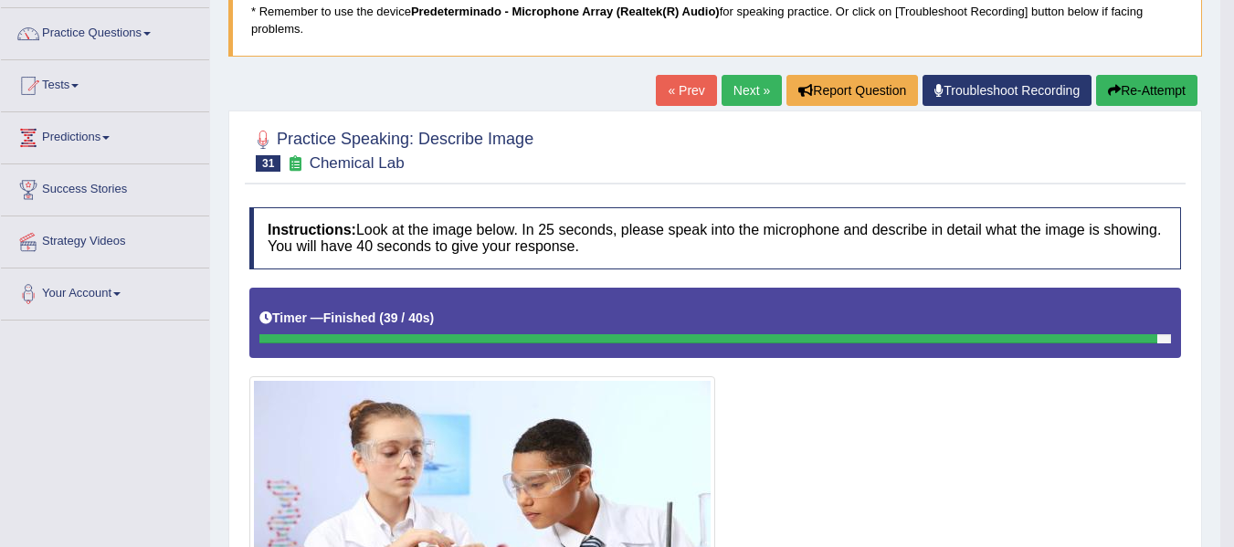
click at [737, 79] on link "Next »" at bounding box center [751, 90] width 60 height 31
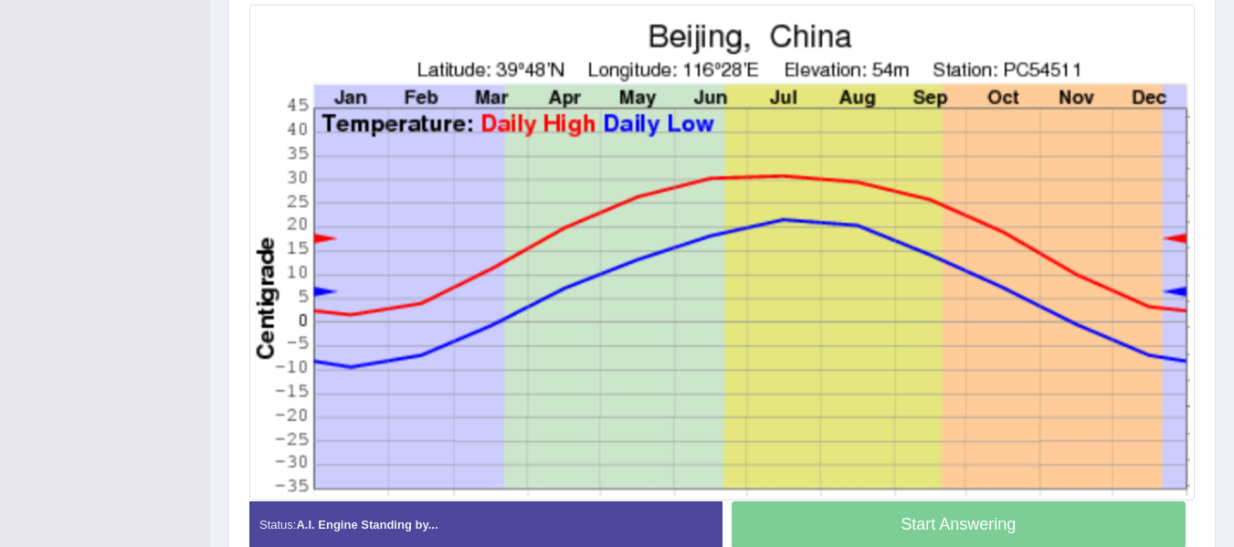
scroll to position [519, 0]
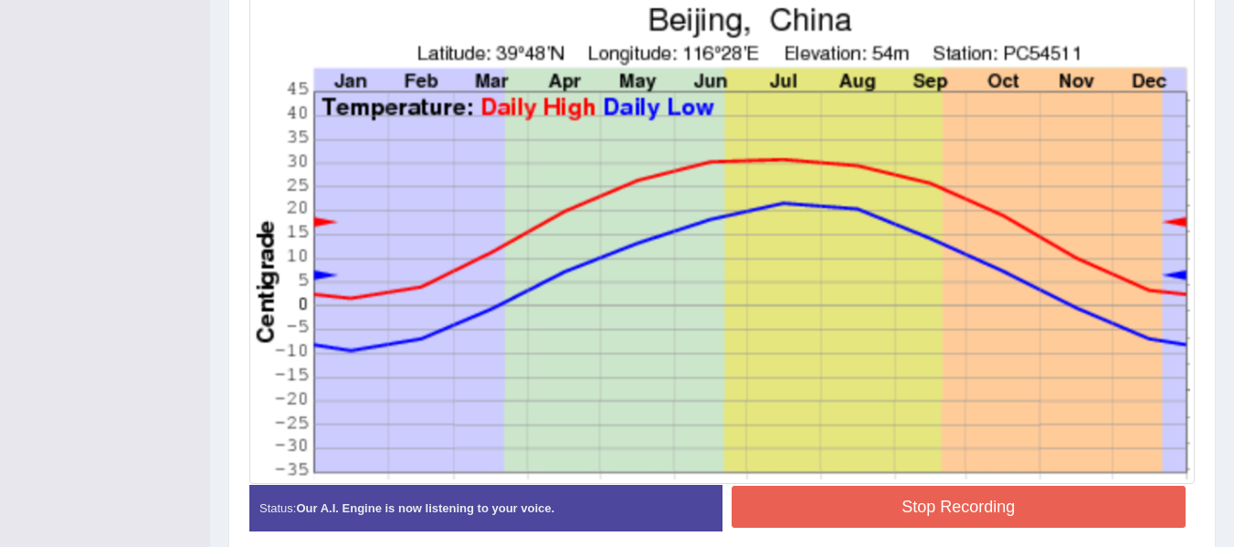
scroll to position [535, 0]
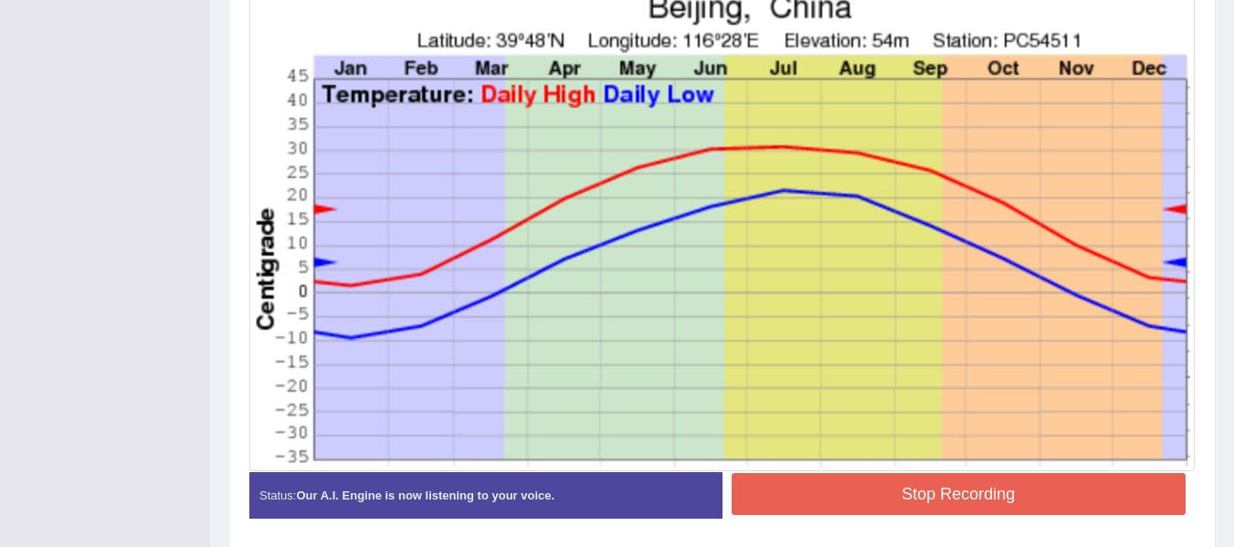
click at [1052, 484] on button "Stop Recording" at bounding box center [958, 494] width 455 height 42
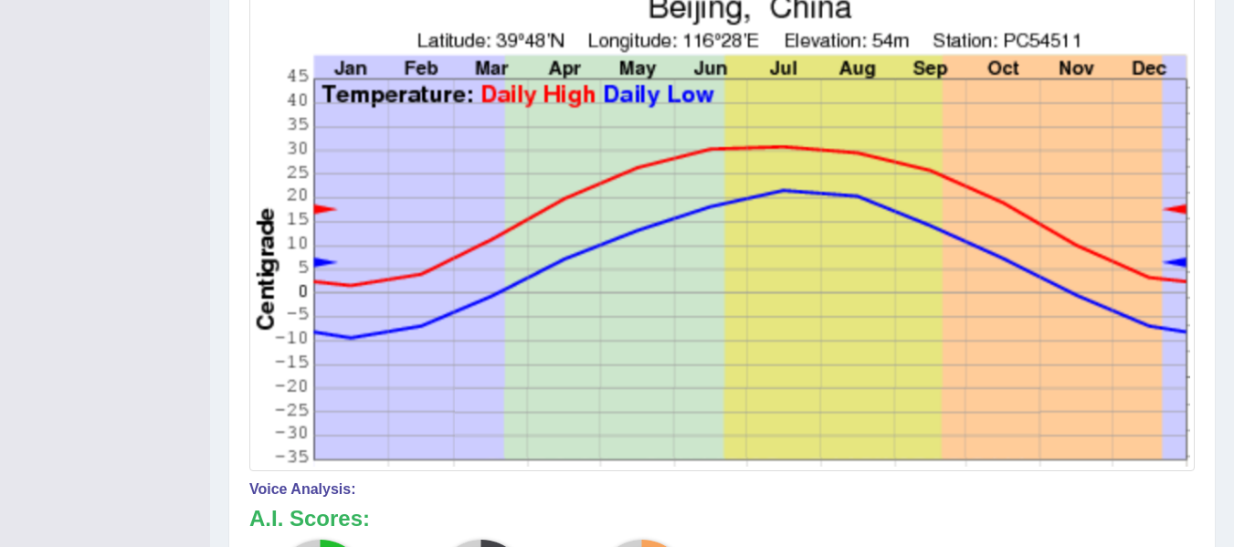
drag, startPoint x: 1246, startPoint y: 256, endPoint x: 1246, endPoint y: 304, distance: 48.4
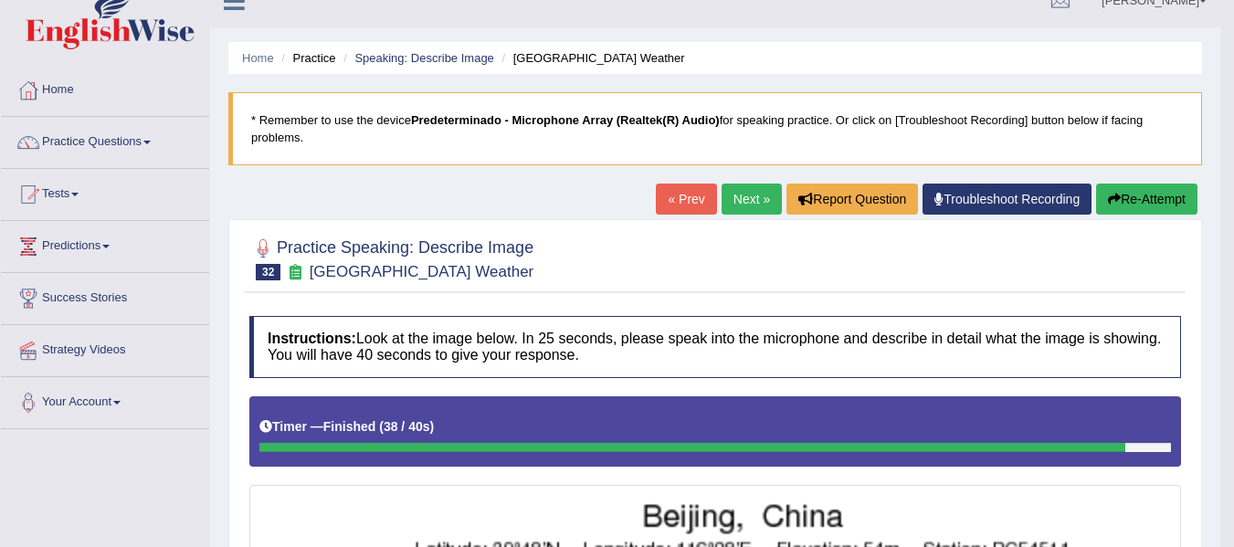
scroll to position [0, 0]
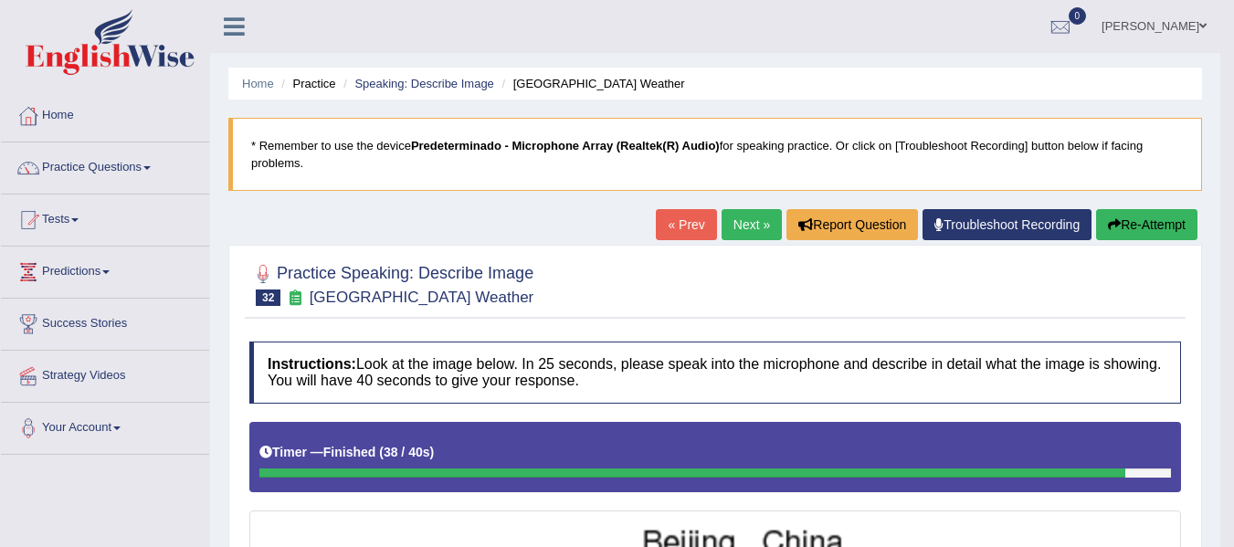
click at [724, 230] on link "Next »" at bounding box center [751, 224] width 60 height 31
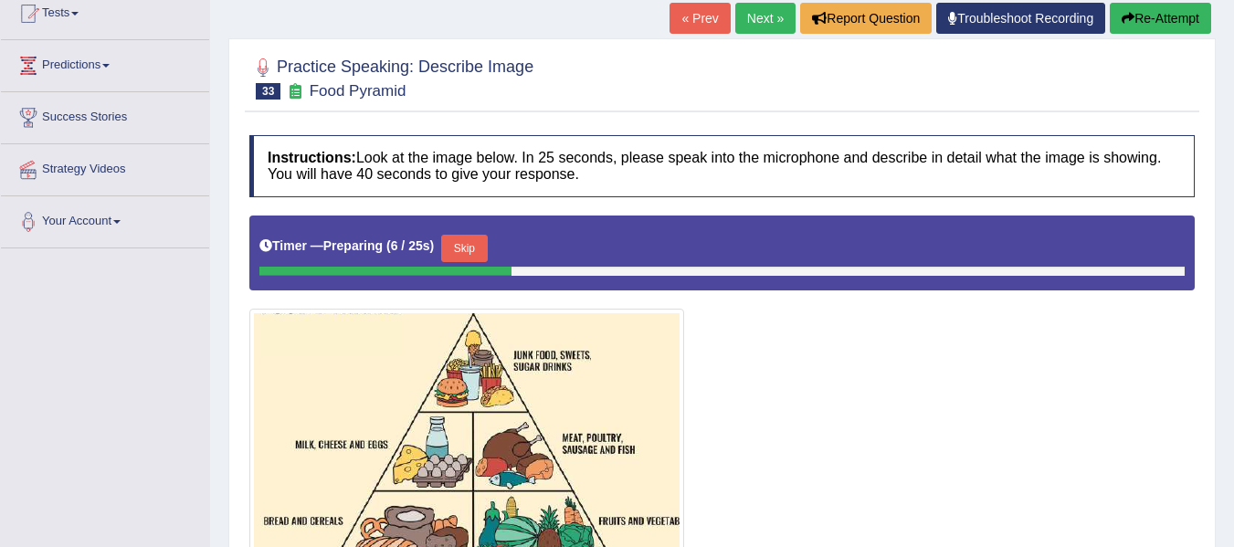
scroll to position [202, 0]
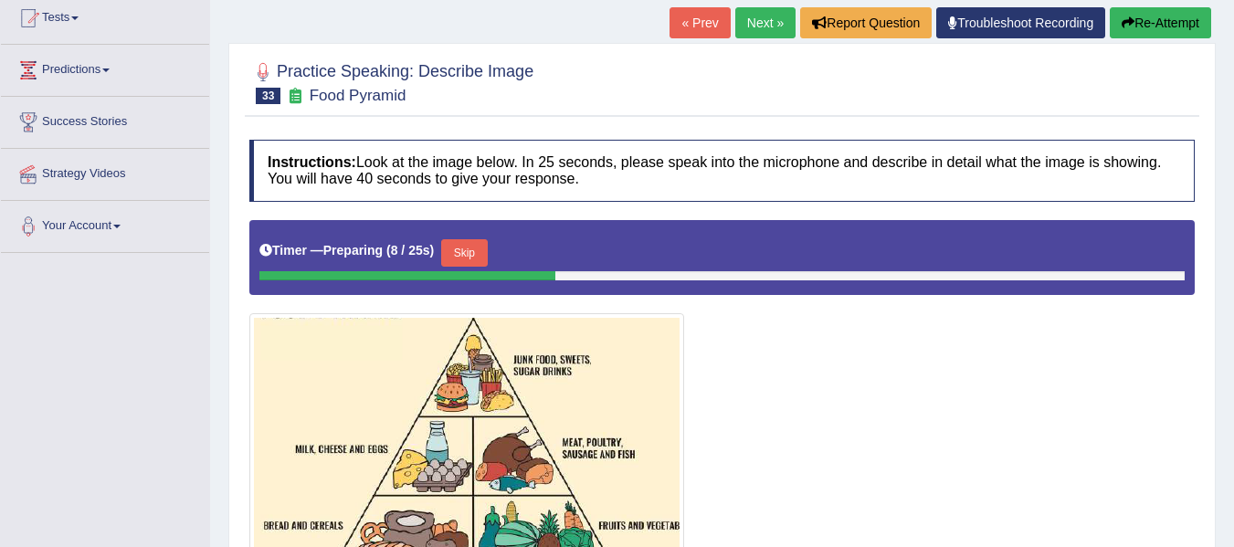
click at [756, 30] on link "Next »" at bounding box center [765, 22] width 60 height 31
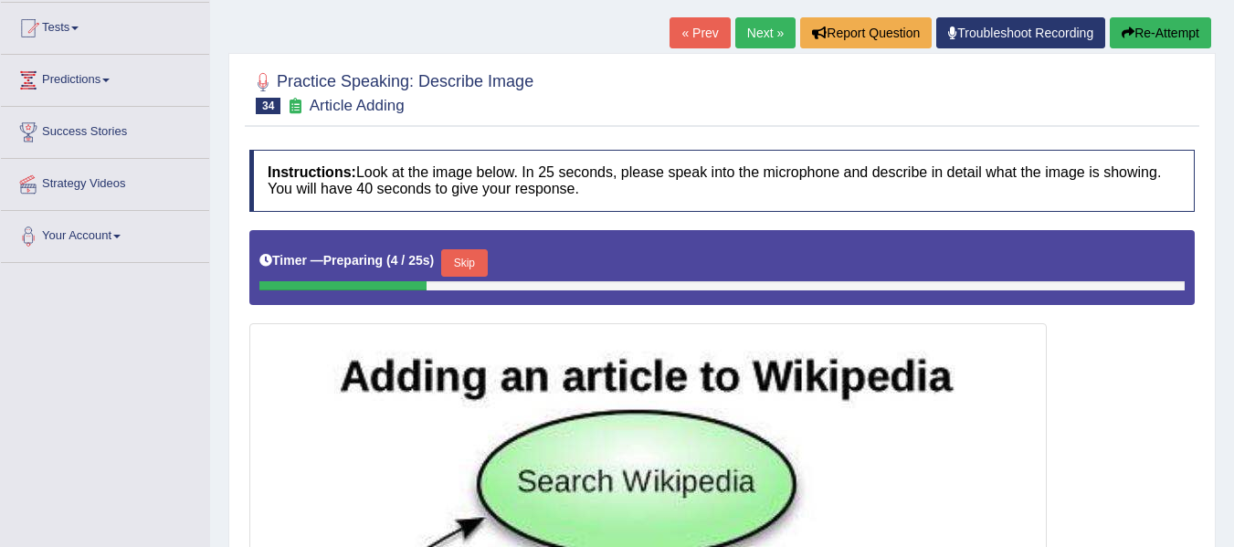
click at [1233, 237] on html "Toggle navigation Home Practice Questions Speaking Practice Read Aloud Repeat S…" at bounding box center [617, 81] width 1234 height 547
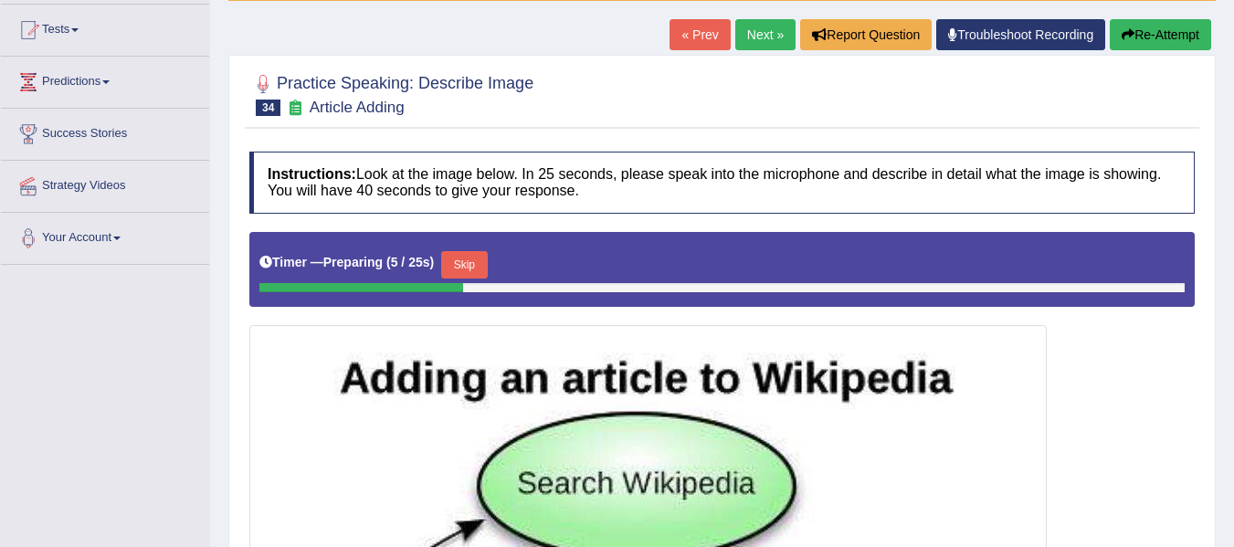
click at [756, 46] on link "Next »" at bounding box center [765, 34] width 60 height 31
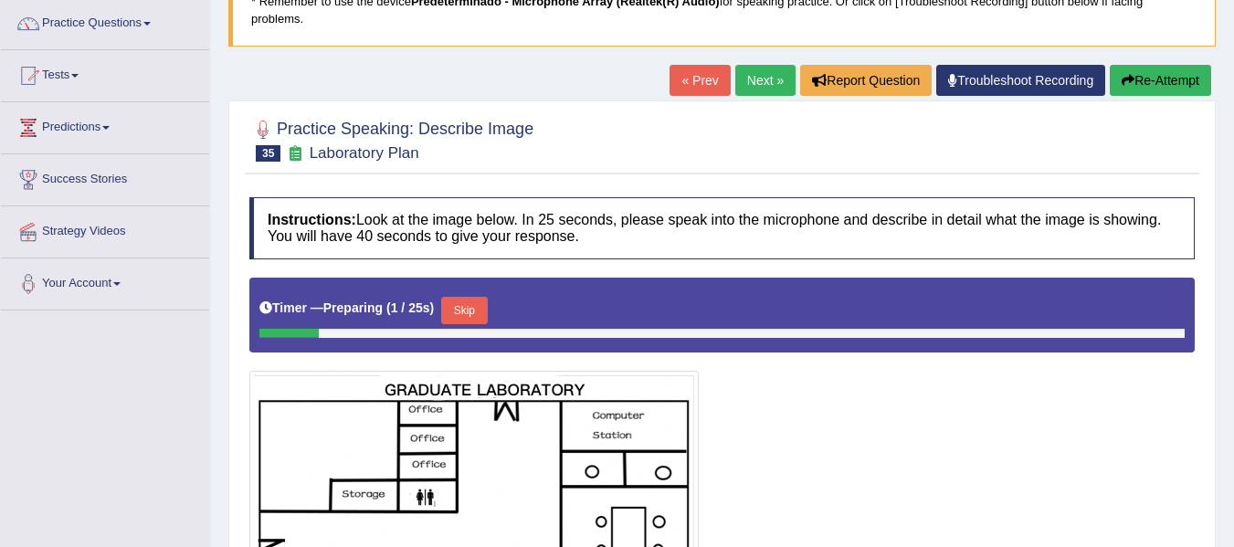
scroll to position [119, 0]
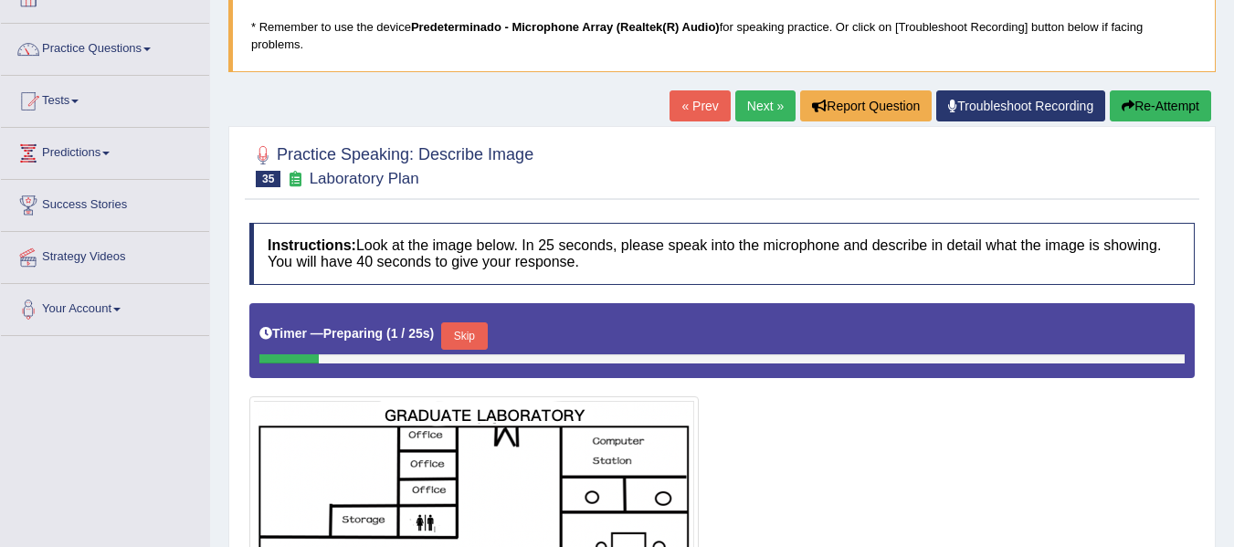
drag, startPoint x: 1246, startPoint y: 271, endPoint x: 1246, endPoint y: 334, distance: 63.0
click at [1233, 334] on html "Toggle navigation Home Practice Questions Speaking Practice Read Aloud Repeat S…" at bounding box center [617, 154] width 1234 height 547
click at [766, 115] on link "Next »" at bounding box center [765, 105] width 60 height 31
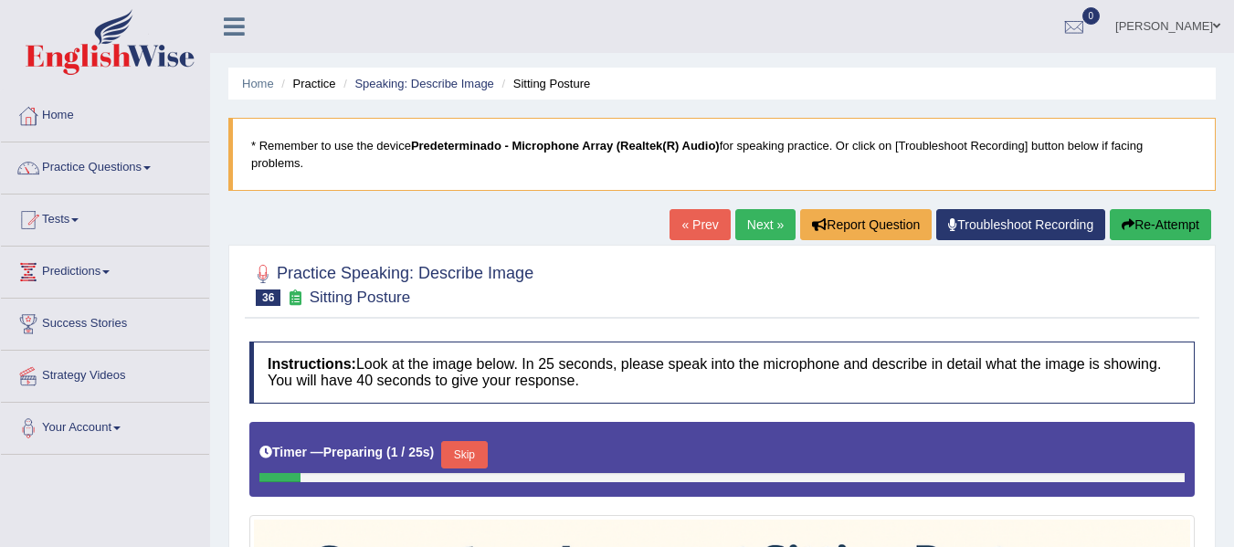
drag, startPoint x: 1246, startPoint y: 222, endPoint x: 1246, endPoint y: 185, distance: 36.5
click at [1233, 185] on html "Toggle navigation Home Practice Questions Speaking Practice Read Aloud Repeat S…" at bounding box center [617, 273] width 1234 height 547
click at [759, 229] on link "Next »" at bounding box center [765, 224] width 60 height 31
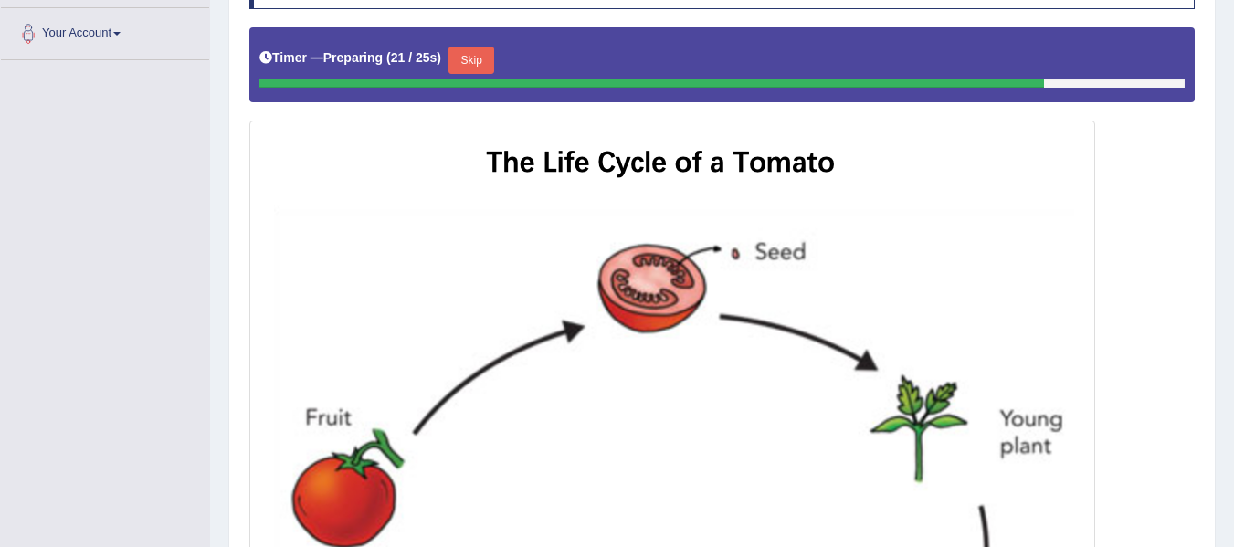
scroll to position [396, 0]
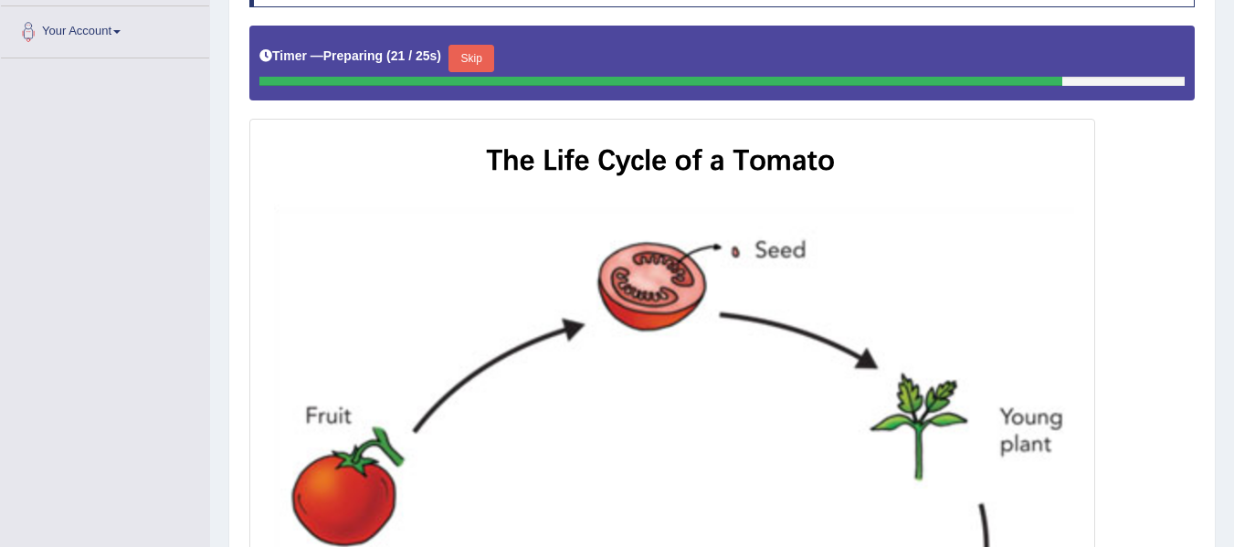
drag, startPoint x: 1246, startPoint y: 182, endPoint x: 1246, endPoint y: 324, distance: 142.5
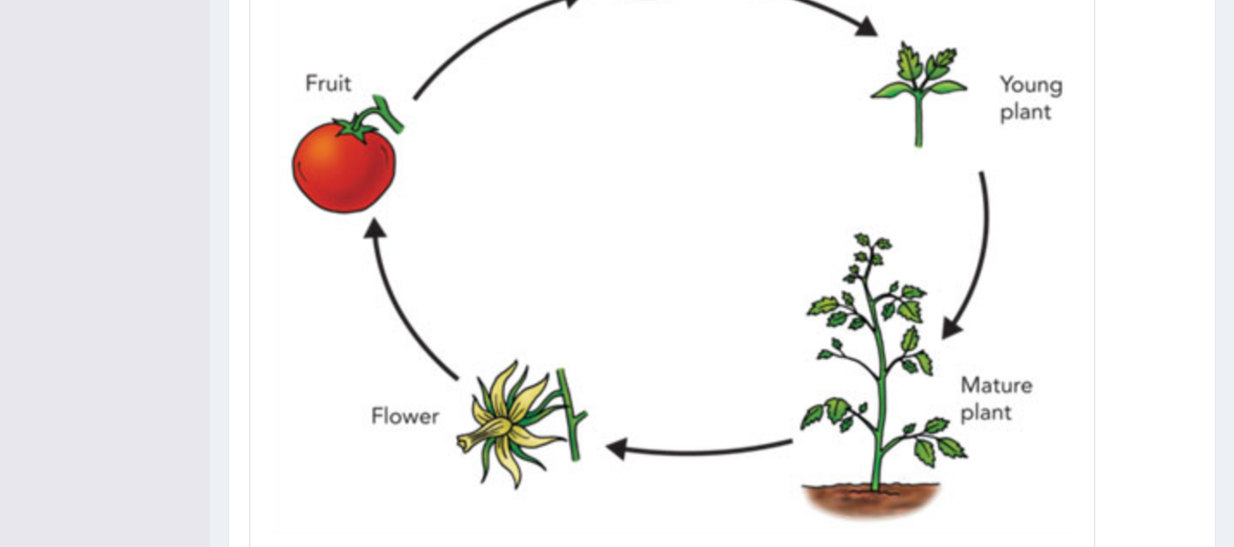
scroll to position [731, 0]
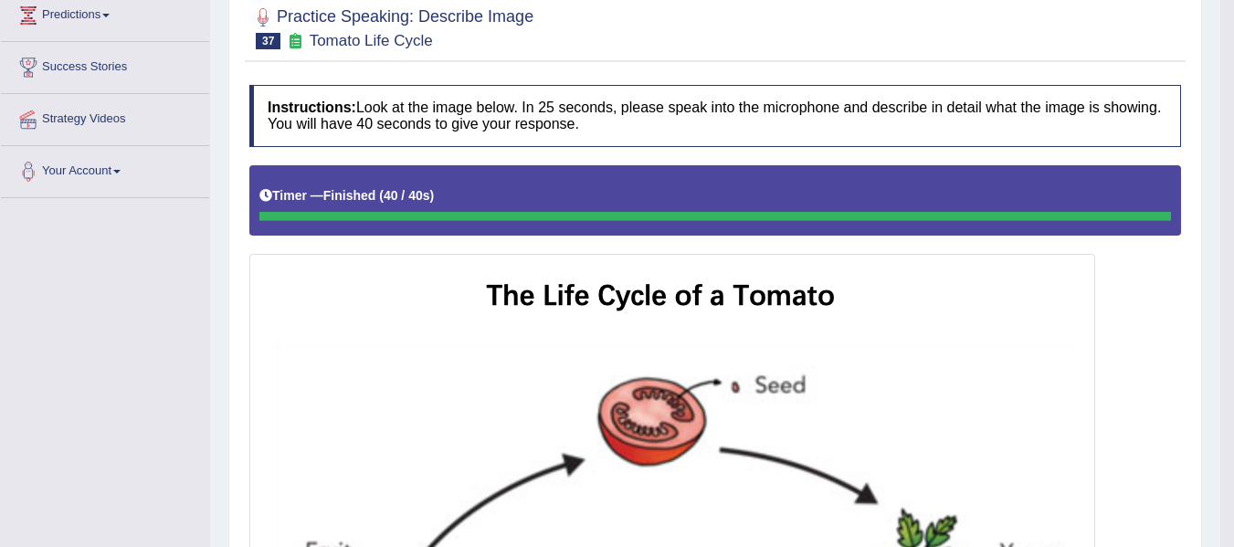
scroll to position [37, 0]
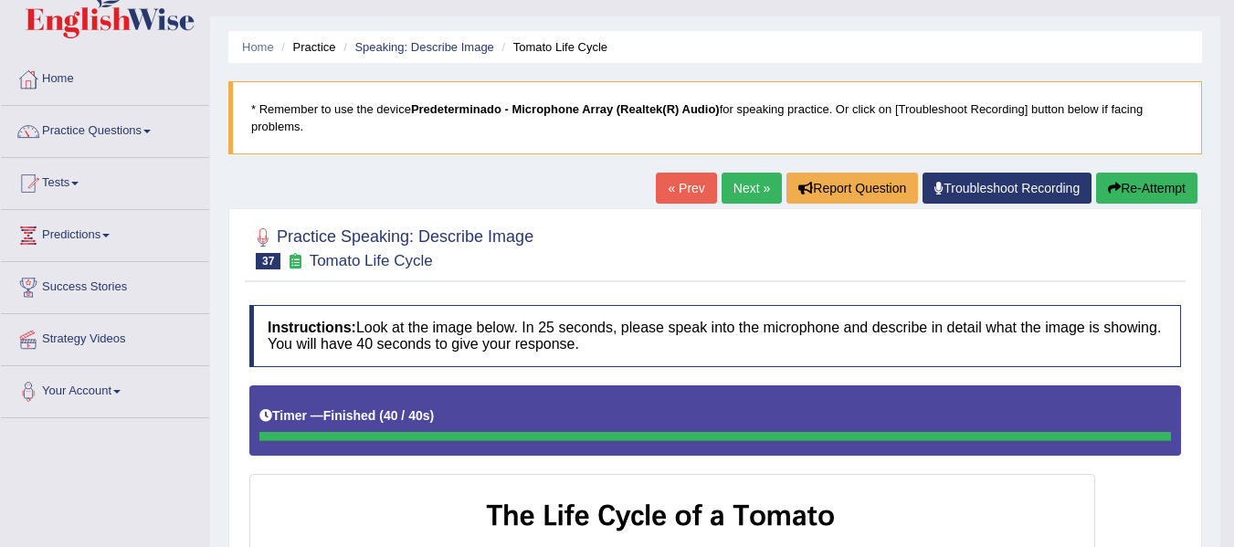
click at [755, 194] on link "Next »" at bounding box center [751, 188] width 60 height 31
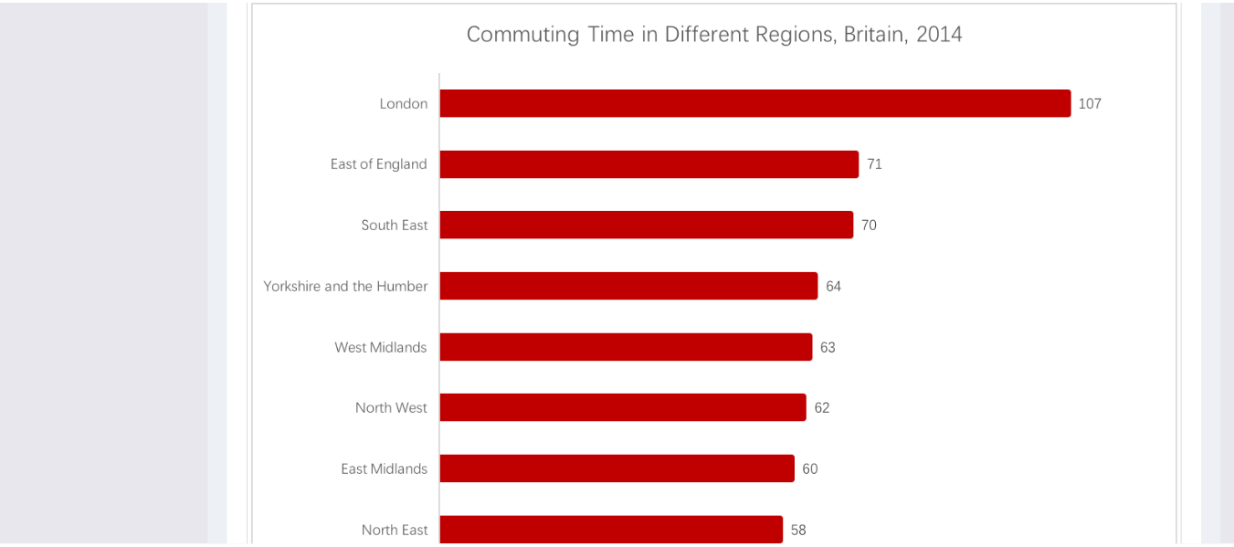
scroll to position [506, 0]
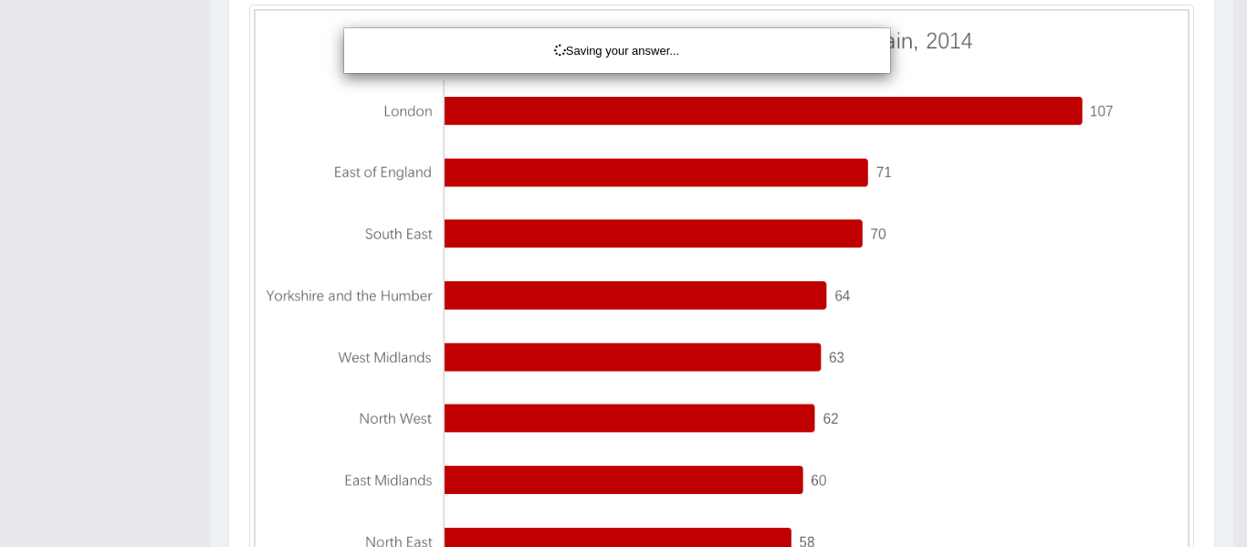
drag, startPoint x: 1246, startPoint y: 326, endPoint x: 1246, endPoint y: 452, distance: 126.0
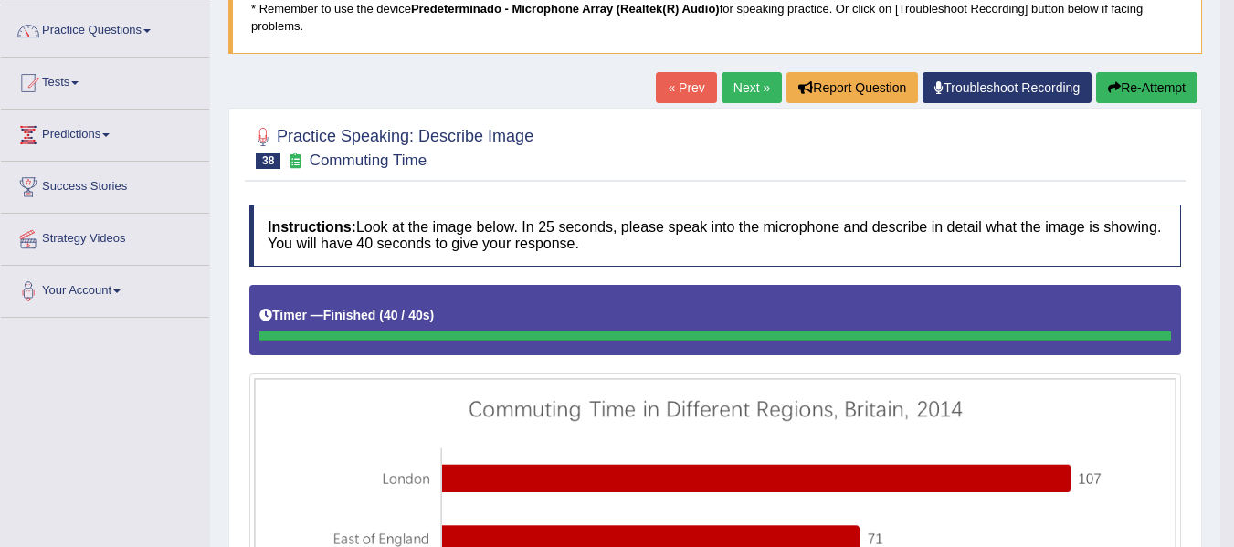
scroll to position [131, 0]
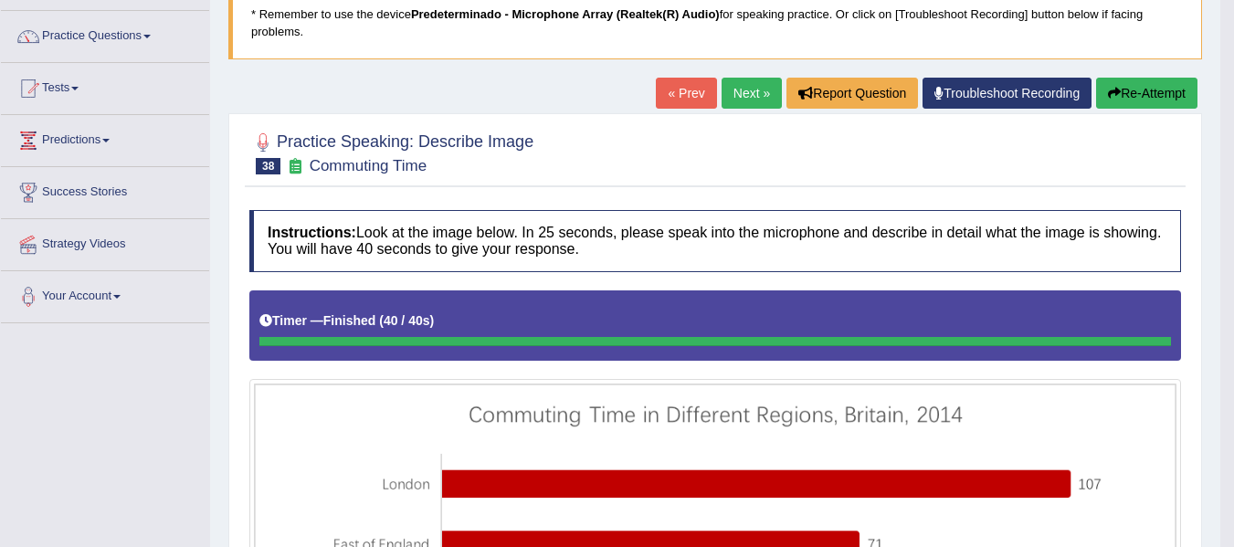
click at [1104, 84] on button "Re-Attempt" at bounding box center [1146, 93] width 101 height 31
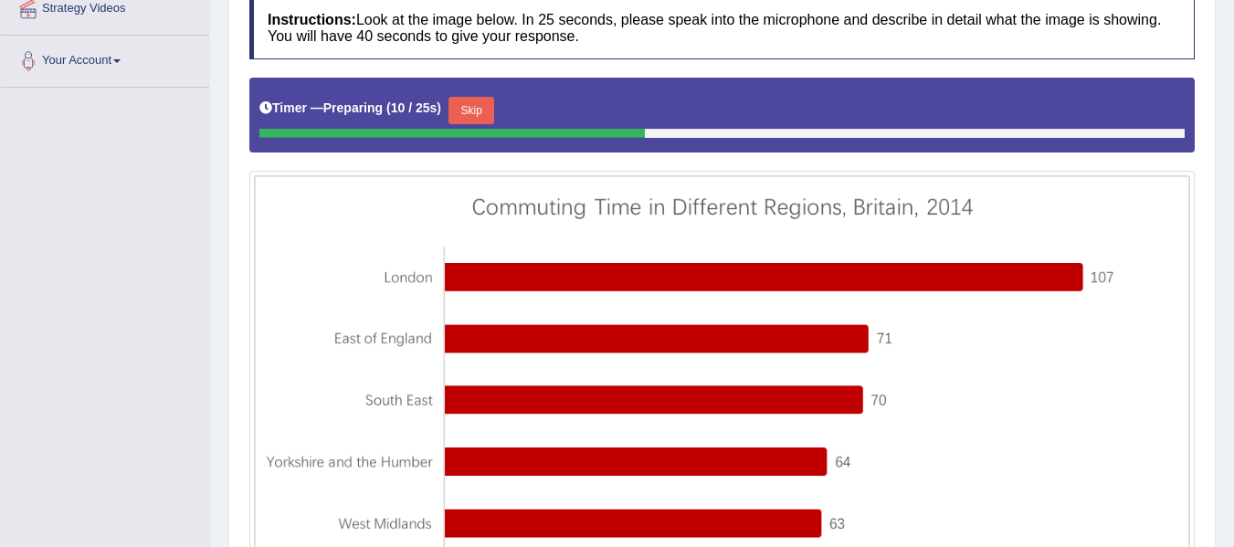
scroll to position [364, 0]
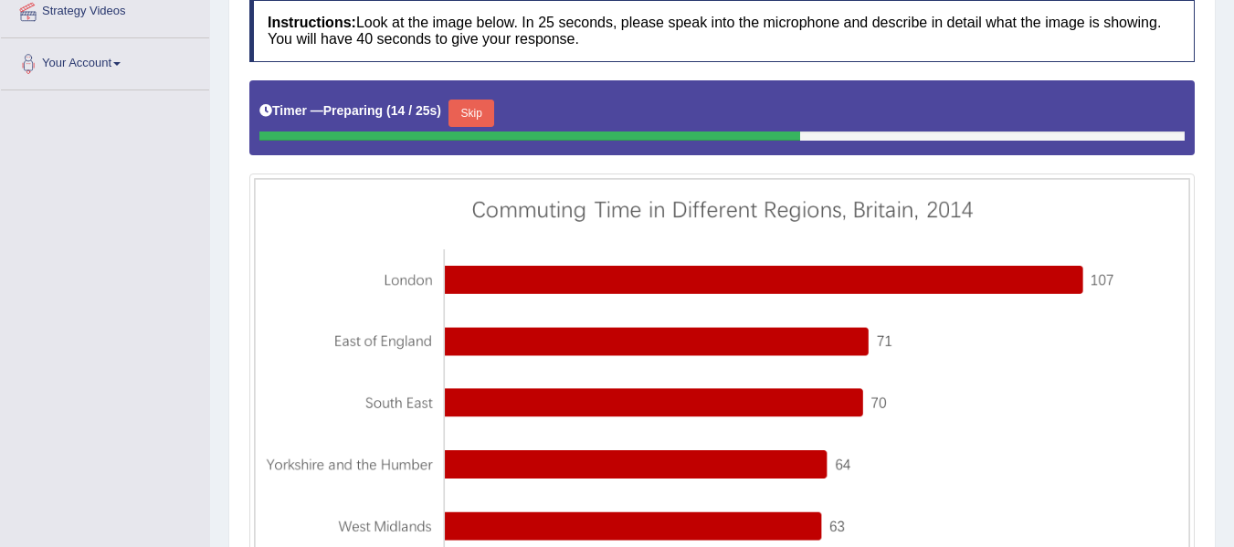
click at [494, 105] on button "Skip" at bounding box center [471, 113] width 46 height 27
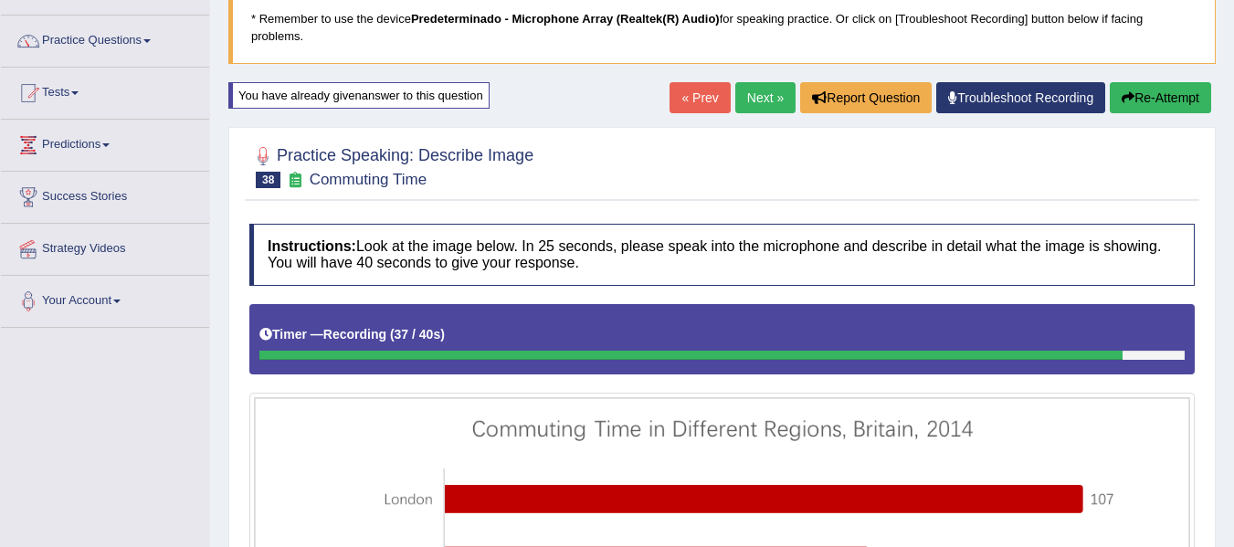
scroll to position [113, 0]
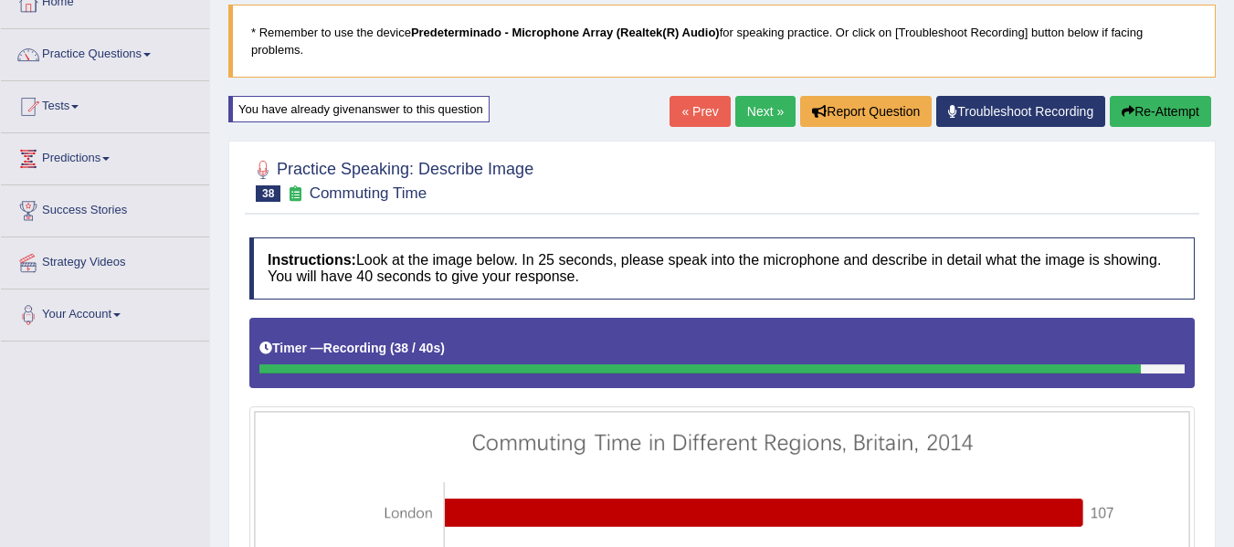
click at [1166, 104] on button "Re-Attempt" at bounding box center [1159, 111] width 101 height 31
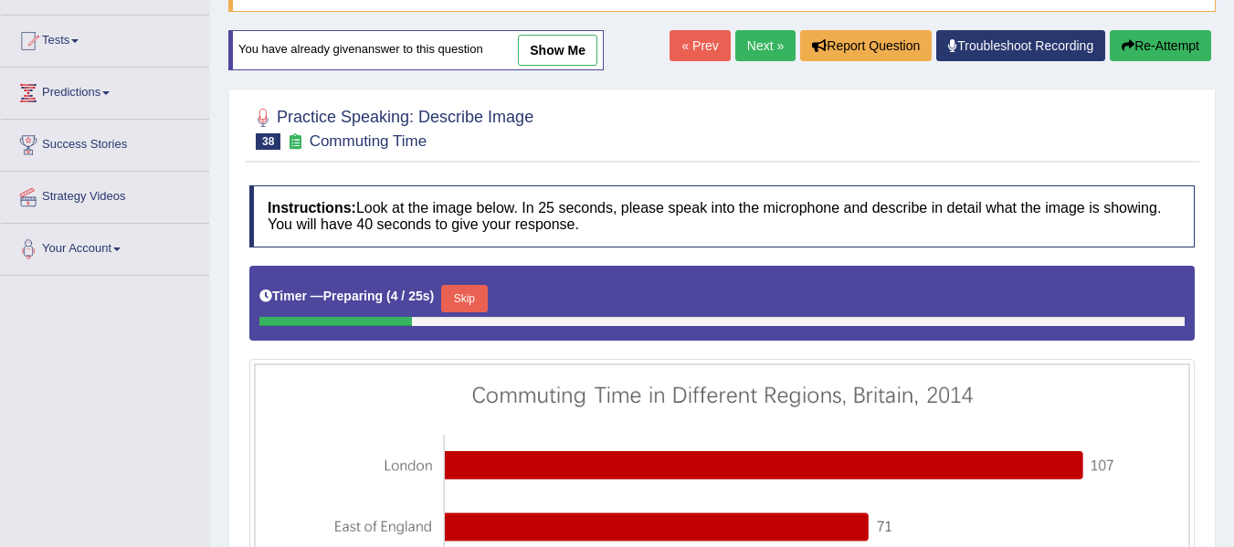
scroll to position [184, 0]
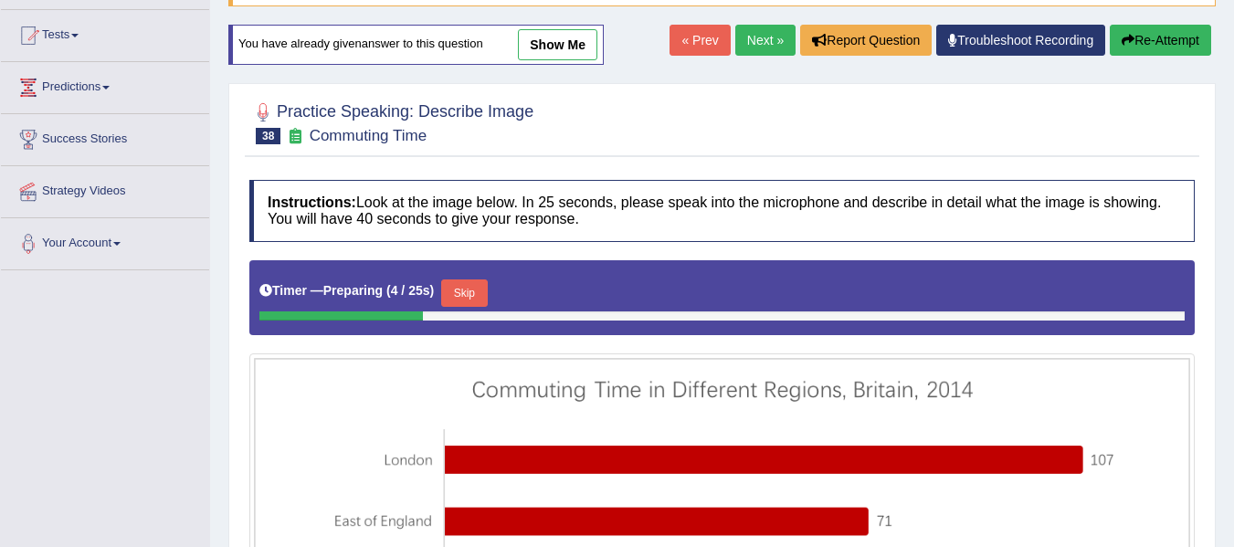
click at [1233, 221] on html "Toggle navigation Home Practice Questions Speaking Practice Read Aloud Repeat S…" at bounding box center [617, 89] width 1234 height 547
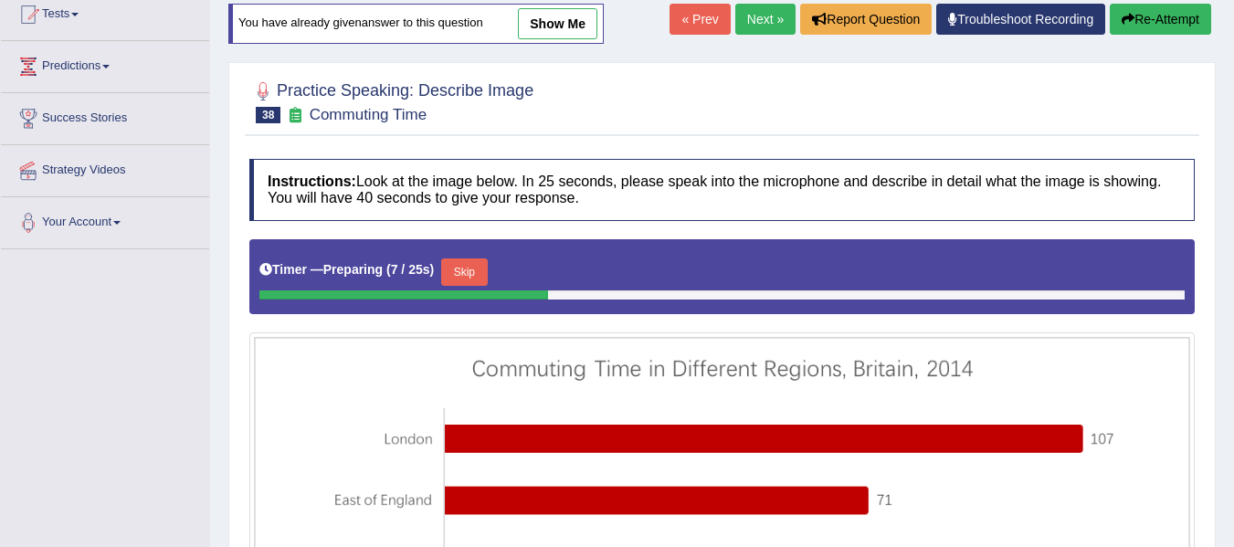
scroll to position [413, 0]
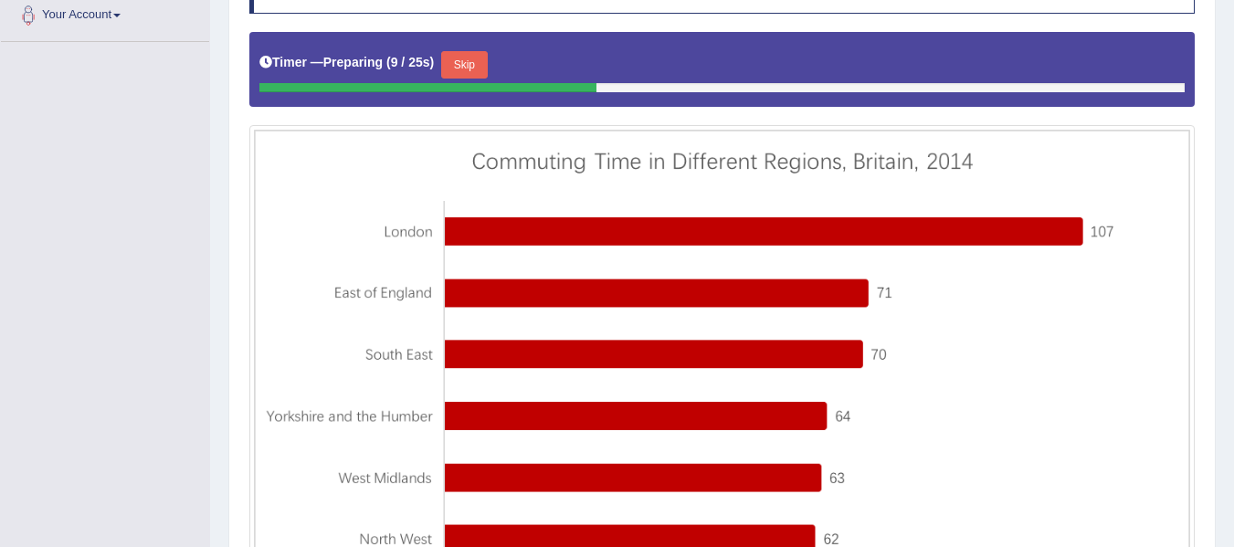
click at [460, 59] on button "Skip" at bounding box center [464, 64] width 46 height 27
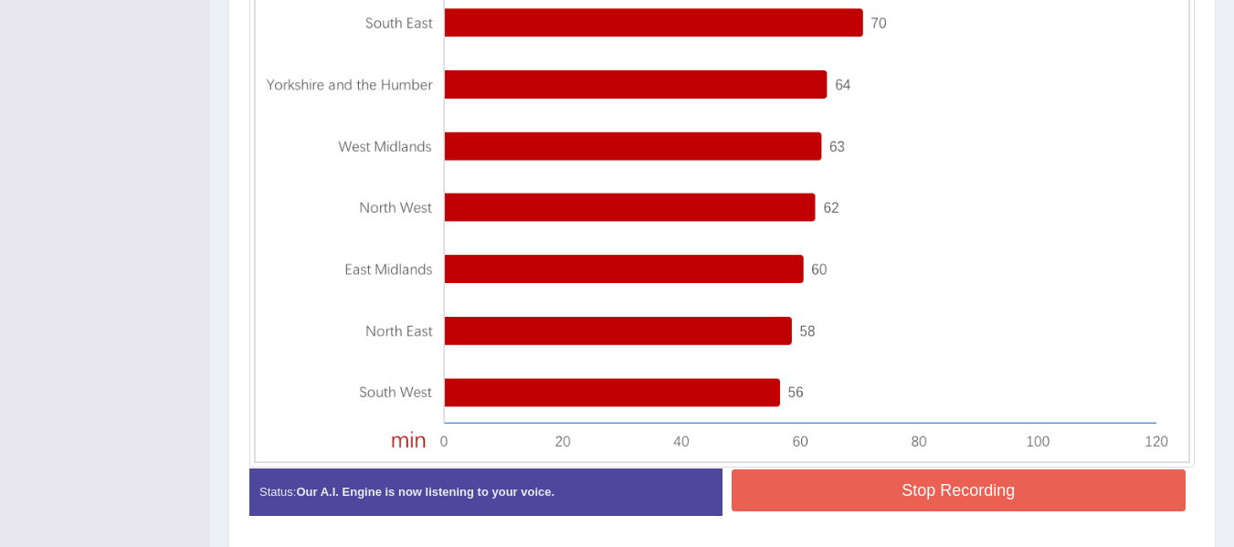
scroll to position [731, 0]
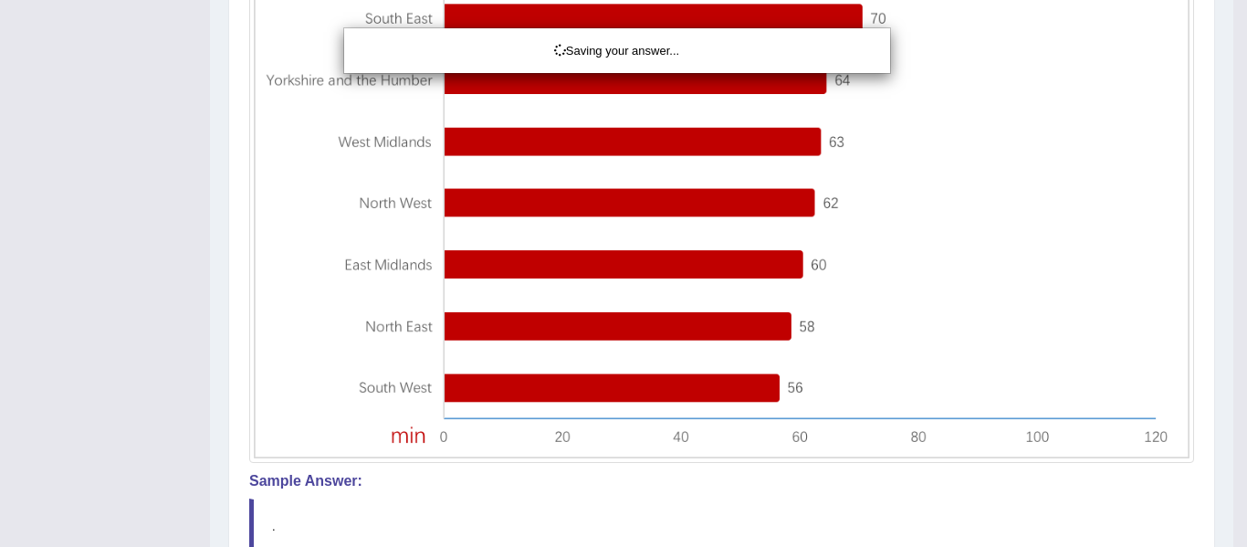
drag, startPoint x: 1246, startPoint y: 173, endPoint x: 1246, endPoint y: 235, distance: 61.2
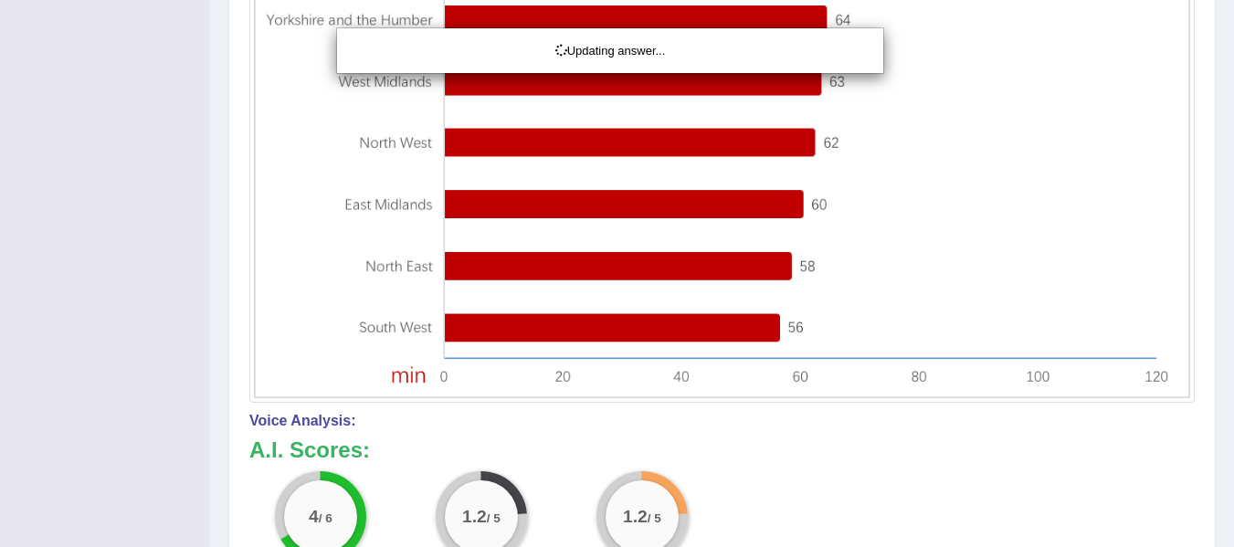
drag, startPoint x: 1246, startPoint y: 334, endPoint x: 1246, endPoint y: 396, distance: 62.1
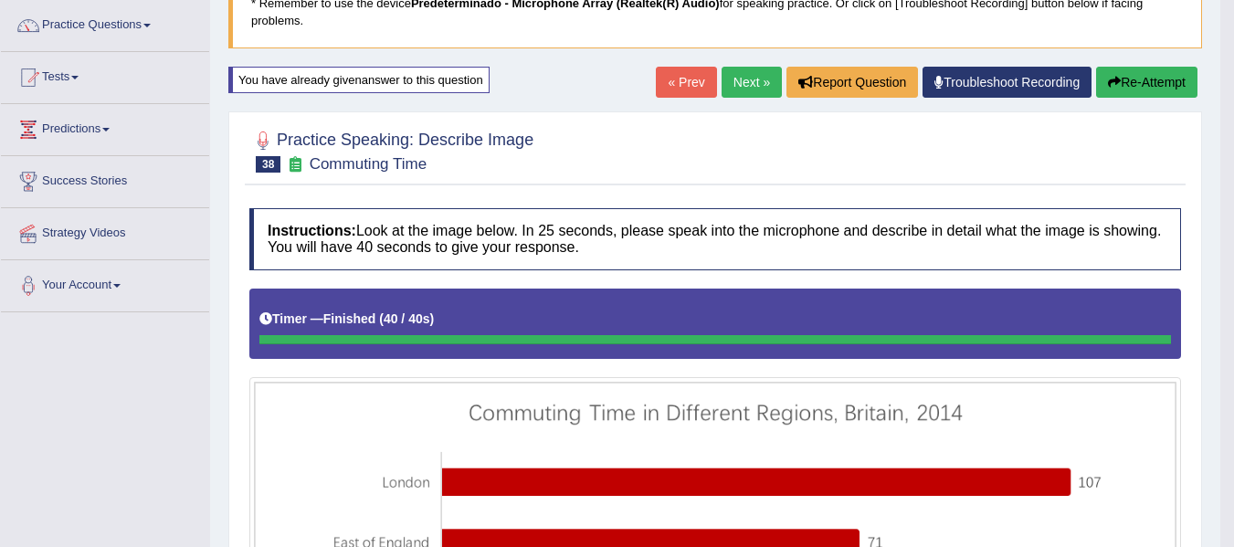
scroll to position [140, 0]
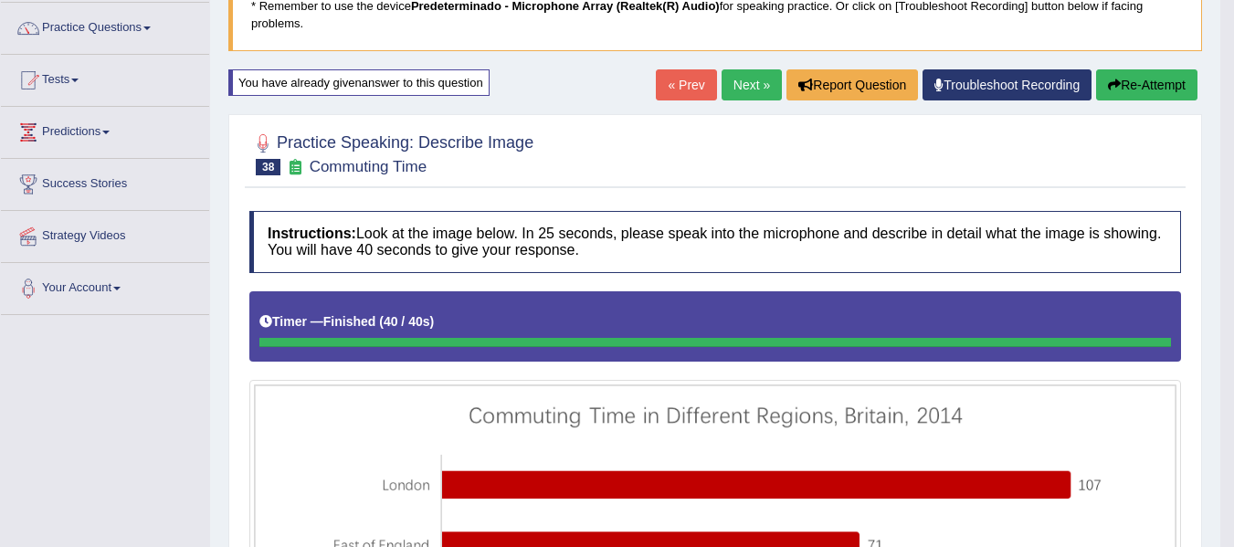
click at [1146, 92] on button "Re-Attempt" at bounding box center [1146, 84] width 101 height 31
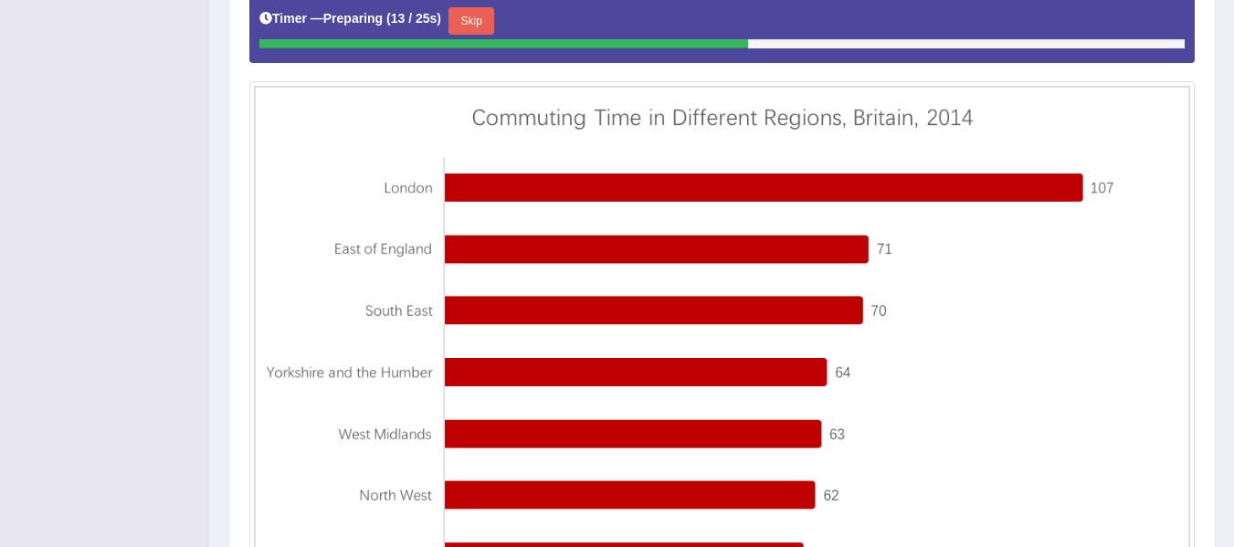
scroll to position [214, 0]
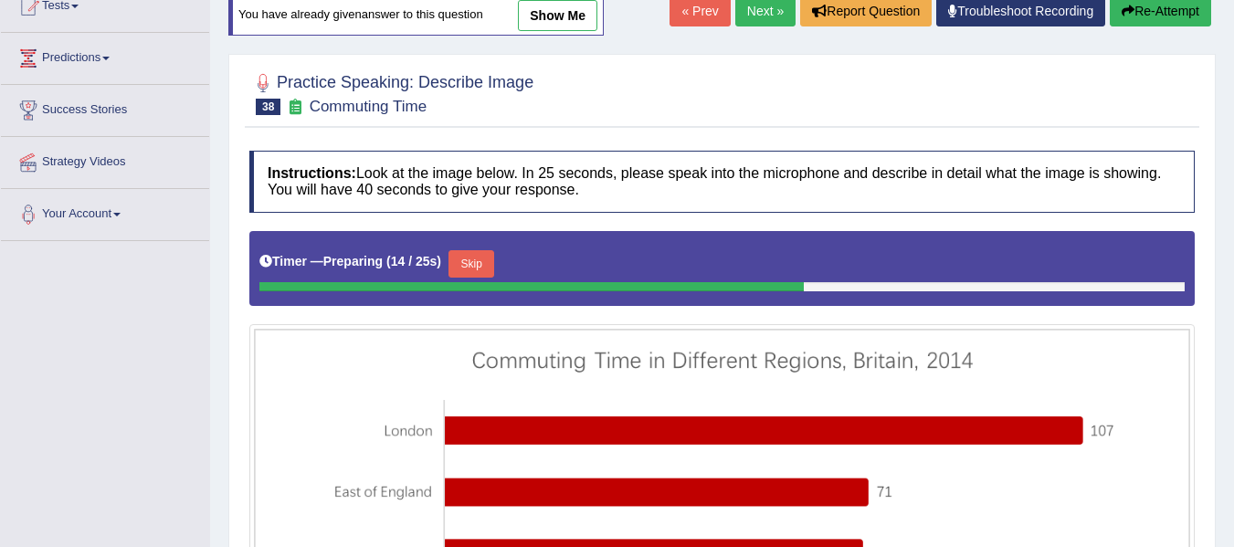
click at [488, 272] on button "Skip" at bounding box center [471, 263] width 46 height 27
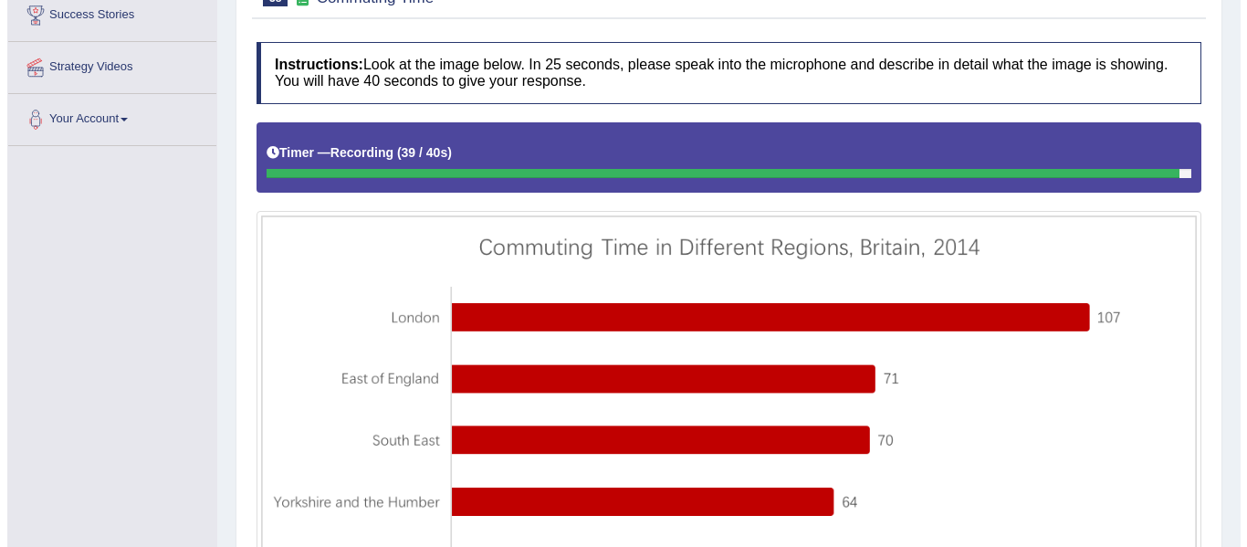
scroll to position [289, 0]
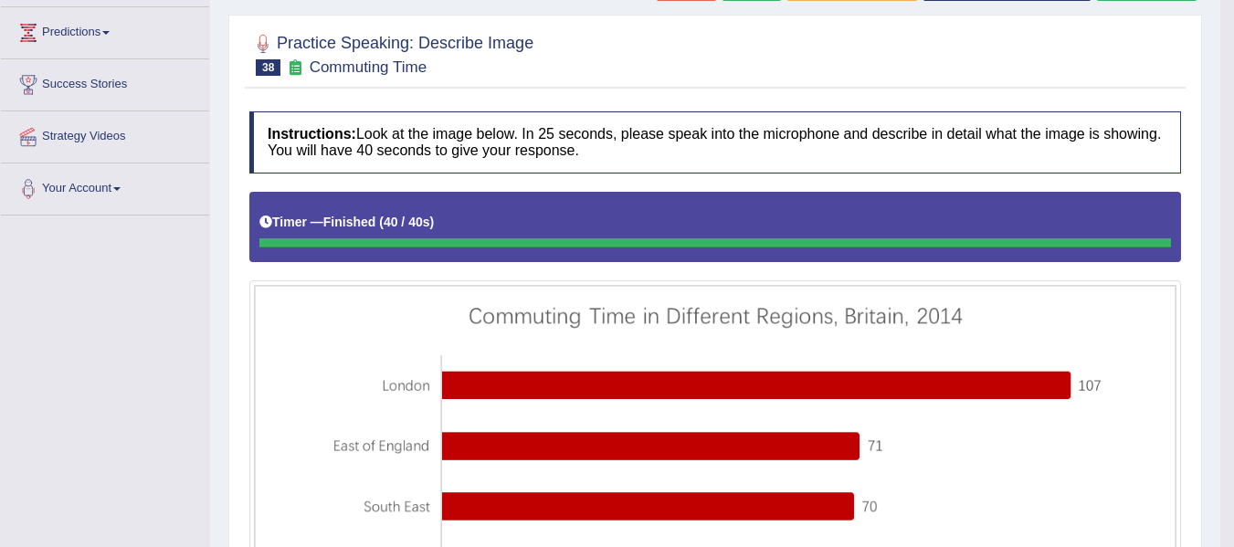
scroll to position [233, 0]
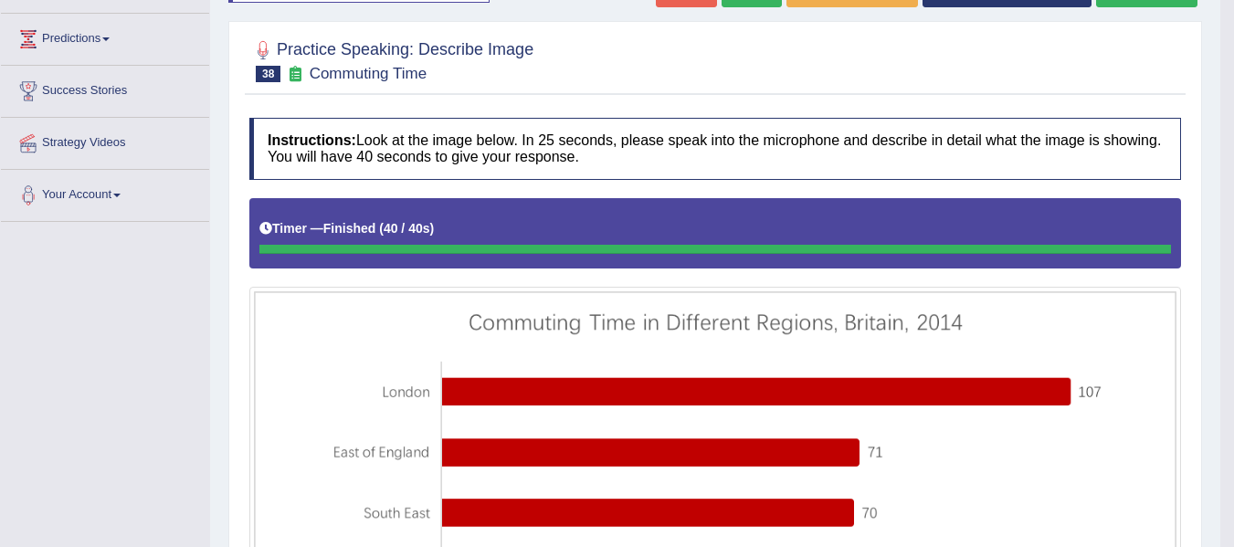
drag, startPoint x: 1246, startPoint y: 140, endPoint x: 1244, endPoint y: 79, distance: 61.2
click at [1233, 79] on html "Toggle navigation Home Practice Questions Speaking Practice Read Aloud Repeat S…" at bounding box center [617, 40] width 1234 height 547
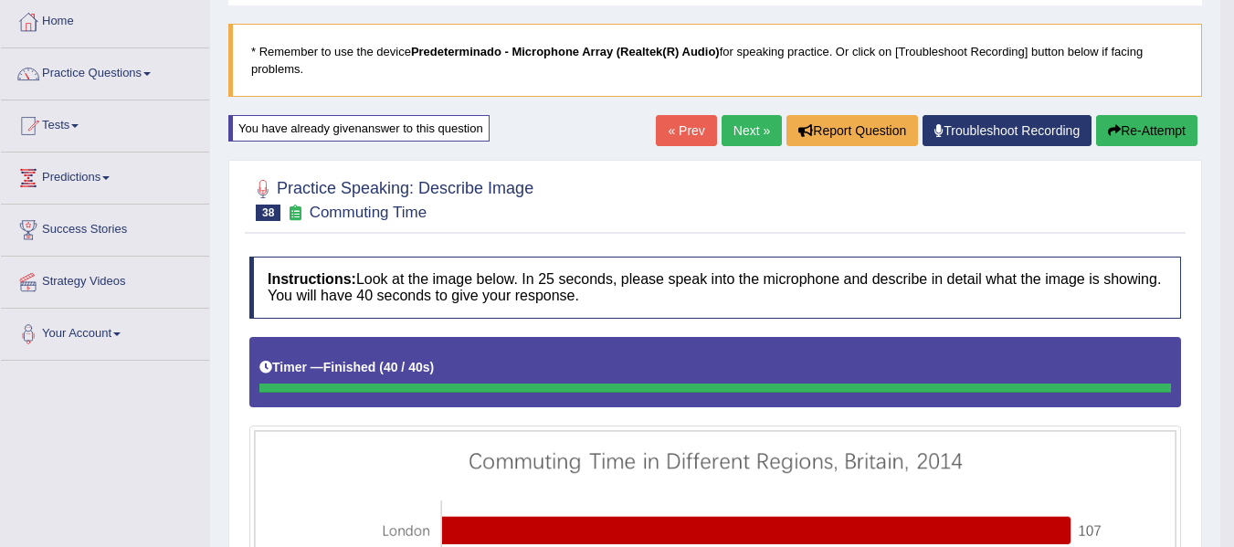
scroll to position [82, 0]
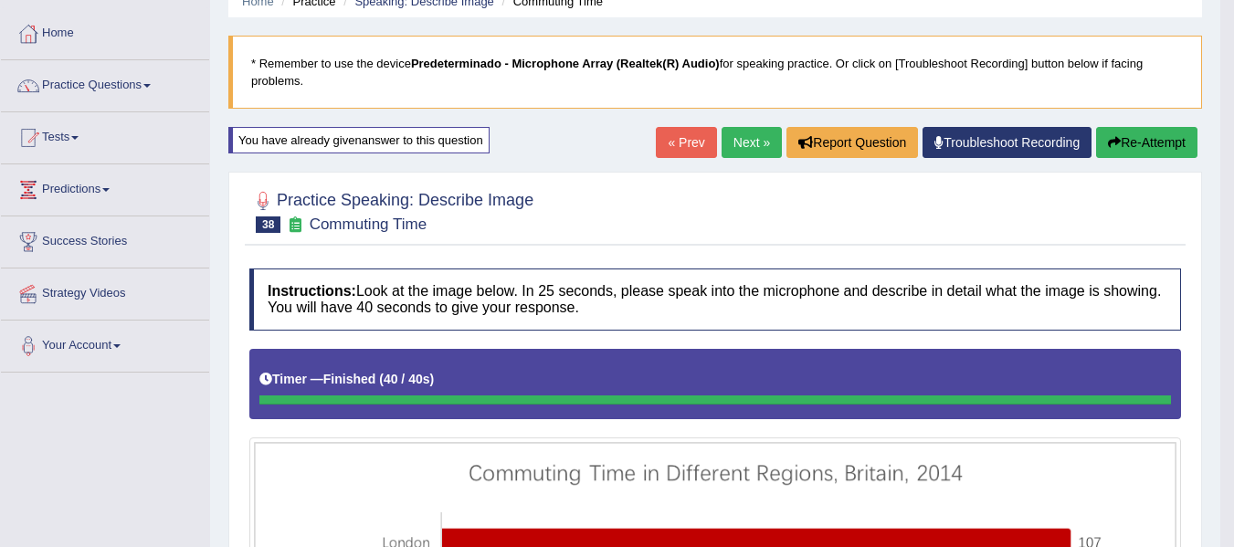
click at [759, 136] on link "Next »" at bounding box center [751, 142] width 60 height 31
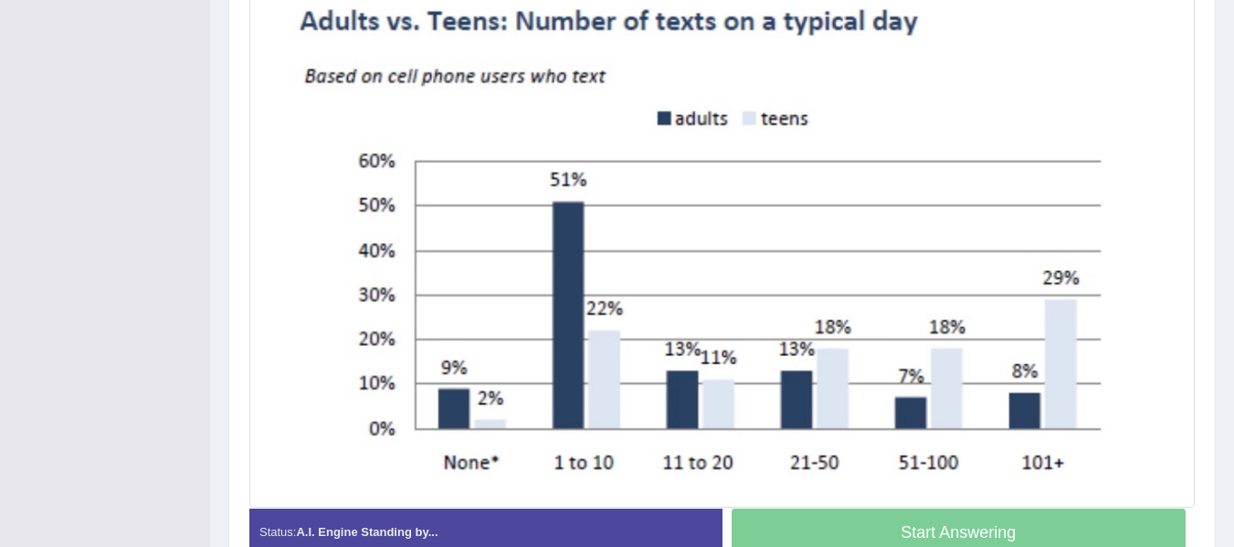
scroll to position [594, 0]
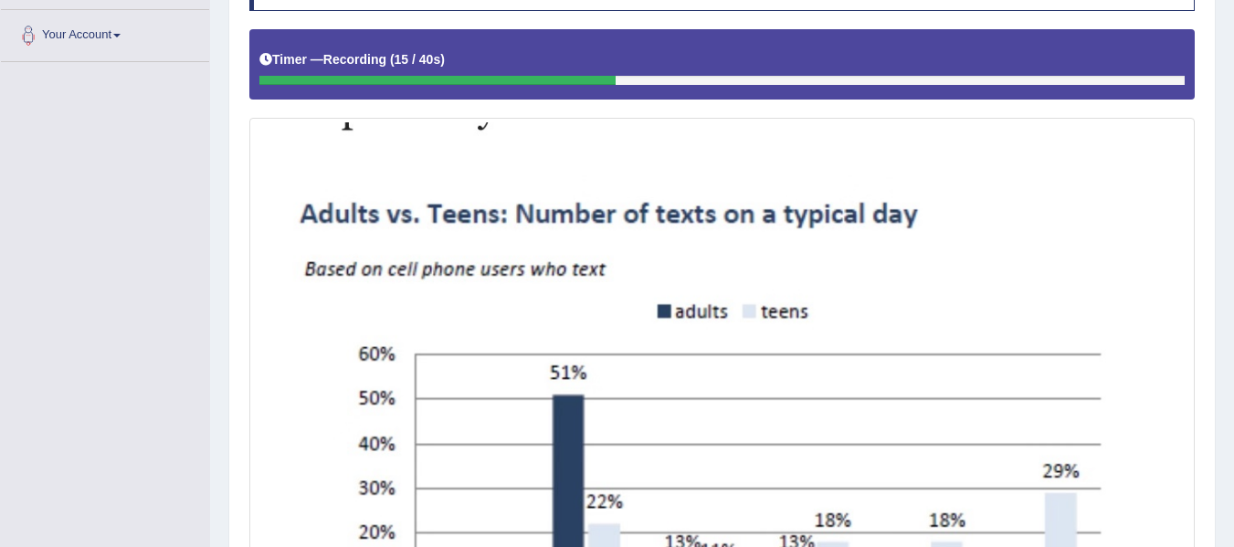
scroll to position [182, 0]
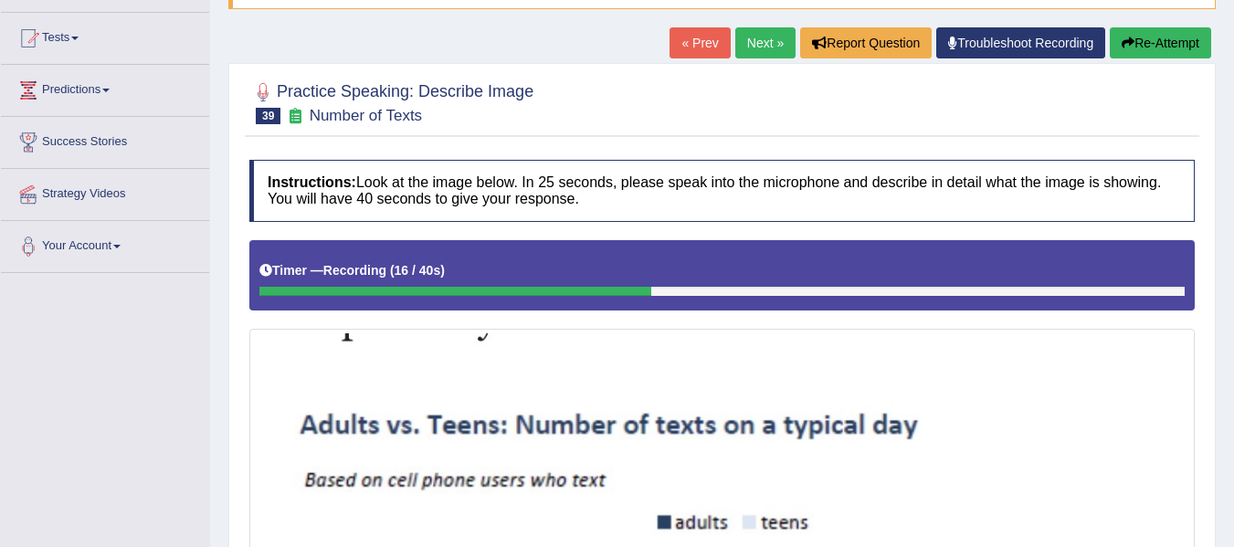
drag, startPoint x: 1168, startPoint y: 63, endPoint x: 1168, endPoint y: 45, distance: 18.3
click at [1168, 60] on div "Home Practice Speaking: Describe Image Number of Texts * Remember to use the de…" at bounding box center [722, 412] width 1024 height 1189
click at [1168, 45] on button "Re-Attempt" at bounding box center [1159, 42] width 101 height 31
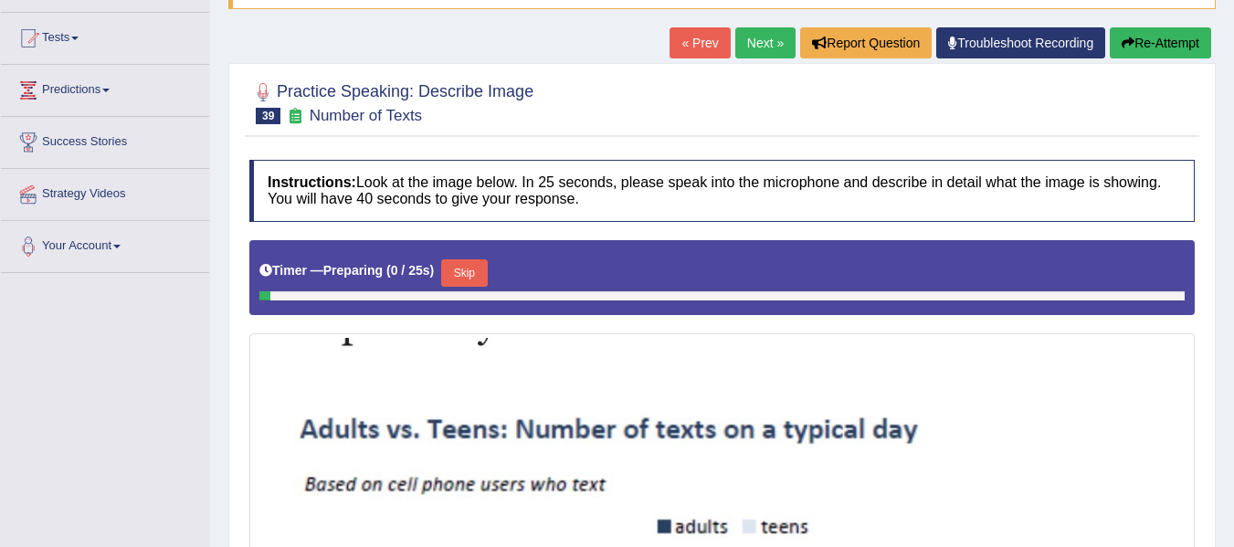
scroll to position [182, 0]
click at [476, 266] on button "Skip" at bounding box center [464, 272] width 46 height 27
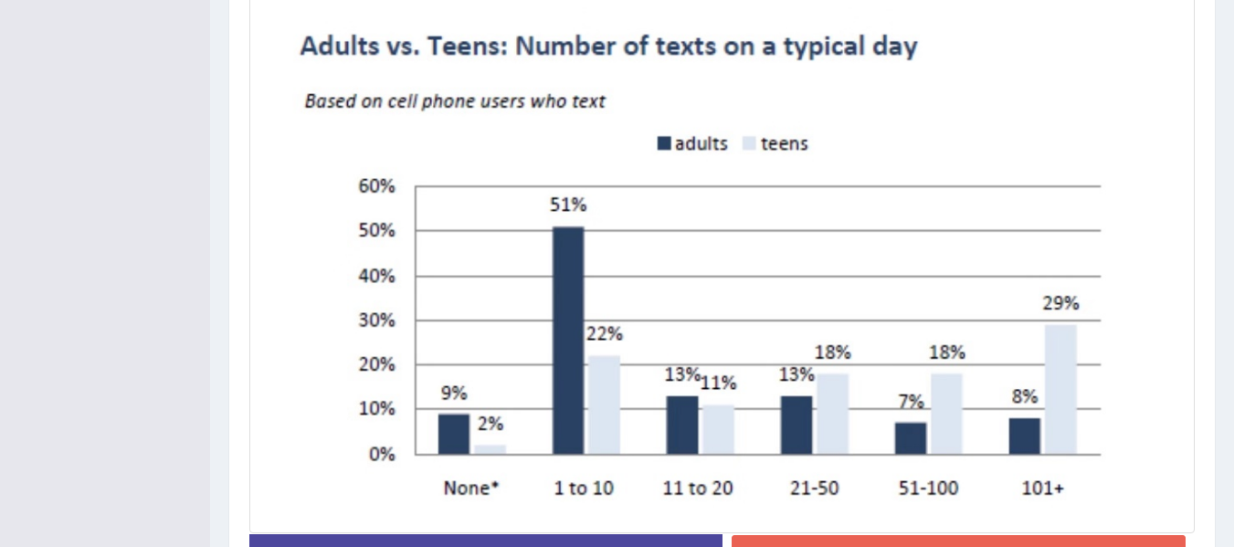
scroll to position [589, 0]
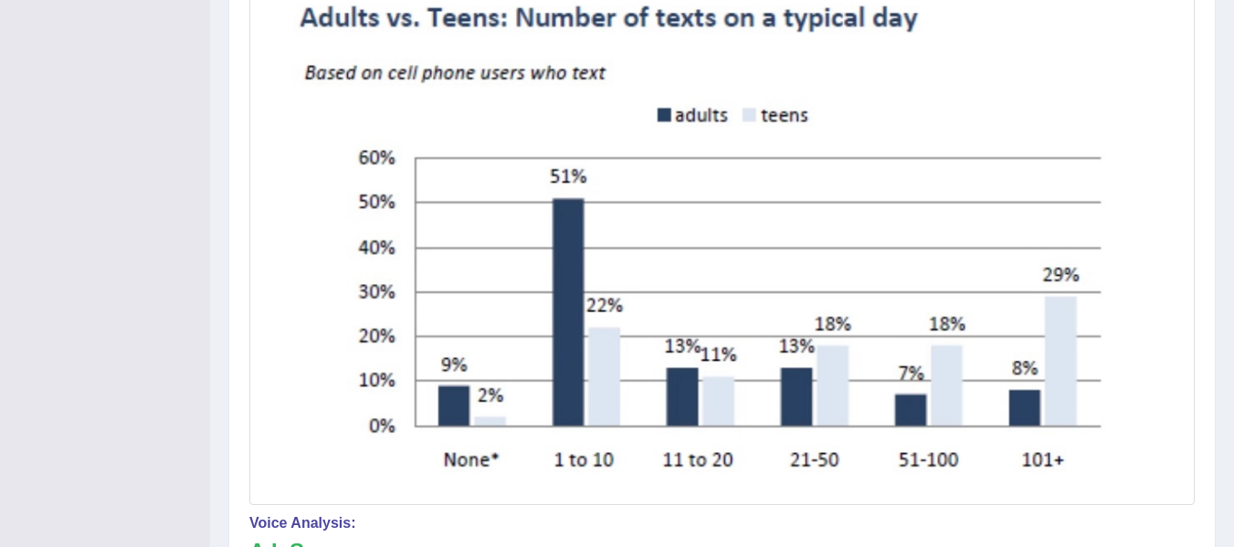
drag, startPoint x: 1245, startPoint y: 279, endPoint x: 1246, endPoint y: 312, distance: 33.8
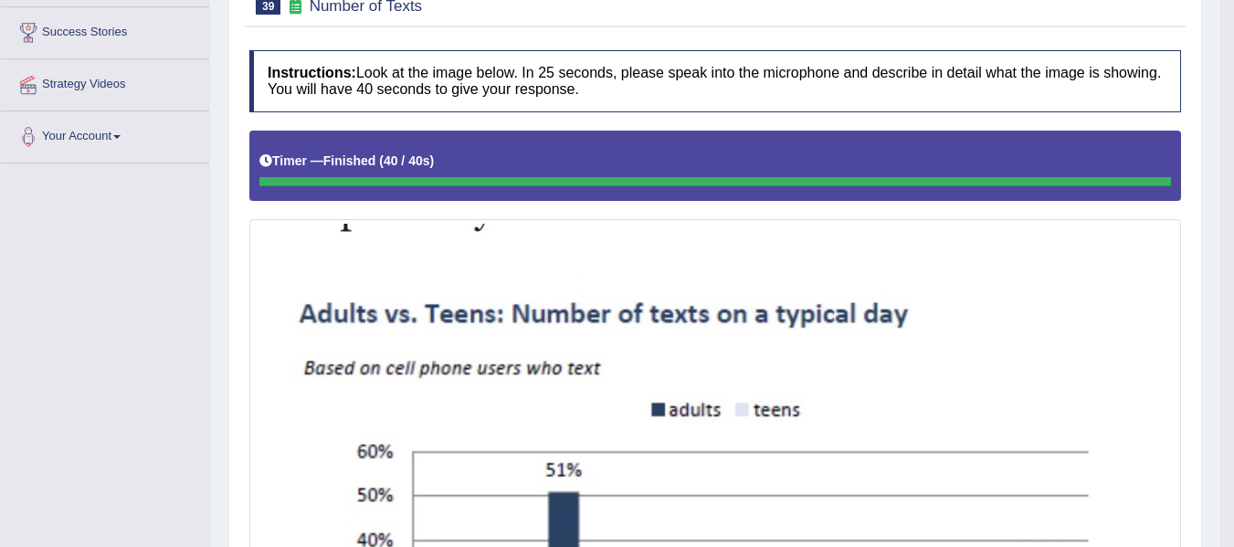
scroll to position [73, 0]
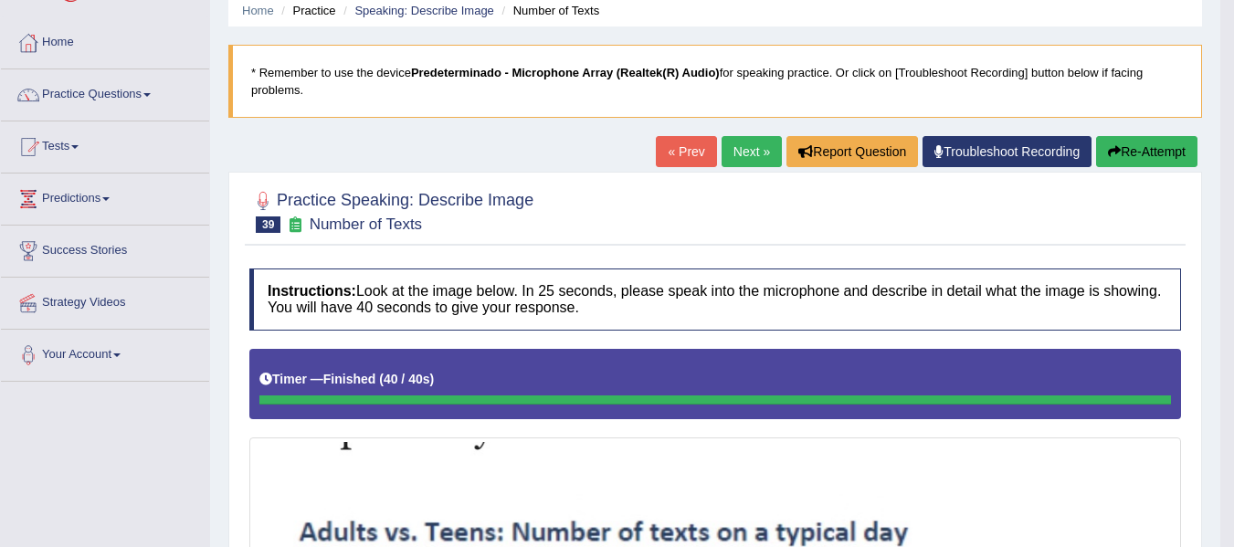
click at [755, 137] on link "Next »" at bounding box center [751, 151] width 60 height 31
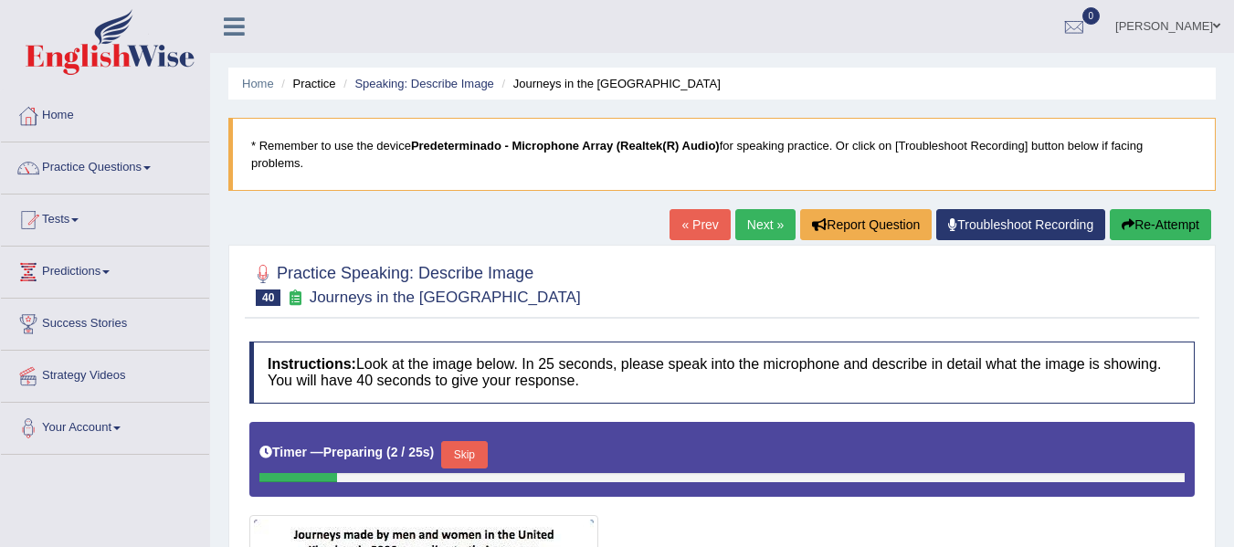
drag, startPoint x: 975, startPoint y: 164, endPoint x: 1228, endPoint y: 268, distance: 273.2
click at [1174, 254] on div "Home Practice Speaking: Describe Image Journeys in the UK * Remember to use the…" at bounding box center [722, 485] width 1024 height 971
drag, startPoint x: 1231, startPoint y: 268, endPoint x: 1246, endPoint y: 332, distance: 66.7
click at [1233, 332] on html "Toggle navigation Home Practice Questions Speaking Practice Read Aloud Repeat S…" at bounding box center [617, 273] width 1234 height 547
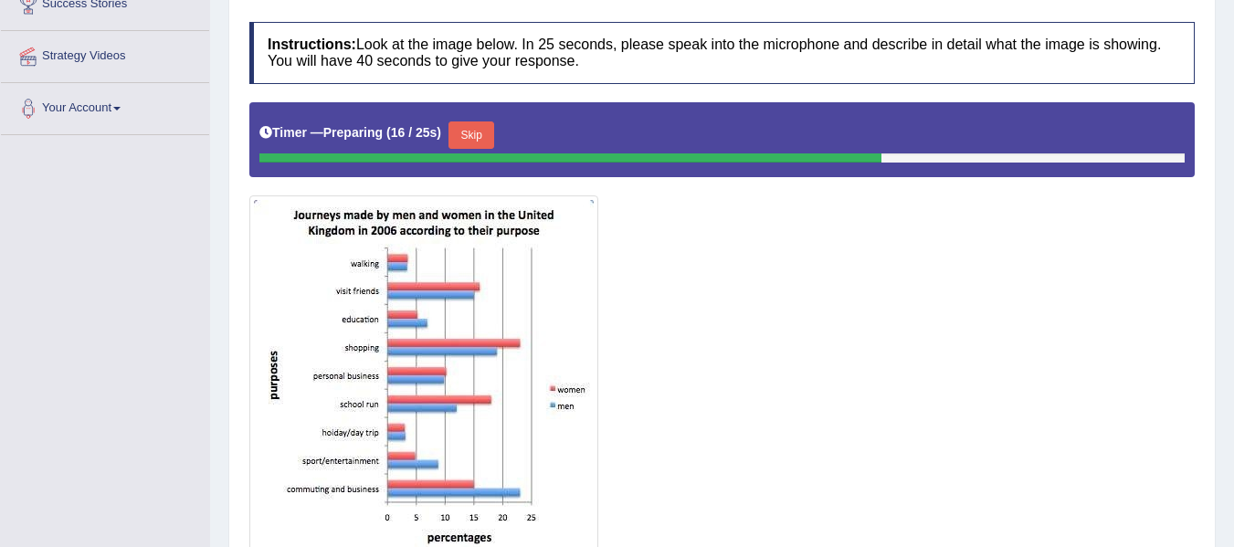
scroll to position [325, 0]
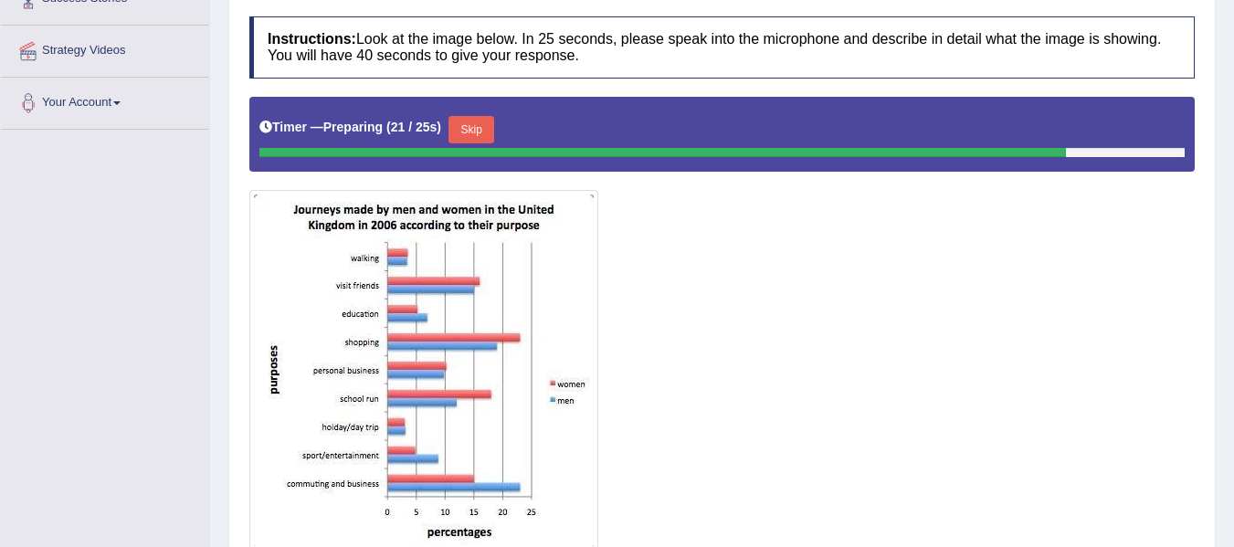
click at [486, 134] on button "Skip" at bounding box center [471, 129] width 46 height 27
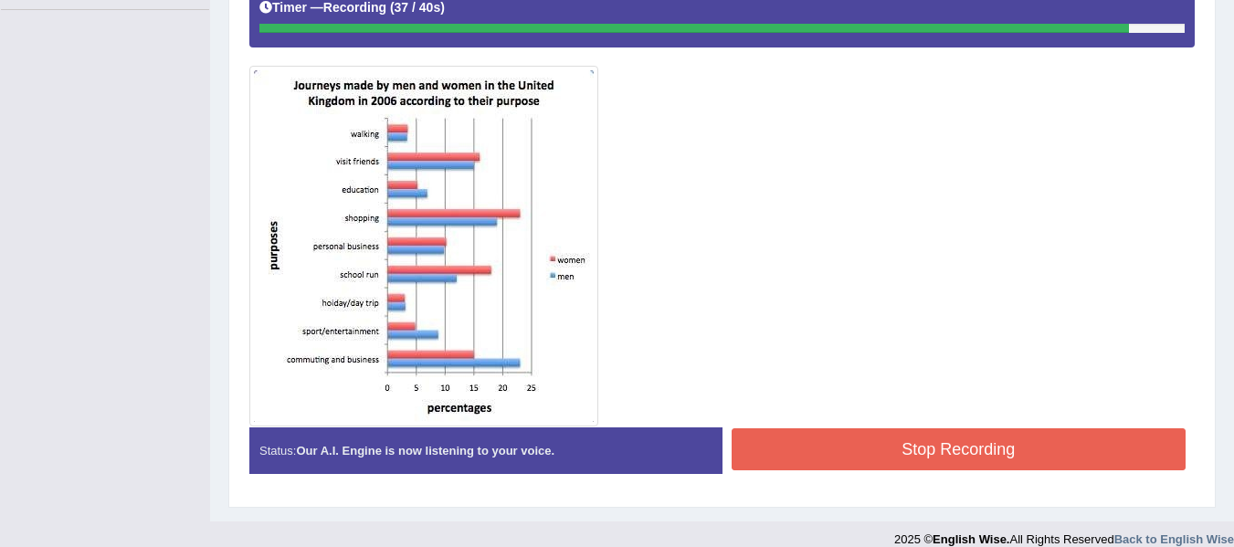
scroll to position [443, 0]
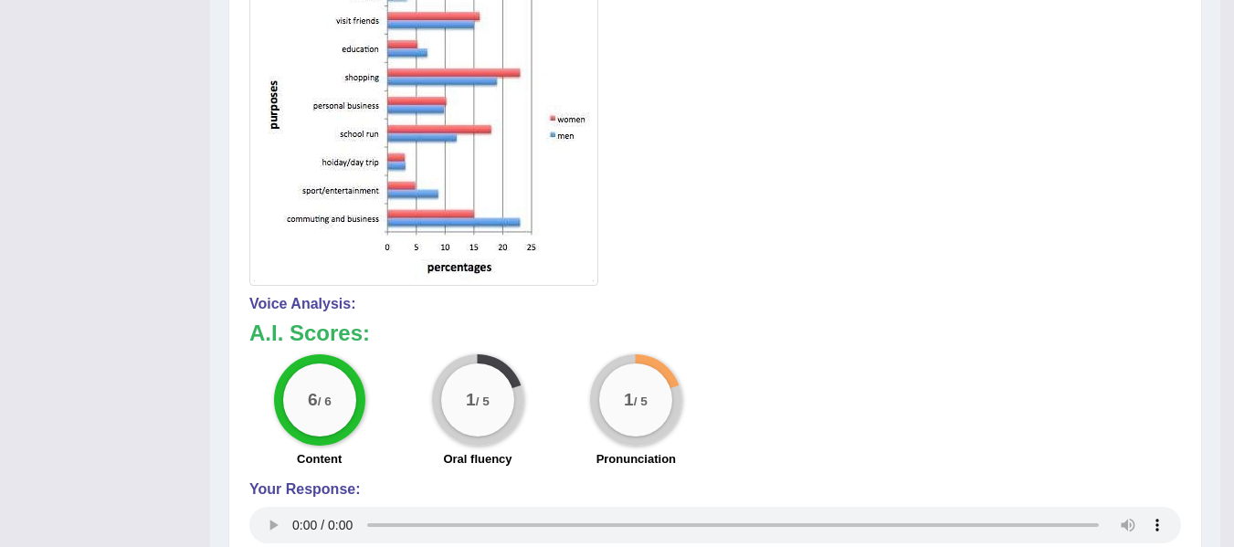
drag, startPoint x: 1246, startPoint y: 258, endPoint x: 1246, endPoint y: 402, distance: 144.3
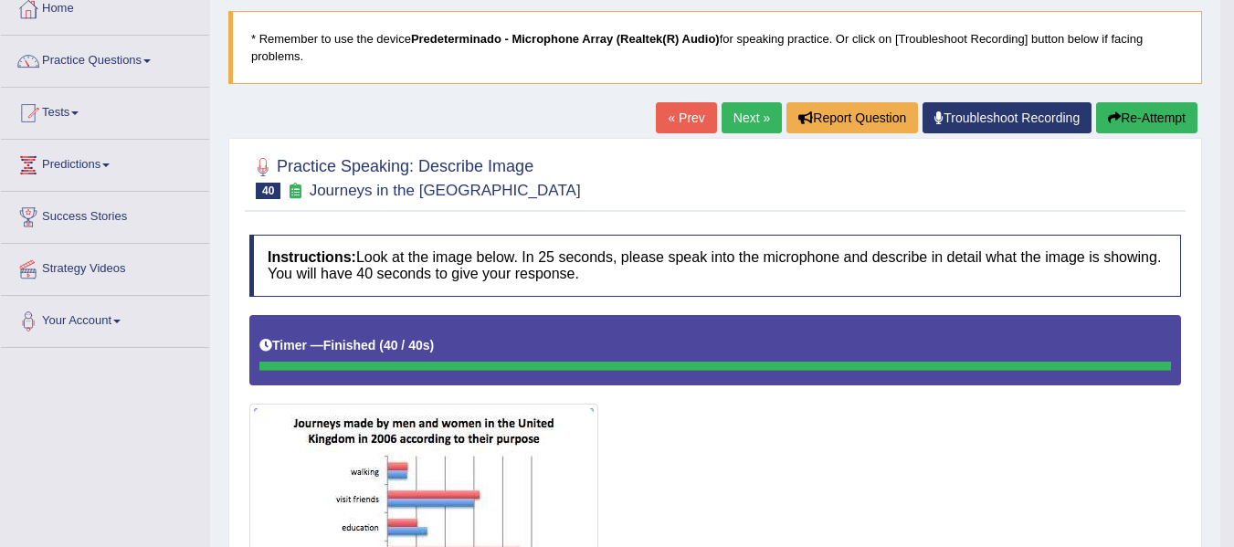
scroll to position [60, 0]
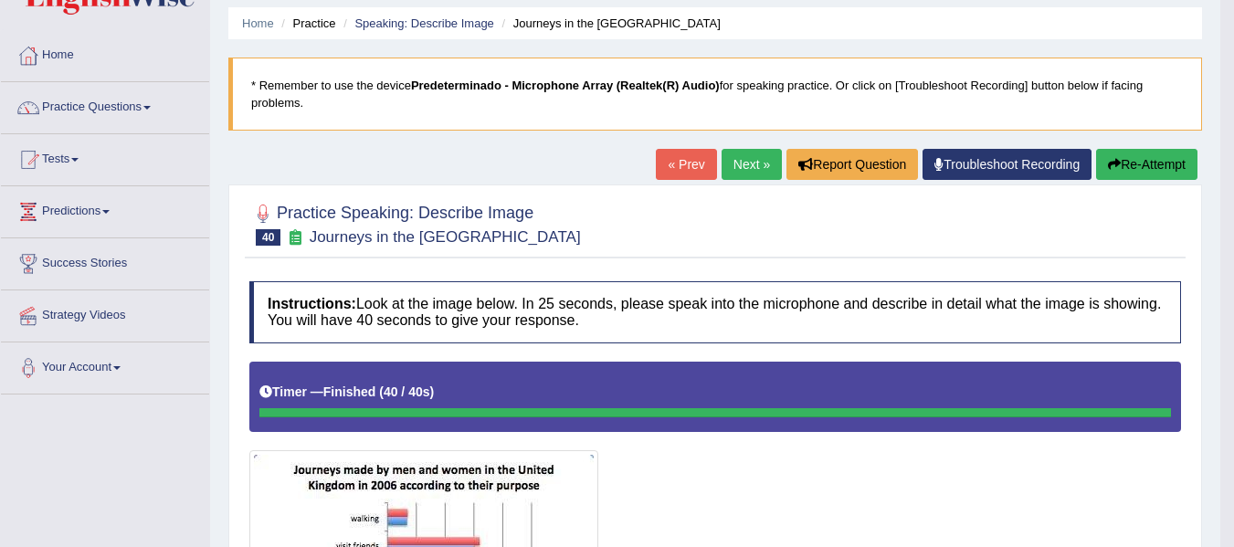
click at [1180, 163] on button "Re-Attempt" at bounding box center [1146, 164] width 101 height 31
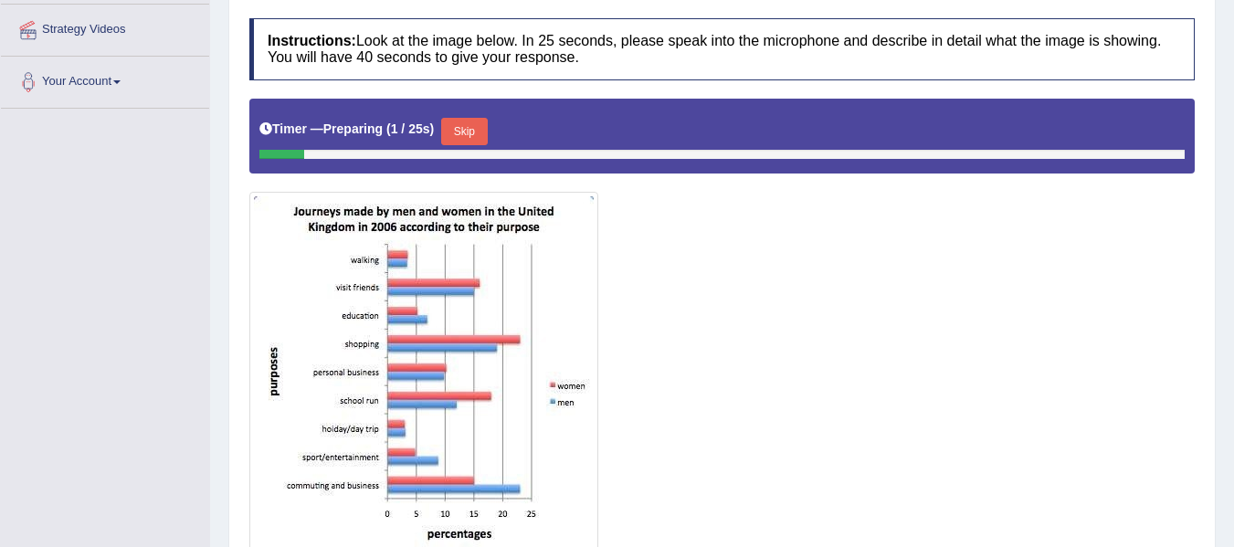
scroll to position [366, 0]
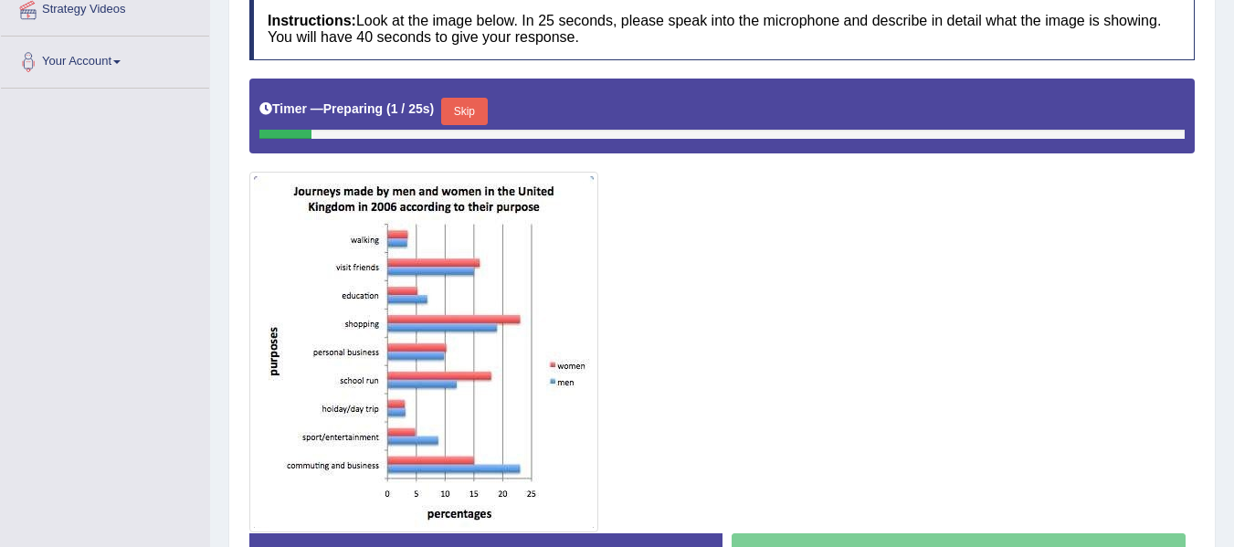
drag, startPoint x: 0, startPoint y: 0, endPoint x: 1240, endPoint y: 310, distance: 1278.1
click at [484, 106] on button "Skip" at bounding box center [464, 111] width 46 height 27
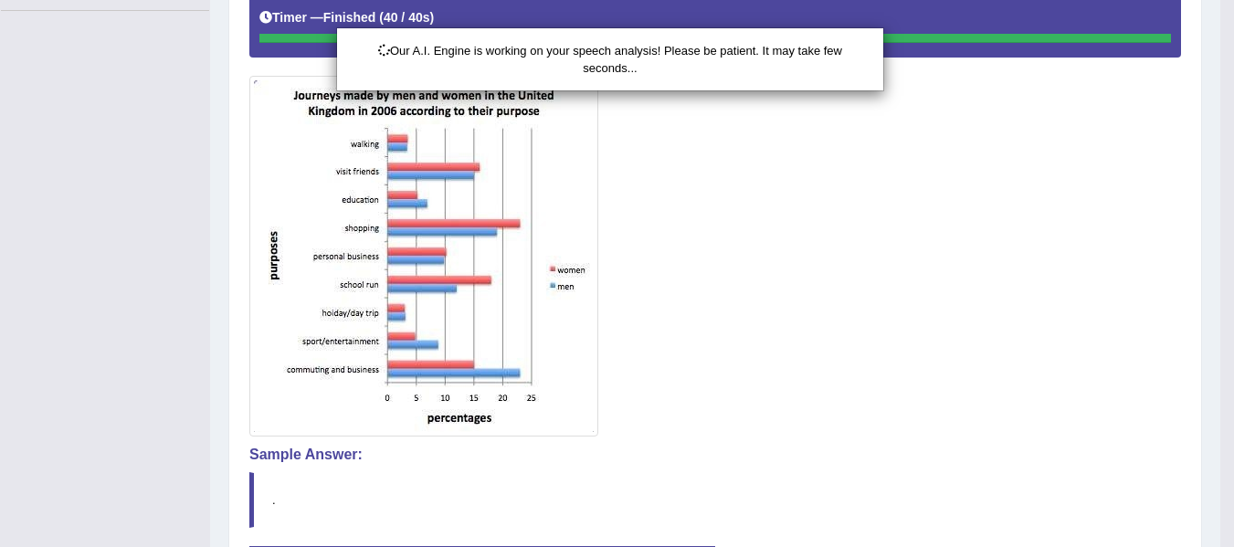
scroll to position [466, 0]
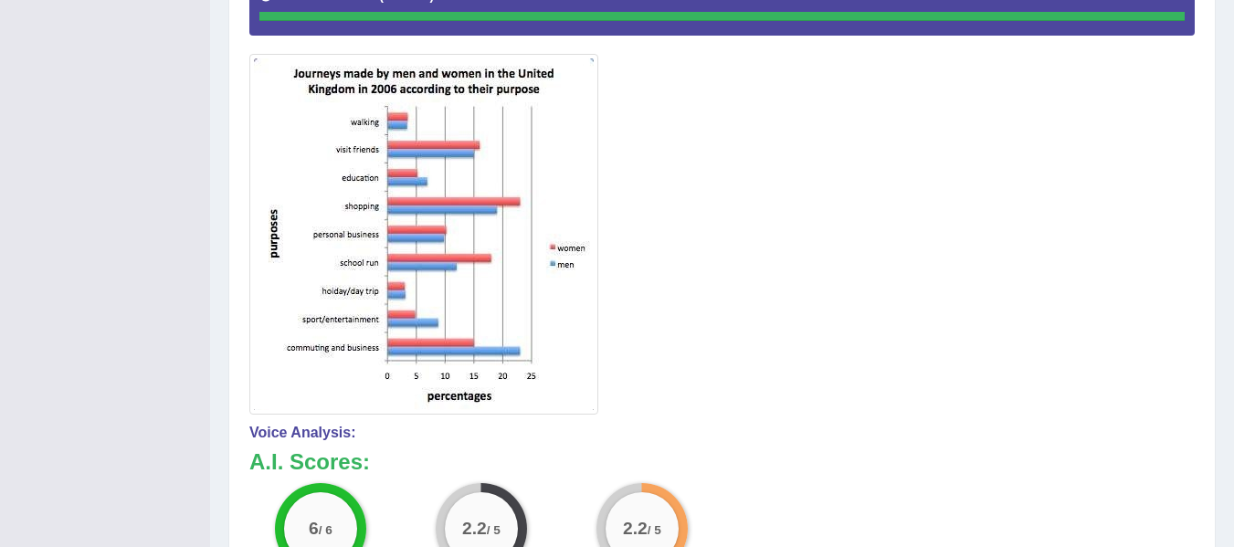
drag, startPoint x: 1246, startPoint y: 237, endPoint x: 1246, endPoint y: 405, distance: 168.9
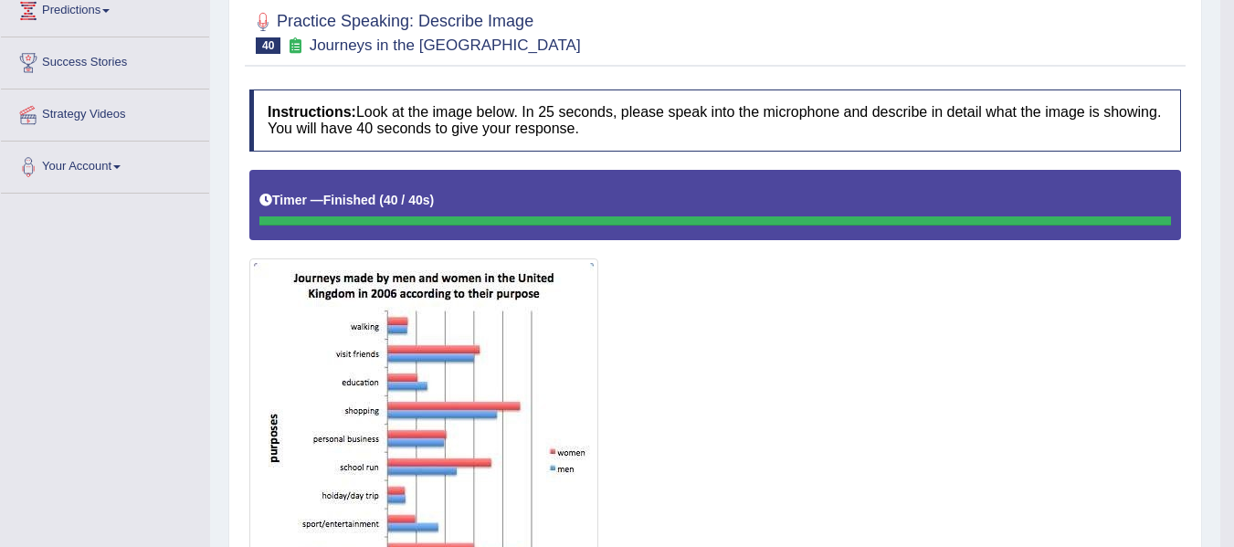
scroll to position [0, 0]
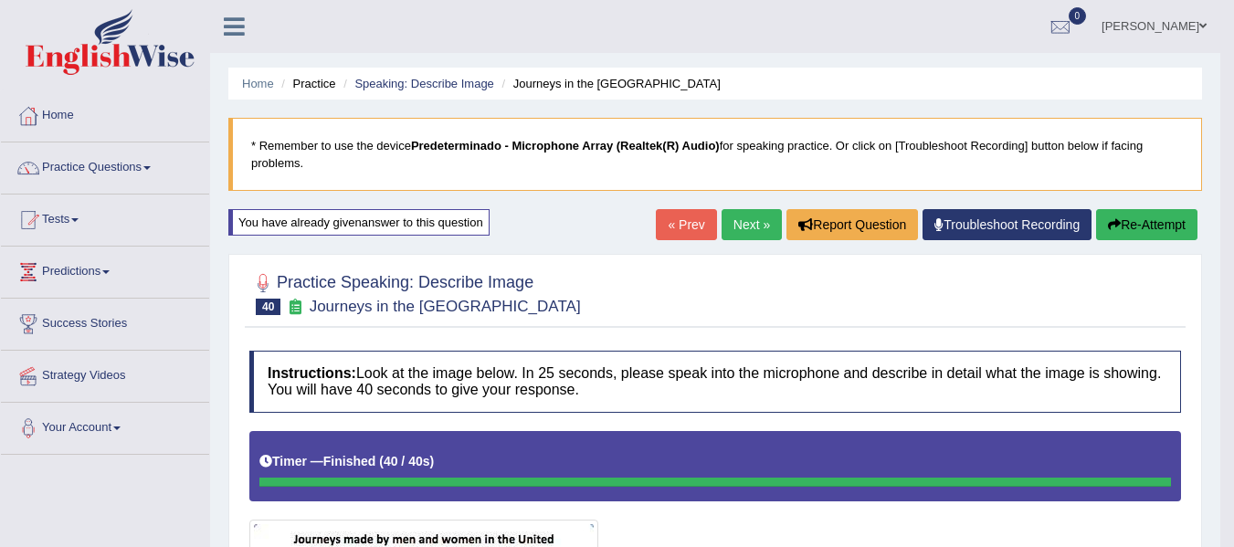
click at [1184, 42] on link "Anderson Sanabria" at bounding box center [1154, 23] width 132 height 47
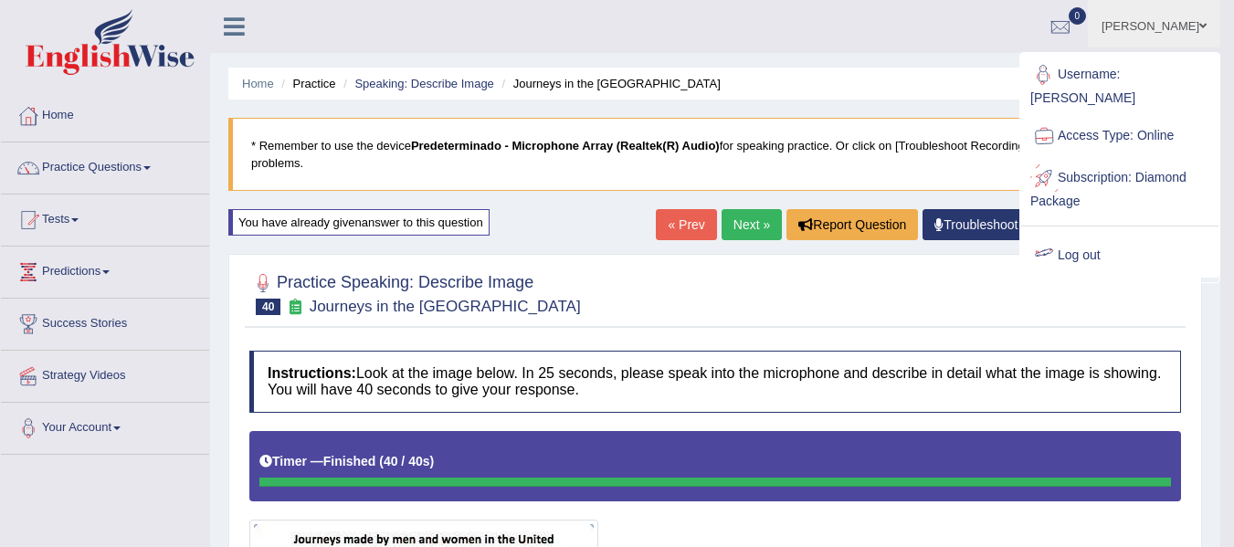
click at [1097, 237] on link "Log out" at bounding box center [1119, 256] width 197 height 42
